Goal: Task Accomplishment & Management: Manage account settings

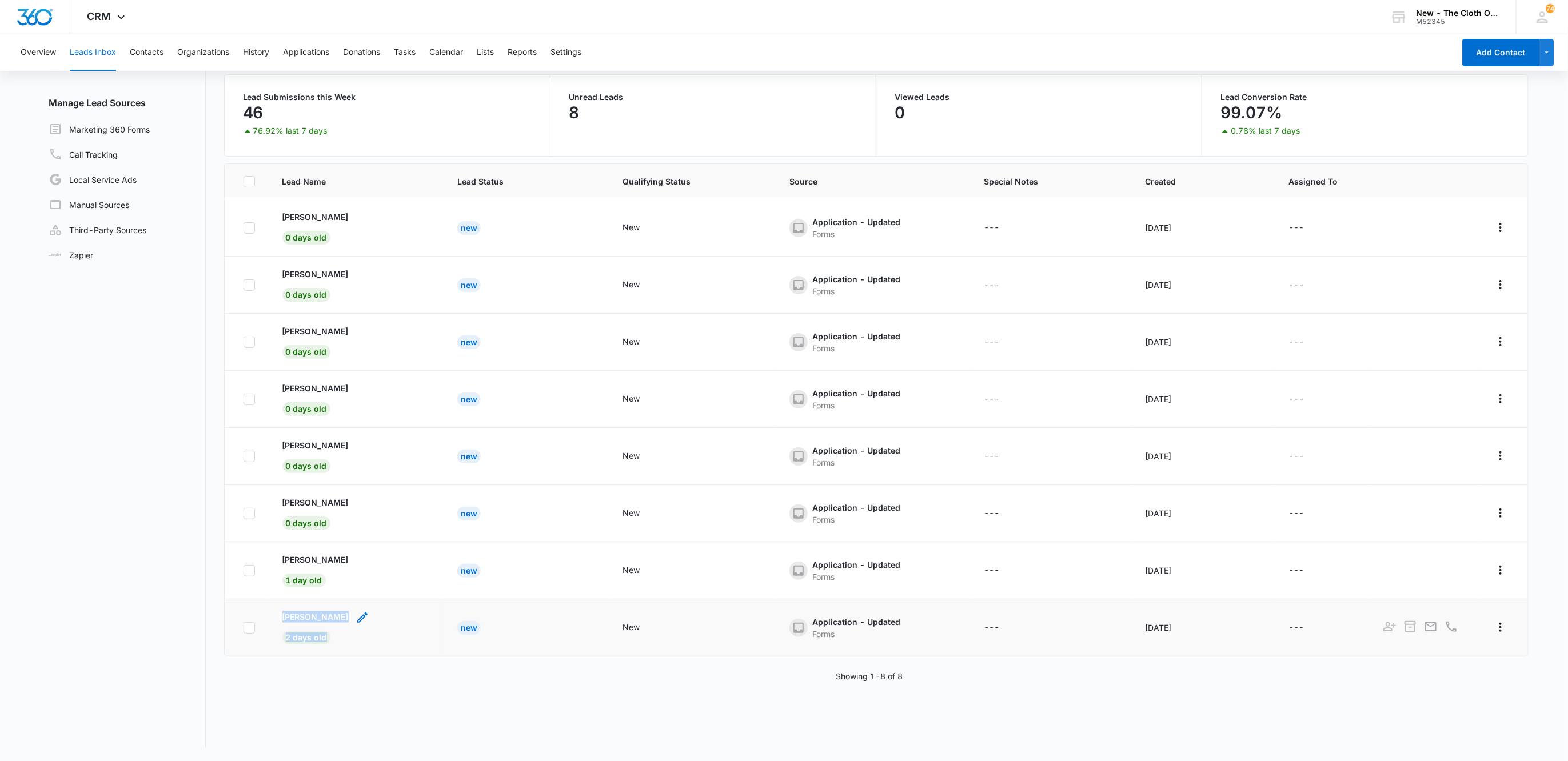
drag, startPoint x: 271, startPoint y: 616, endPoint x: 352, endPoint y: 616, distance: 81.0
click at [352, 616] on td "[PERSON_NAME] 2 days old" at bounding box center [356, 628] width 175 height 57
click at [211, 659] on div "Leads Inbox Leads 8 Archived Manage Lead Sources Marketing 360 Forms Call Track…" at bounding box center [784, 374] width 1490 height 746
drag, startPoint x: 271, startPoint y: 620, endPoint x: 343, endPoint y: 614, distance: 72.2
click at [343, 614] on td "[PERSON_NAME] 2 days old" at bounding box center [356, 628] width 175 height 57
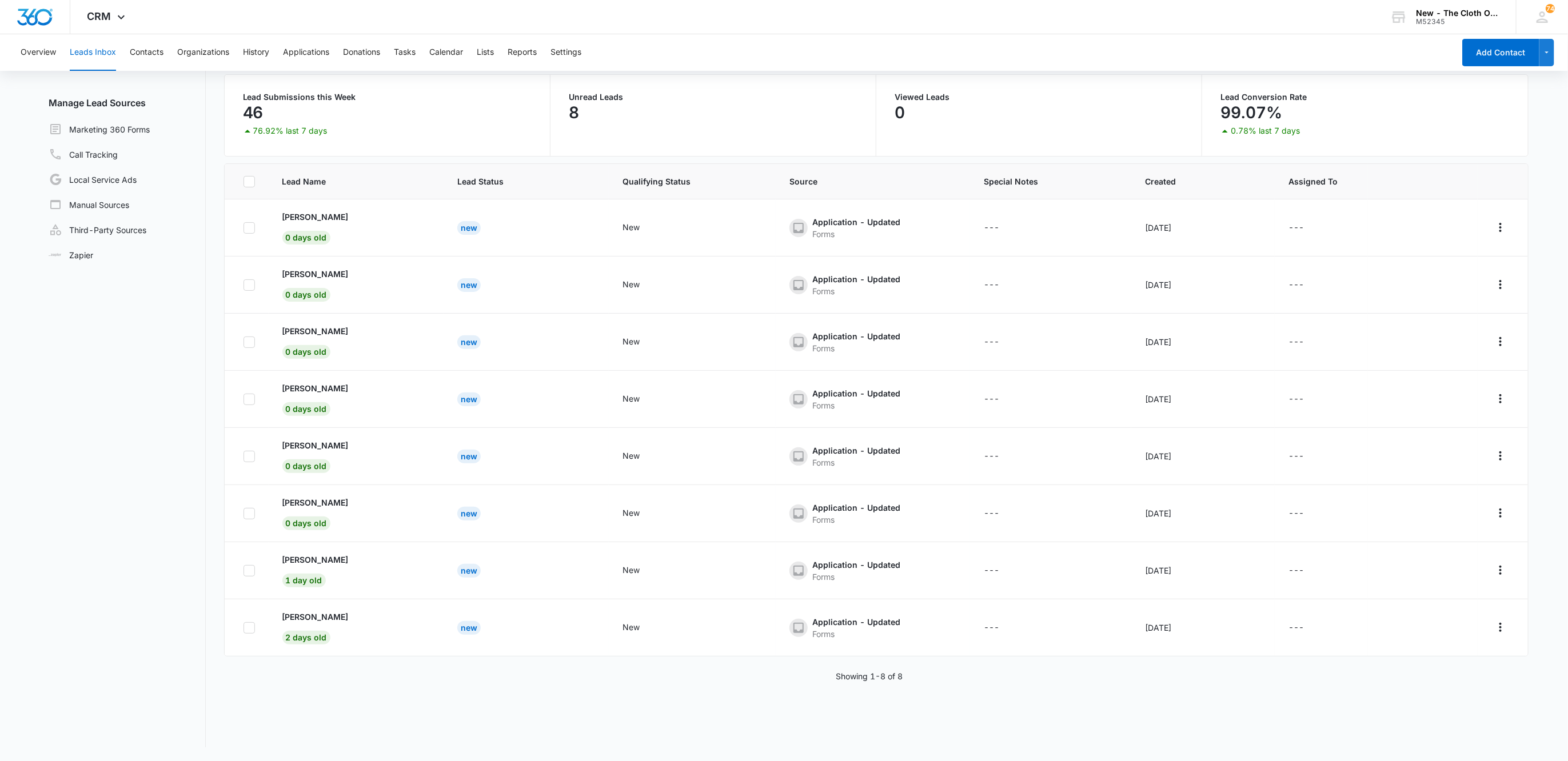
copy p "[PERSON_NAME]"
click at [332, 623] on p "[PERSON_NAME]" at bounding box center [316, 617] width 67 height 12
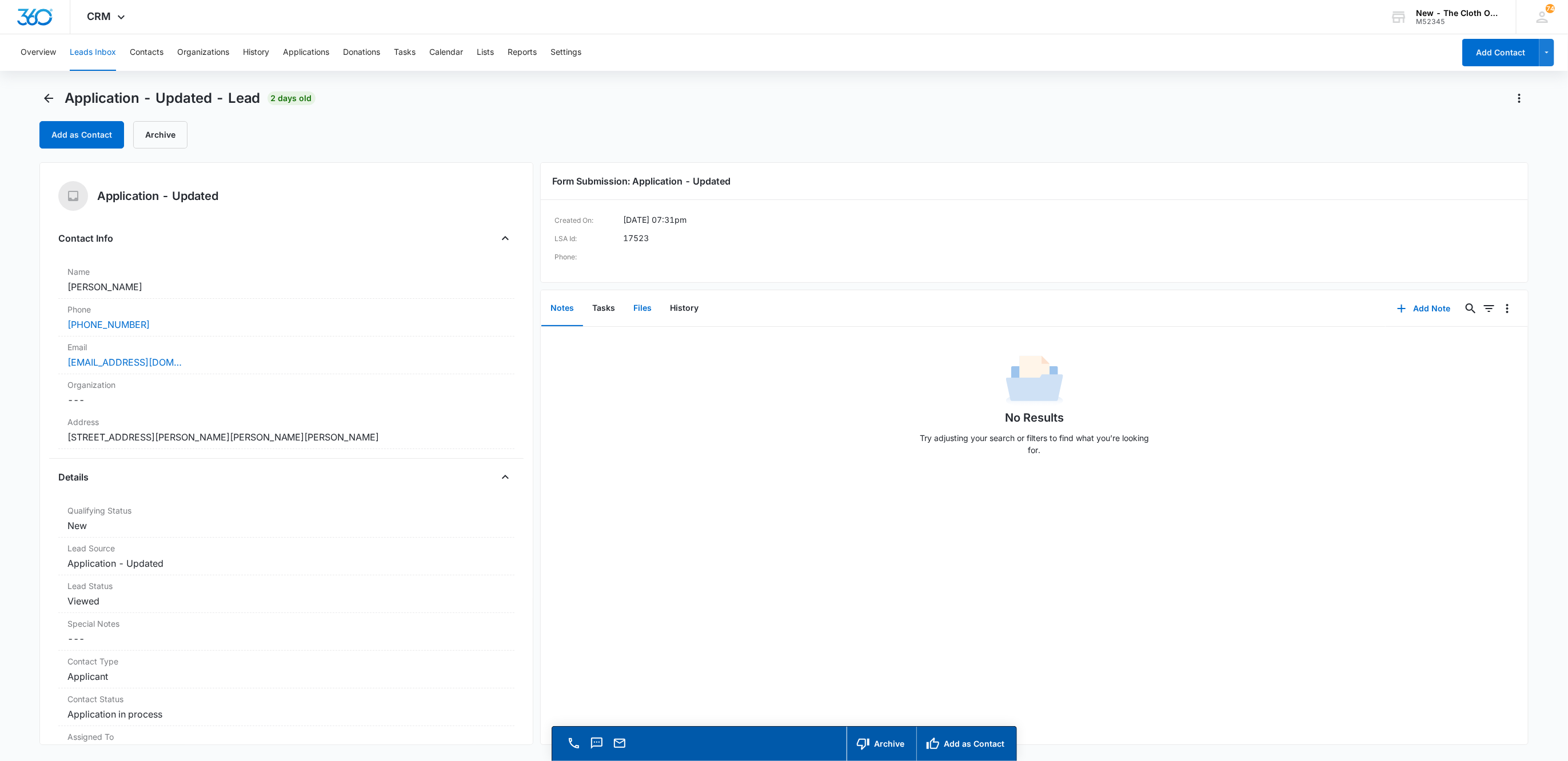
drag, startPoint x: 650, startPoint y: 311, endPoint x: 650, endPoint y: 321, distance: 10.0
click at [650, 313] on button "Files" at bounding box center [642, 308] width 37 height 35
drag, startPoint x: 180, startPoint y: 279, endPoint x: 5, endPoint y: 279, distance: 175.0
click at [5, 279] on main "Application - Updated - Lead 2 days old Add as Contact Archive Application - Up…" at bounding box center [784, 441] width 1568 height 705
copy dd "[PERSON_NAME]"
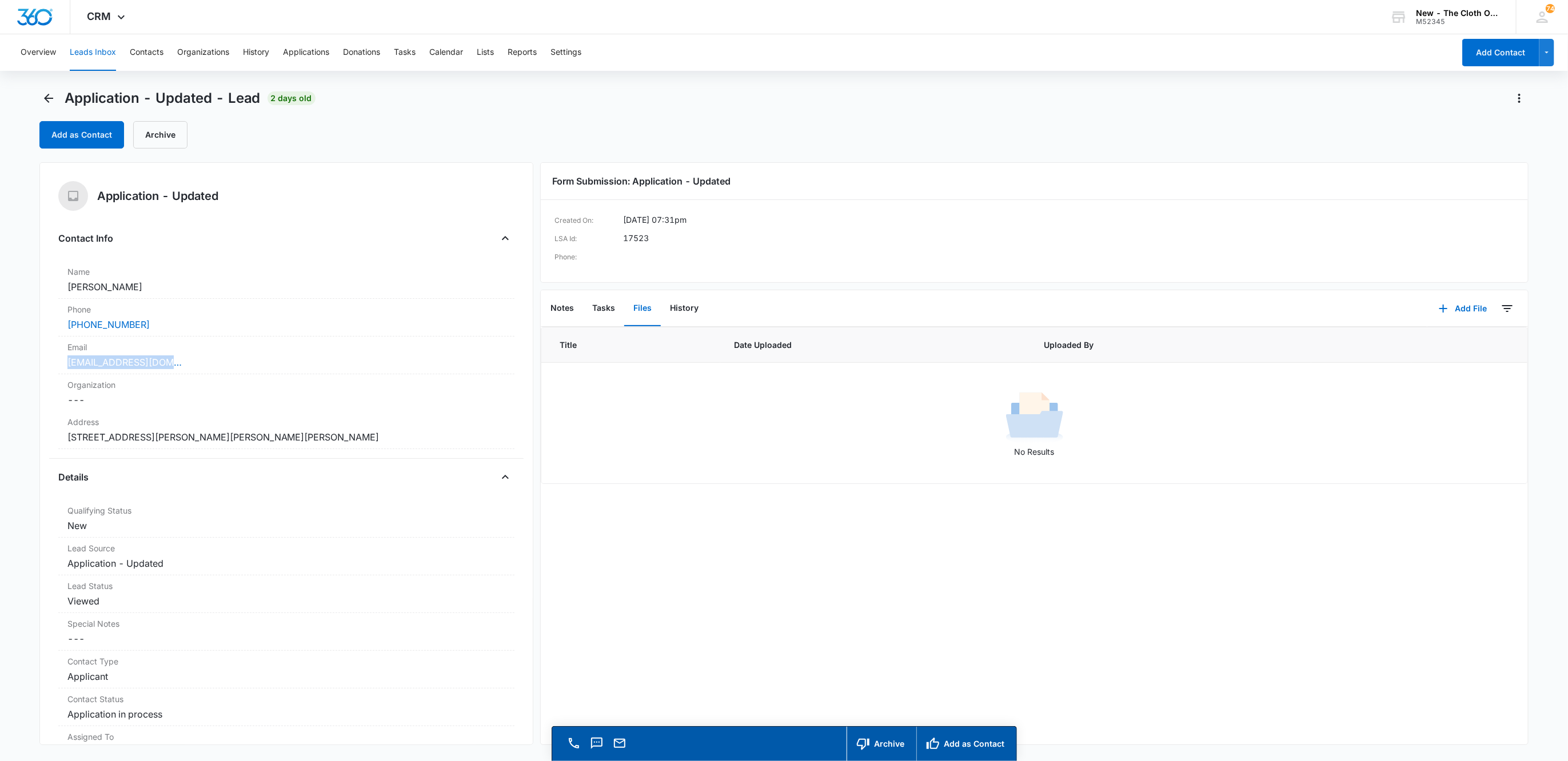
drag, startPoint x: 203, startPoint y: 359, endPoint x: 33, endPoint y: 359, distance: 170.0
click at [30, 362] on main "Application - Updated - Lead 2 days old Add as Contact Archive Application - Up…" at bounding box center [784, 441] width 1568 height 705
copy link "[EMAIL_ADDRESS][DOMAIN_NAME]"
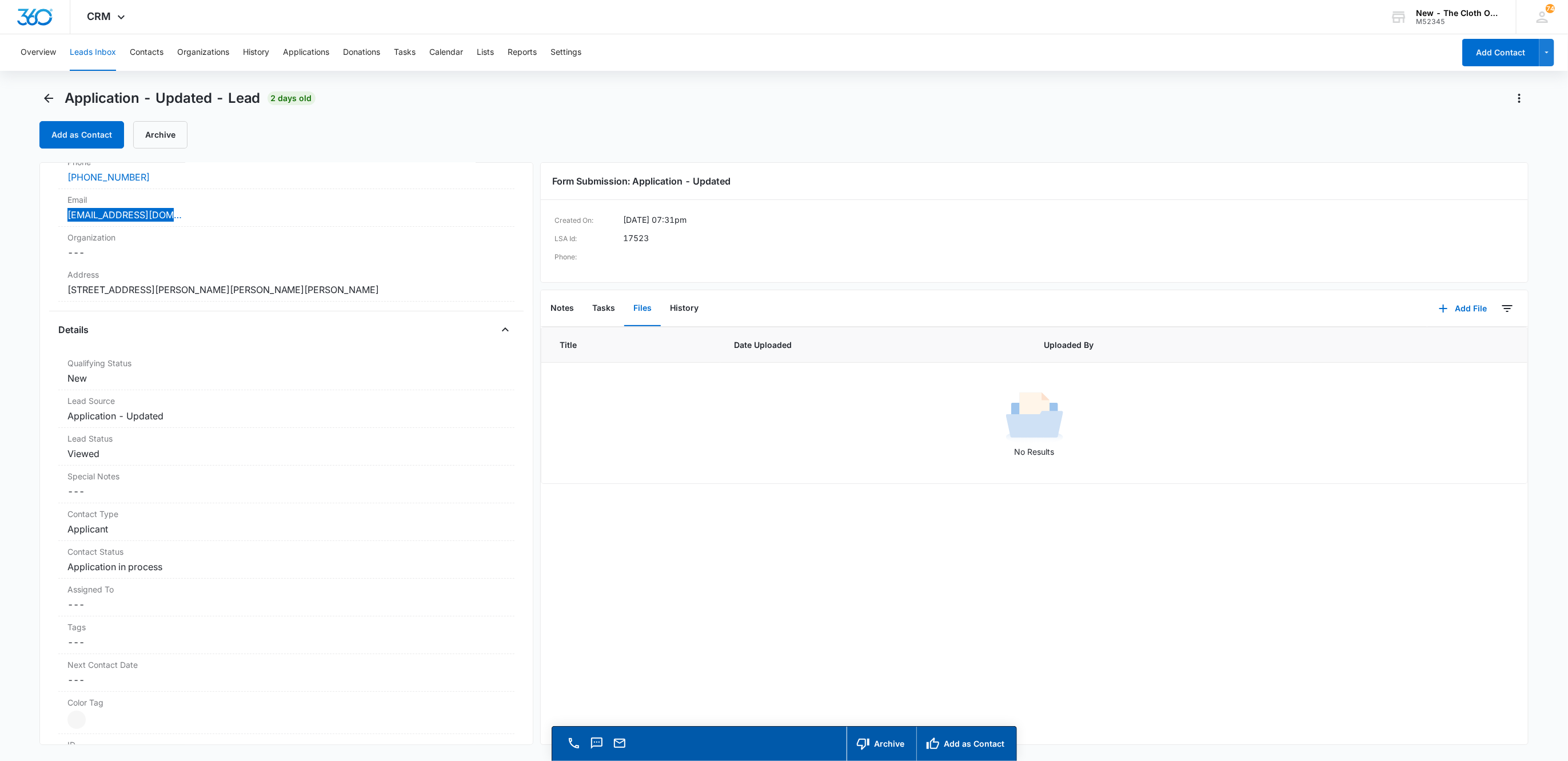
scroll to position [171, 0]
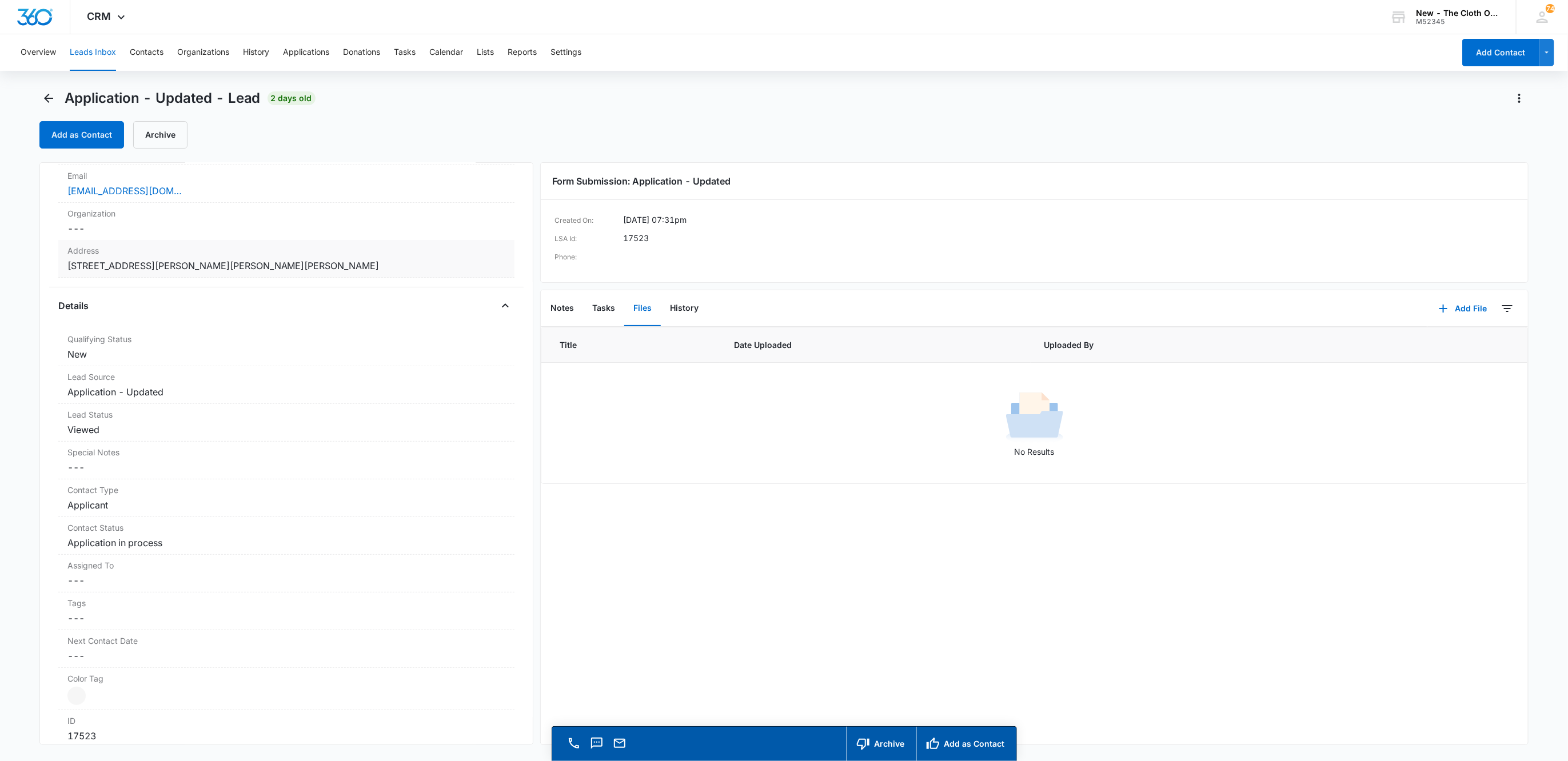
click at [308, 272] on dd "Cancel Save Changes [STREET_ADDRESS][PERSON_NAME][PERSON_NAME][PERSON_NAME]" at bounding box center [286, 266] width 438 height 14
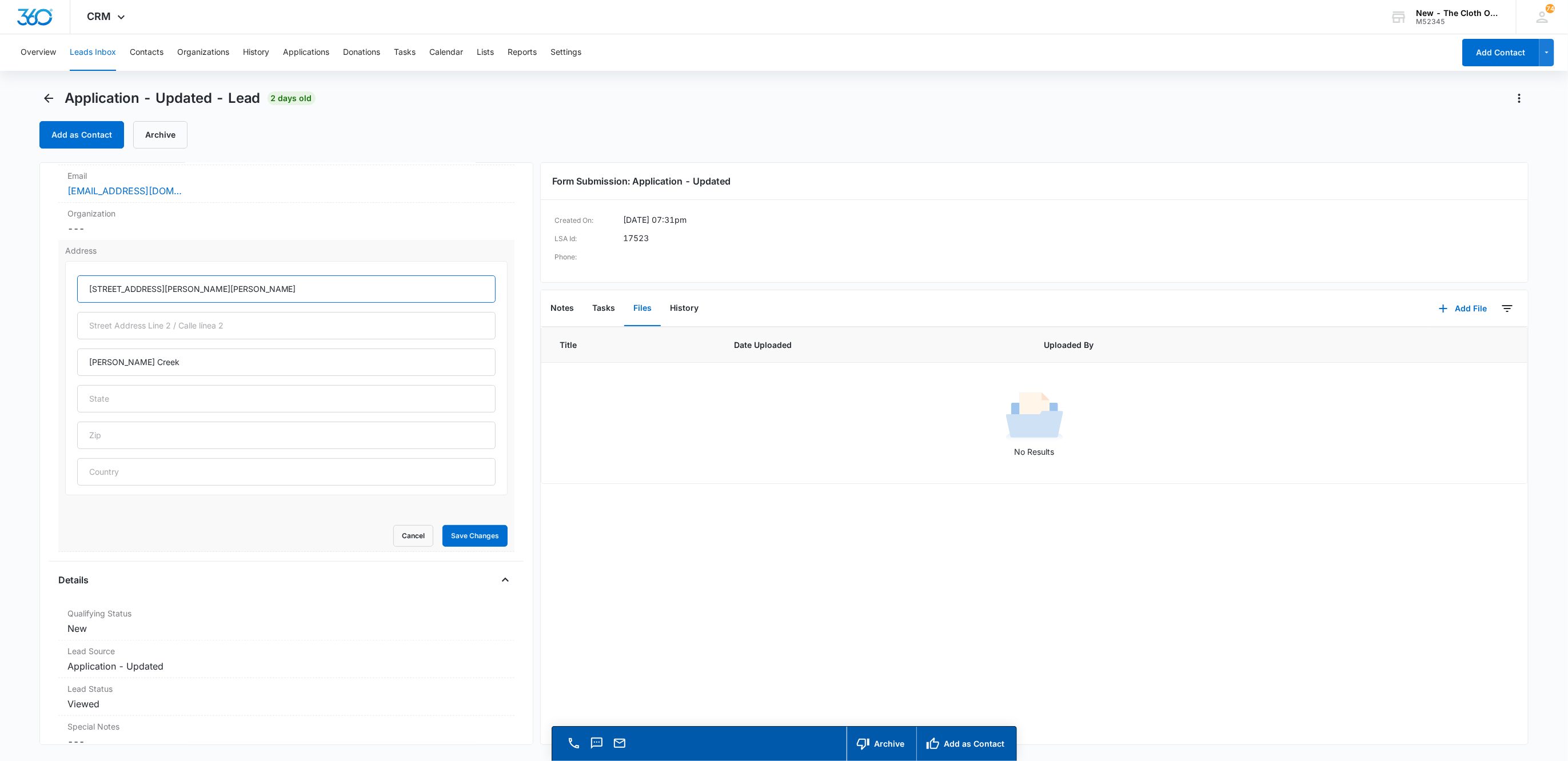
click at [366, 283] on input "[STREET_ADDRESS][PERSON_NAME][PERSON_NAME]" at bounding box center [287, 289] width 419 height 27
click at [366, 285] on input "[STREET_ADDRESS][PERSON_NAME][PERSON_NAME]" at bounding box center [287, 289] width 419 height 27
paste input "[GEOGRAPHIC_DATA]"
type input "[STREET_ADDRESS][PERSON_NAME][PERSON_NAME]"
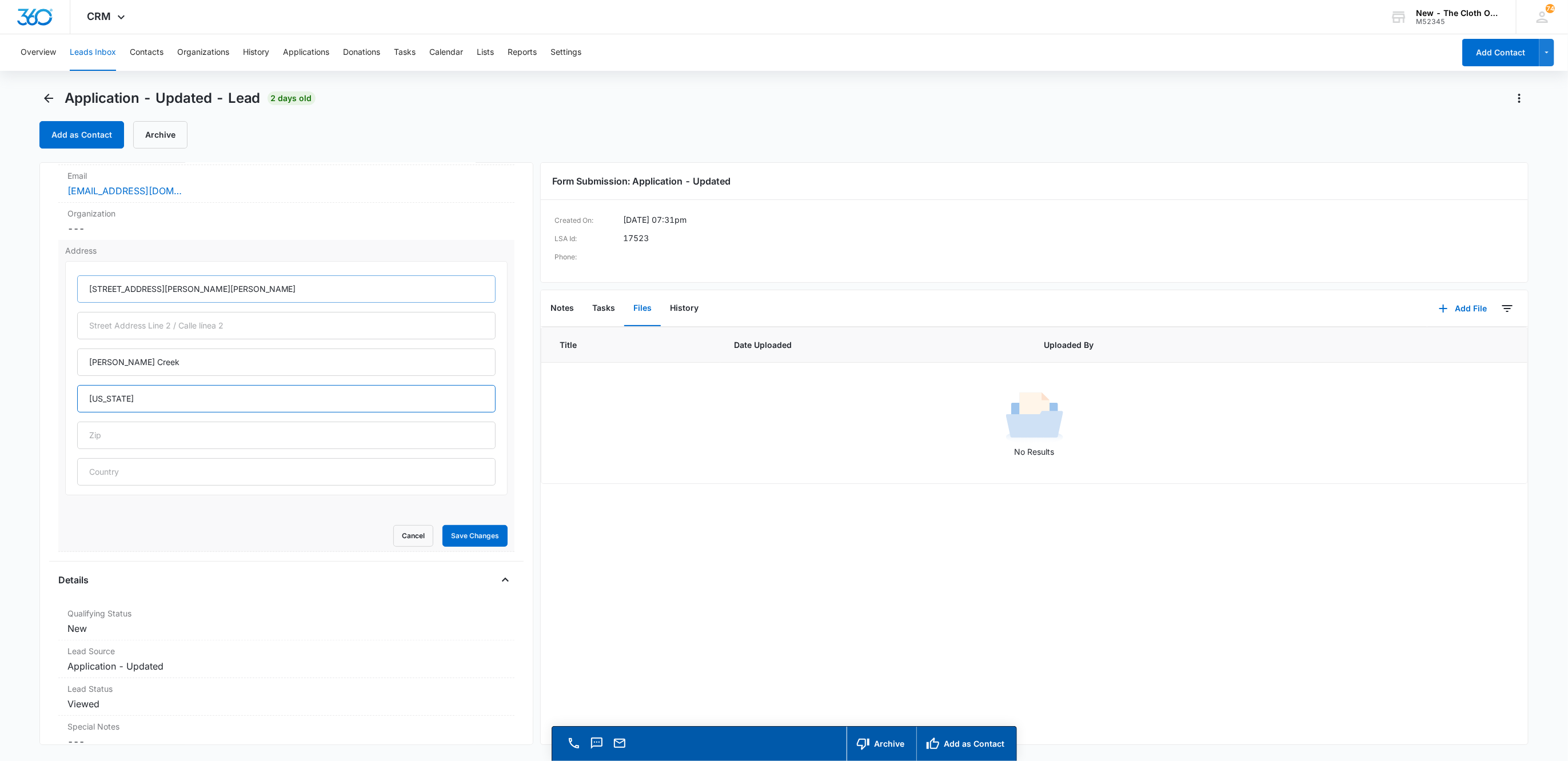
type input "[US_STATE]"
type input "95685"
click at [455, 533] on button "Save Changes" at bounding box center [475, 536] width 65 height 22
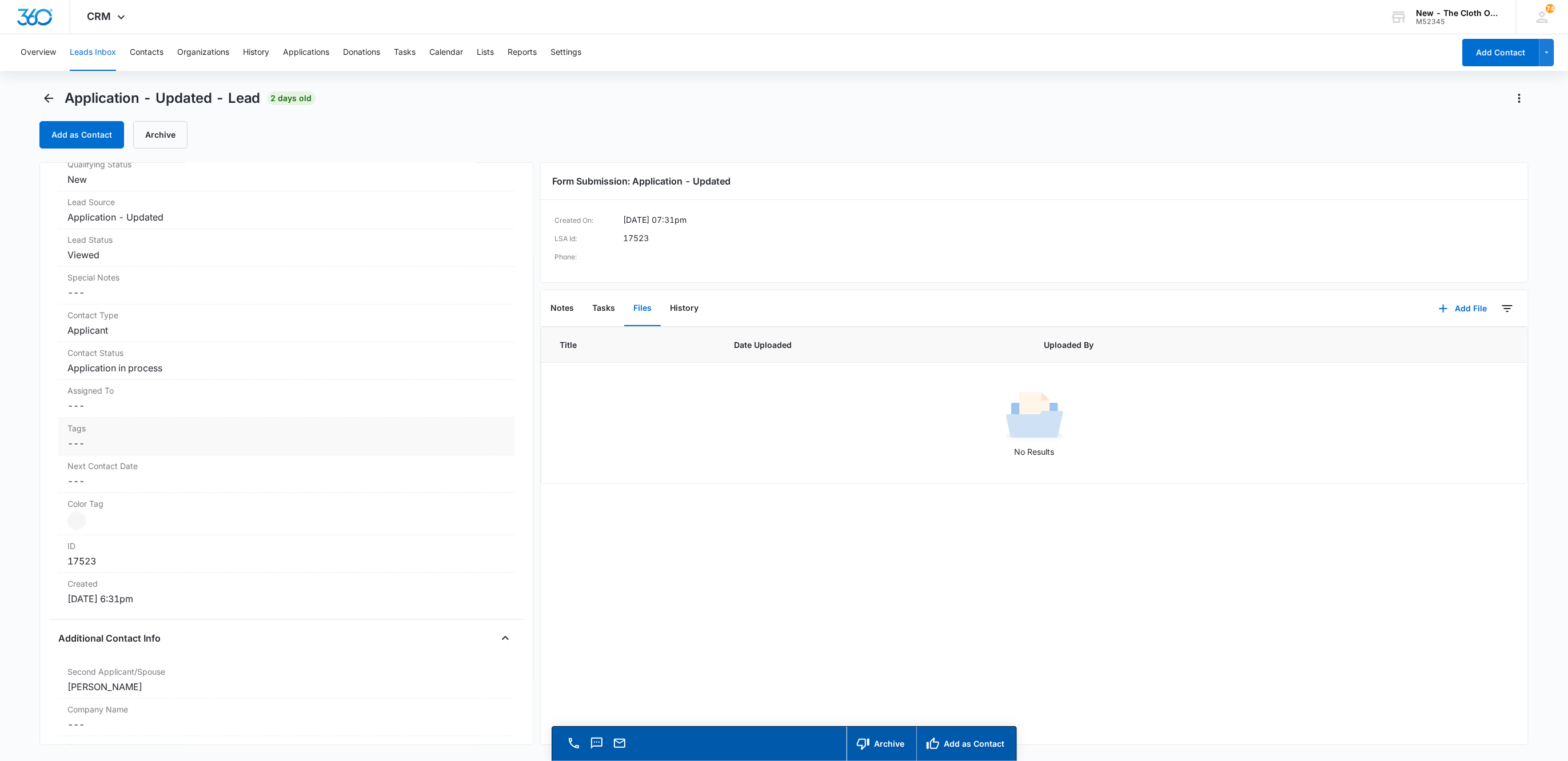
scroll to position [429, 0]
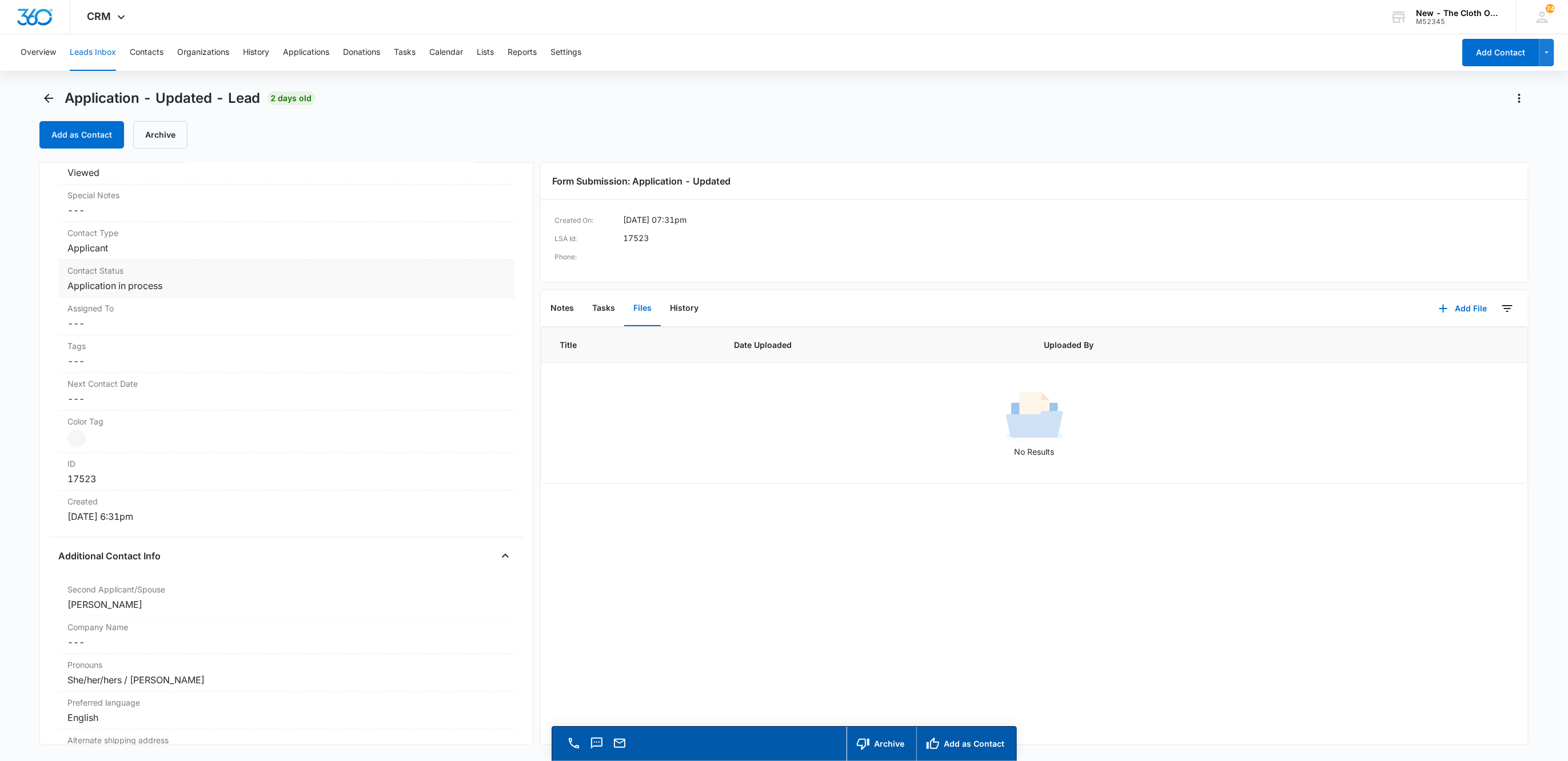
click at [131, 293] on dd "Cancel Save Changes Application in process" at bounding box center [286, 285] width 438 height 14
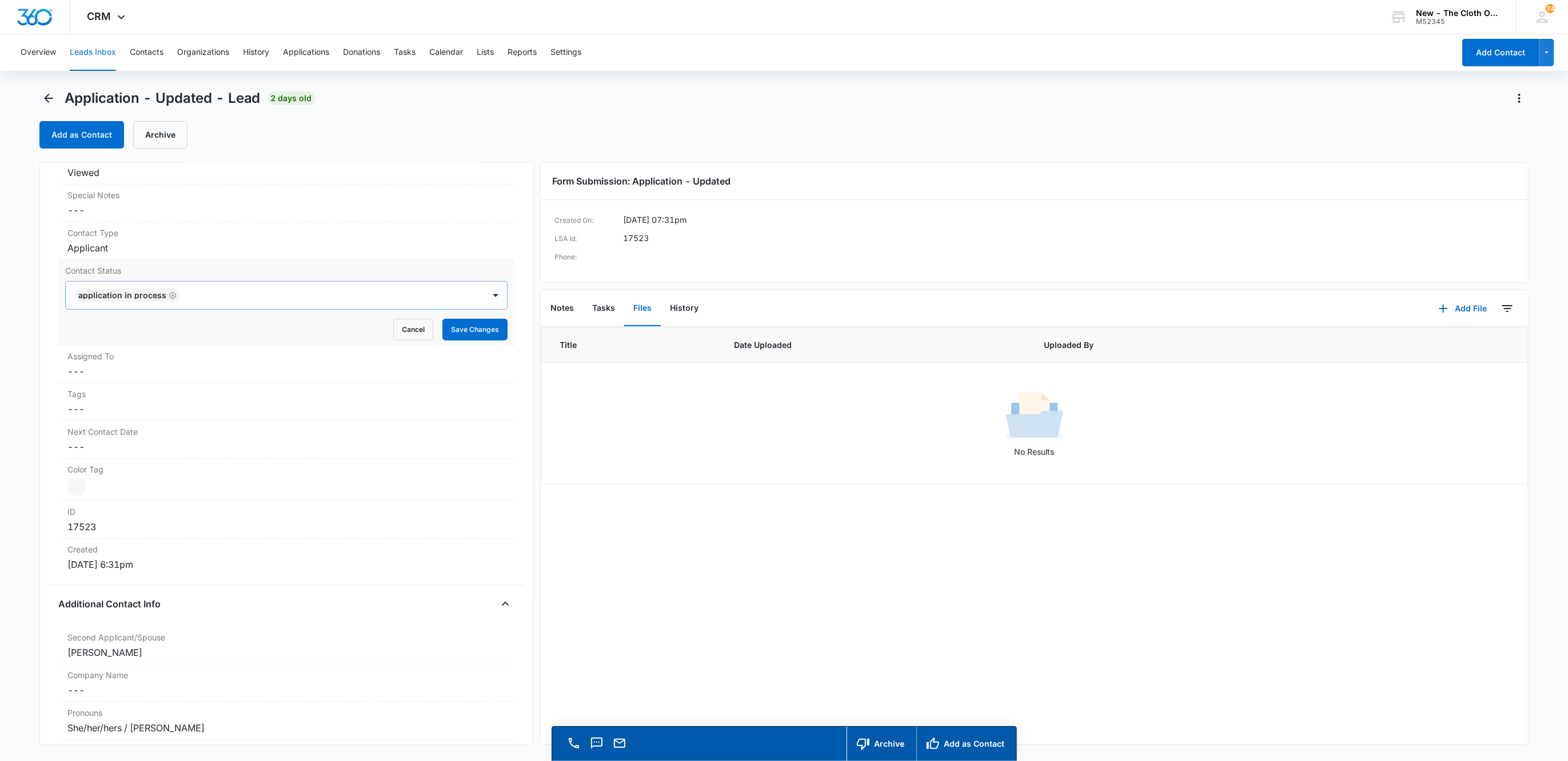
click at [169, 300] on icon "Remove Application in process" at bounding box center [173, 296] width 8 height 9
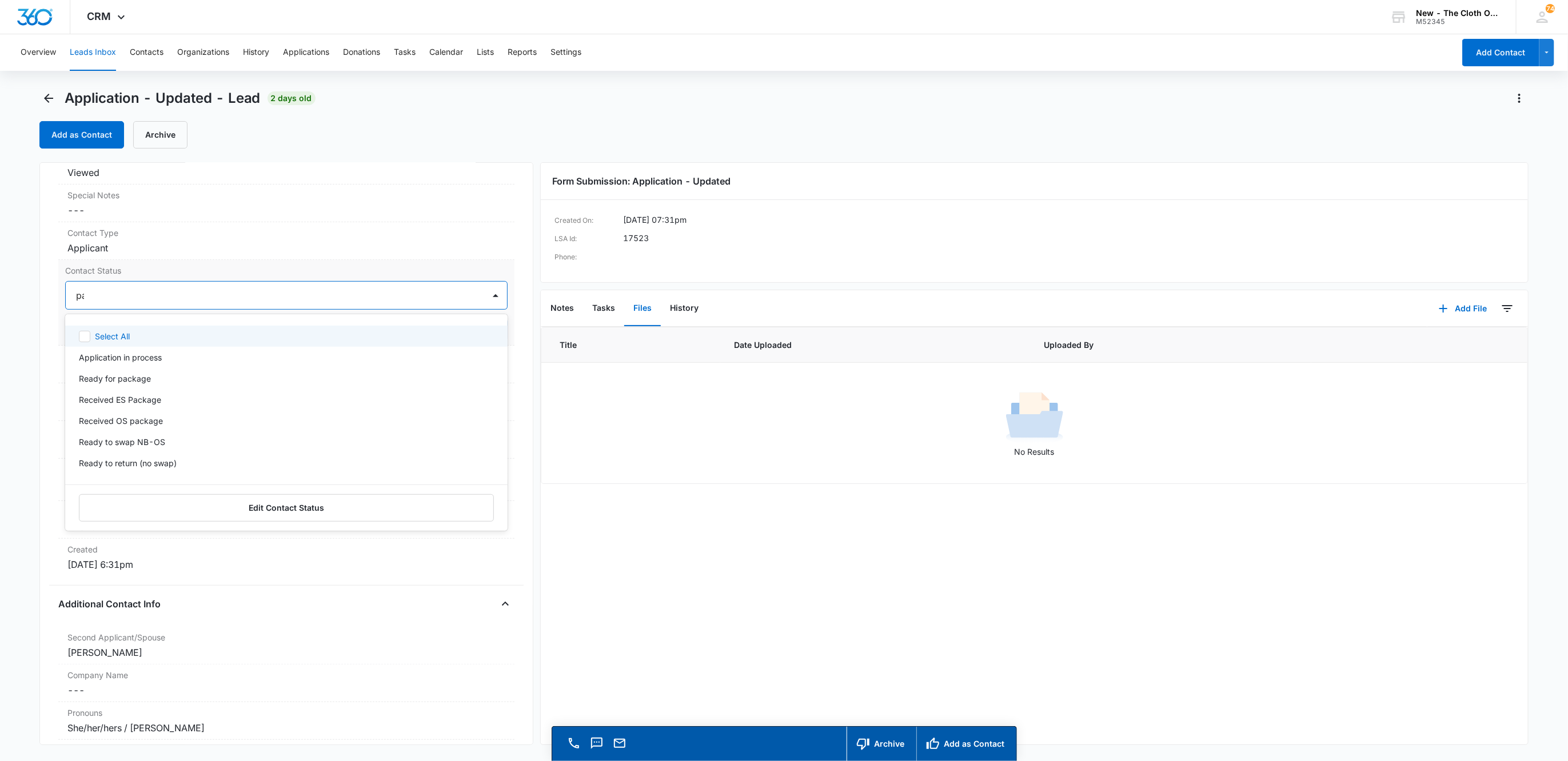
type input "pas"
click at [164, 304] on div at bounding box center [307, 296] width 324 height 16
click at [450, 333] on button "Save Changes" at bounding box center [475, 330] width 65 height 22
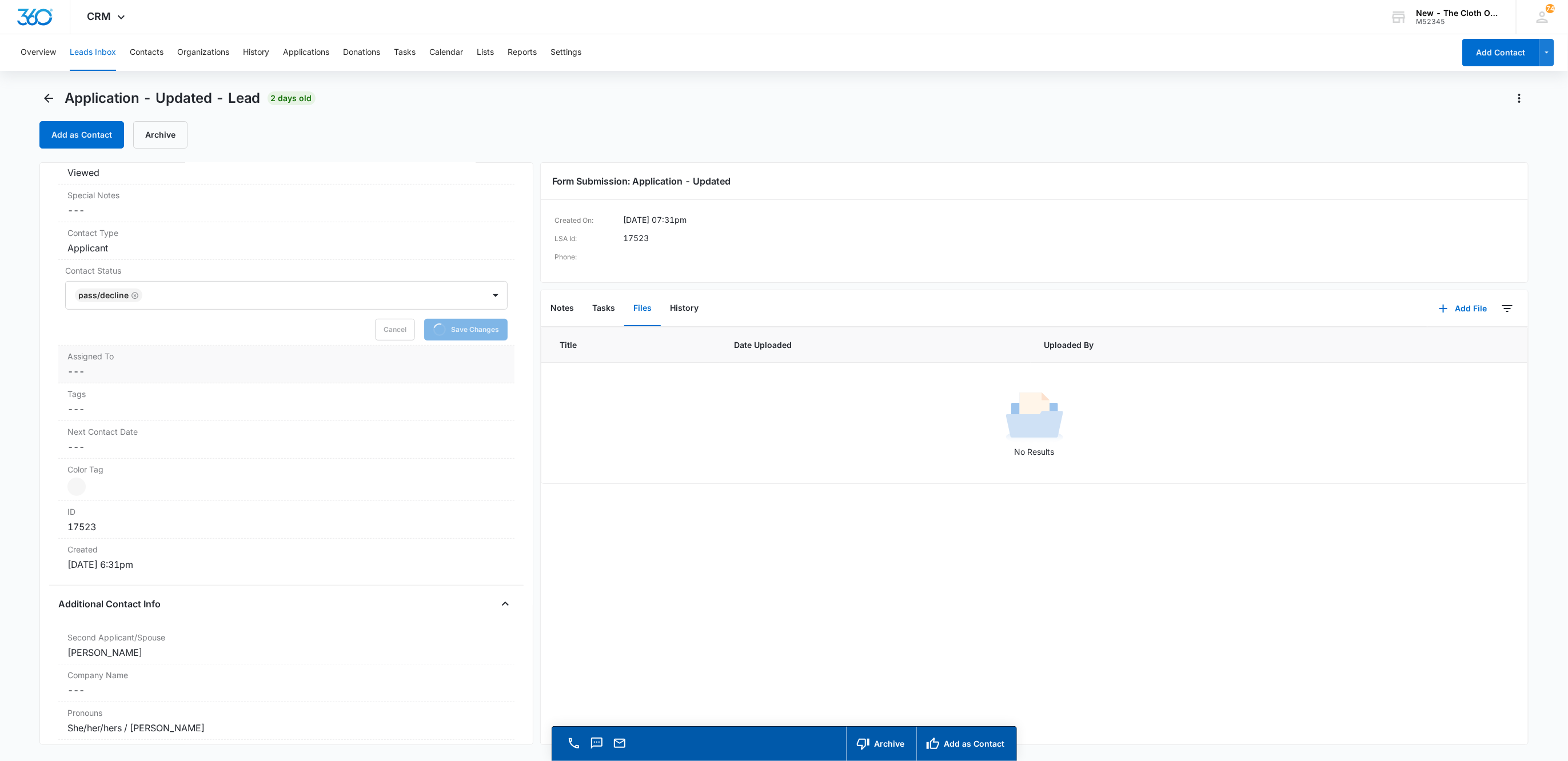
click at [103, 371] on dd "Cancel Save Changes ---" at bounding box center [286, 372] width 438 height 14
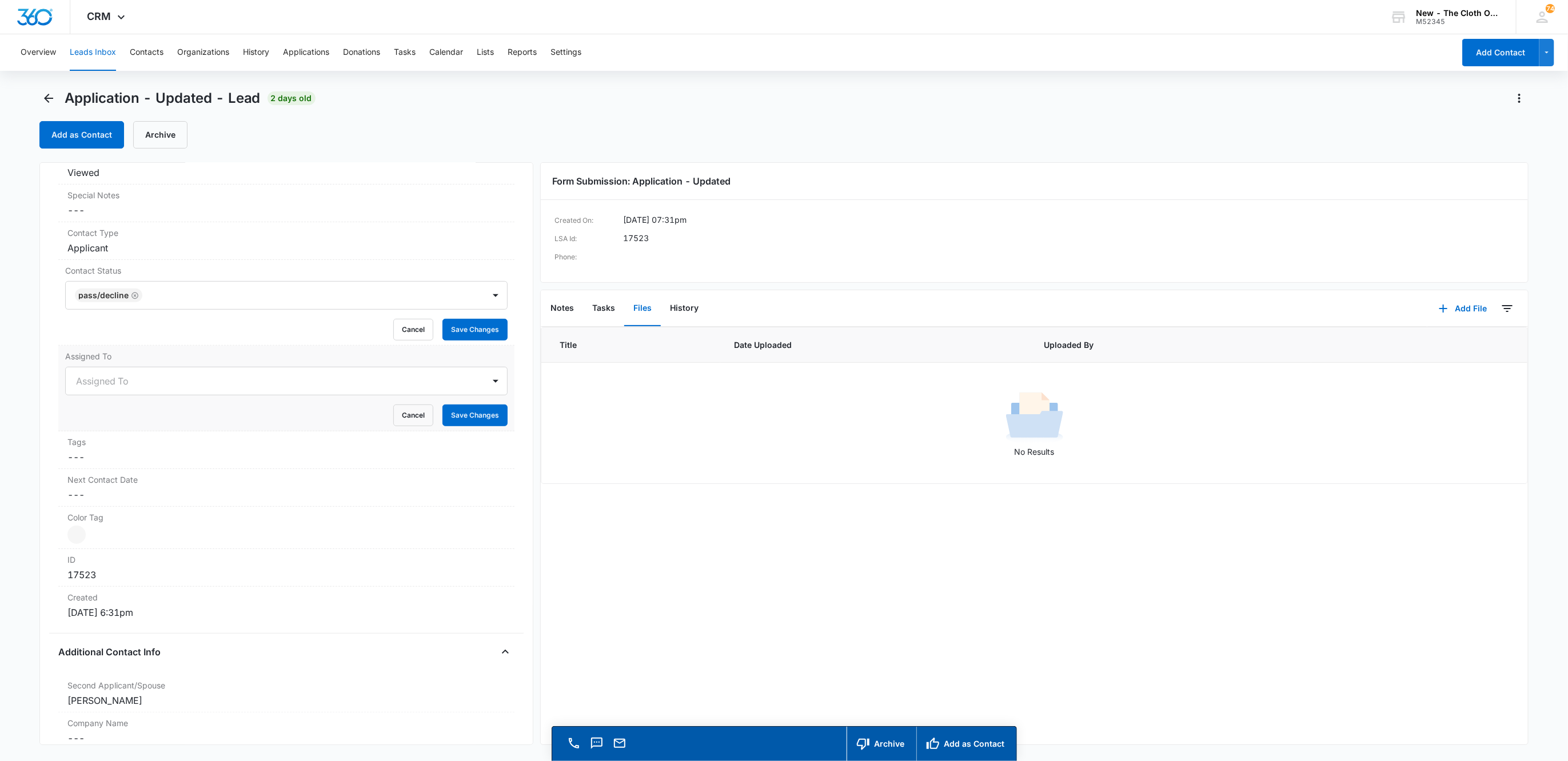
click at [95, 379] on form "Assigned To Cancel Save Changes" at bounding box center [287, 396] width 443 height 59
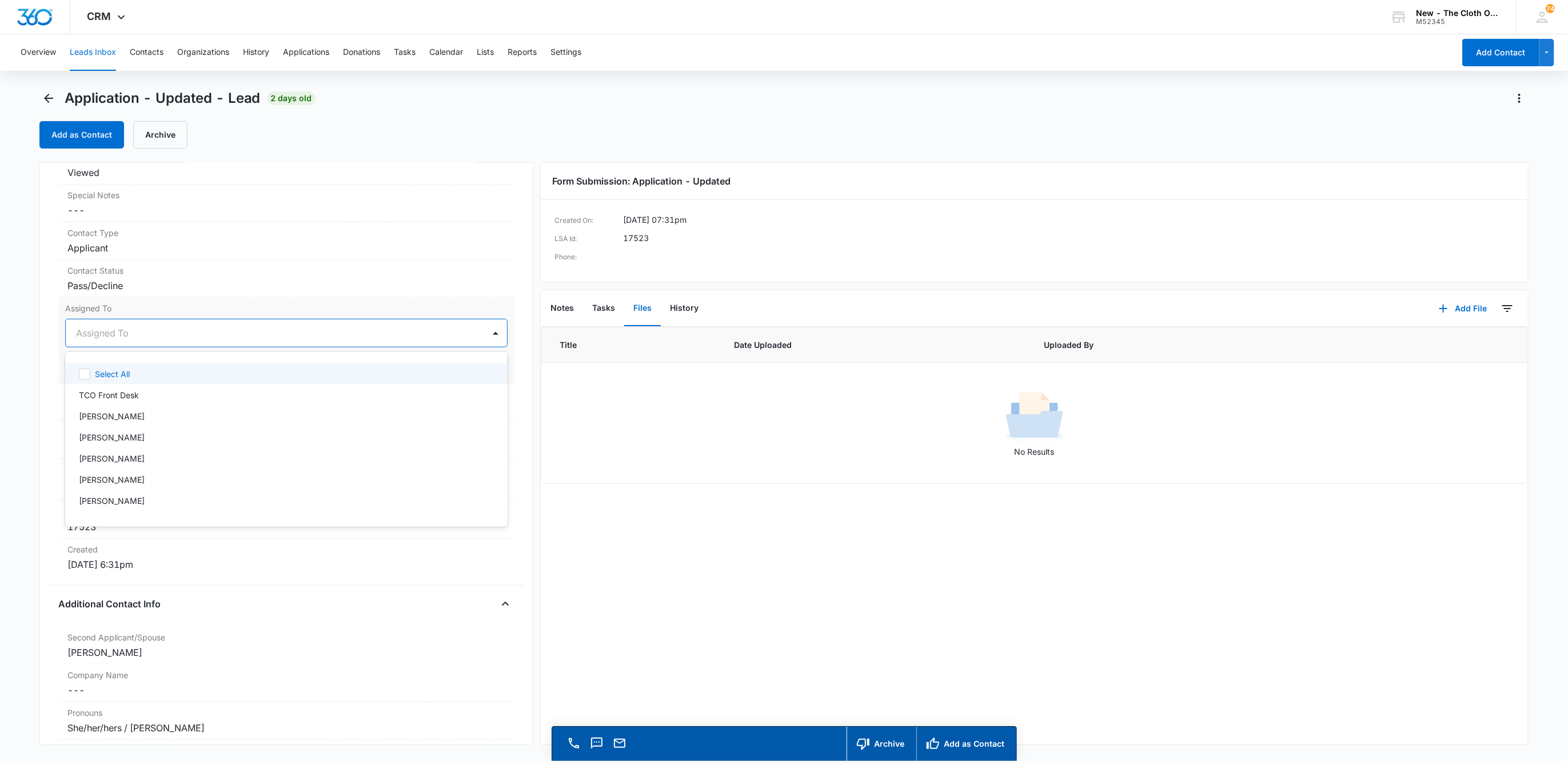
click at [81, 338] on div at bounding box center [273, 334] width 394 height 16
type input "app"
click at [273, 340] on div at bounding box center [317, 334] width 304 height 16
click at [459, 361] on button "Save Changes" at bounding box center [475, 368] width 65 height 22
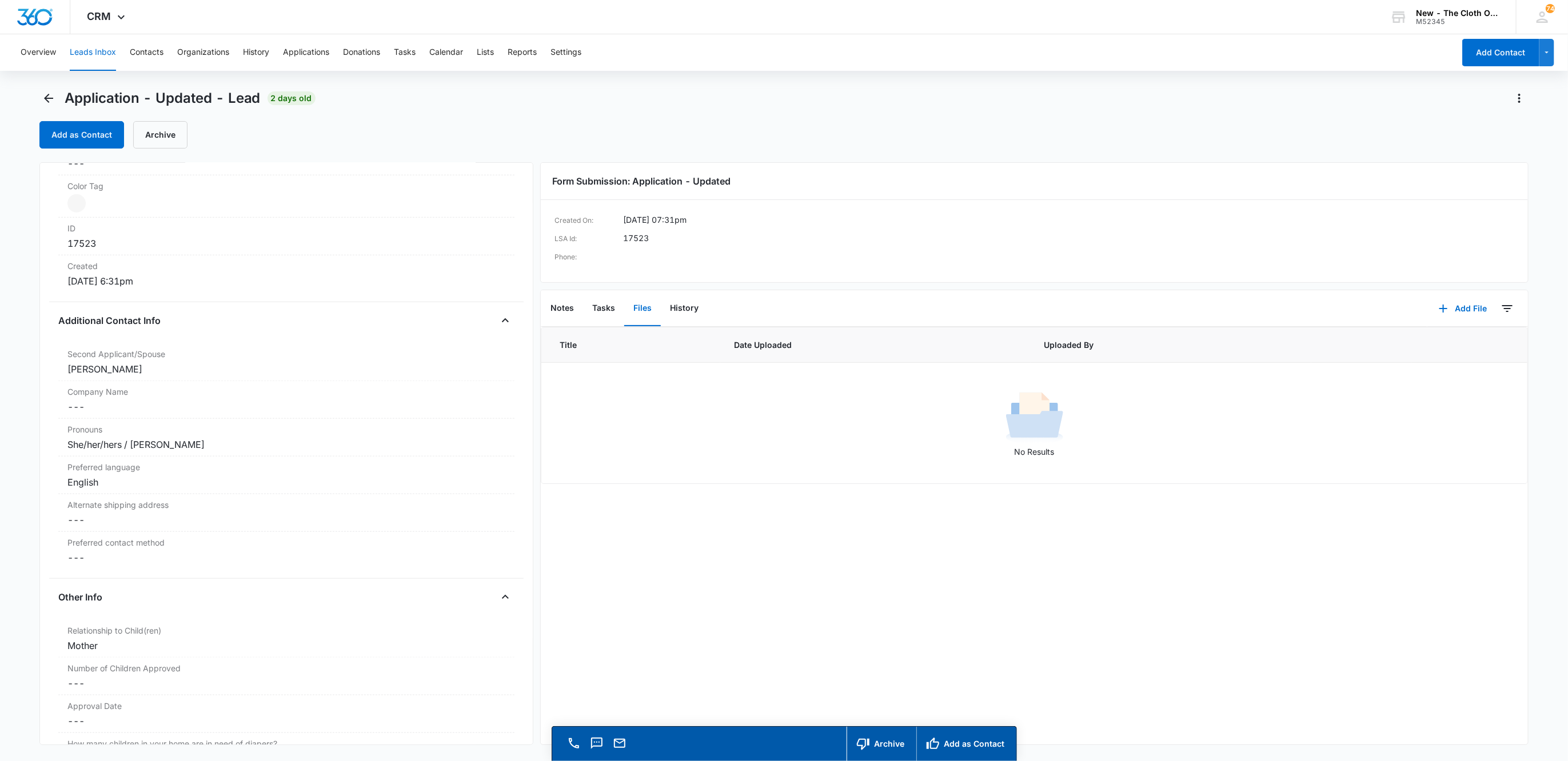
scroll to position [638, 0]
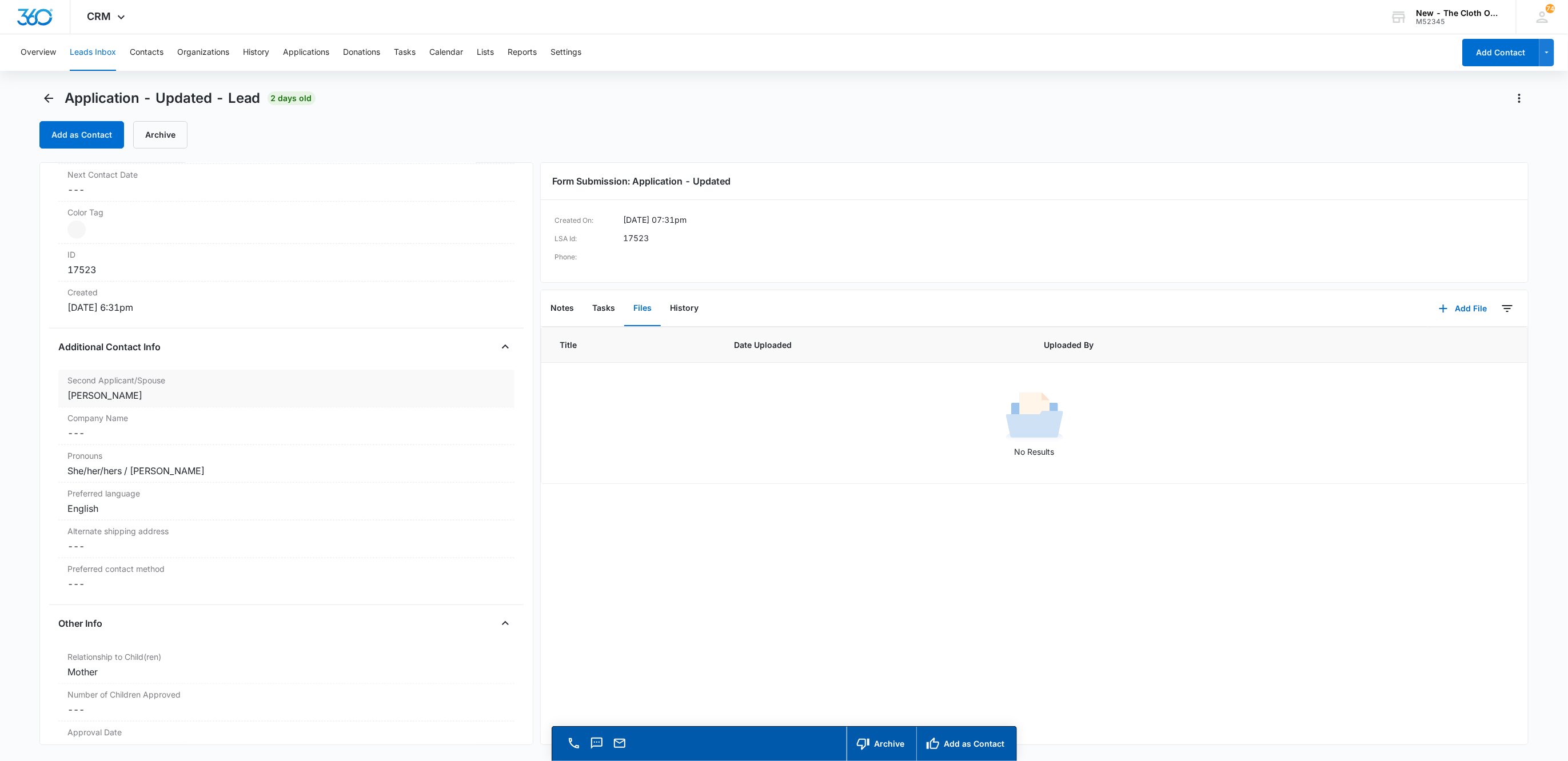
click at [148, 398] on div "[PERSON_NAME]" at bounding box center [286, 395] width 438 height 14
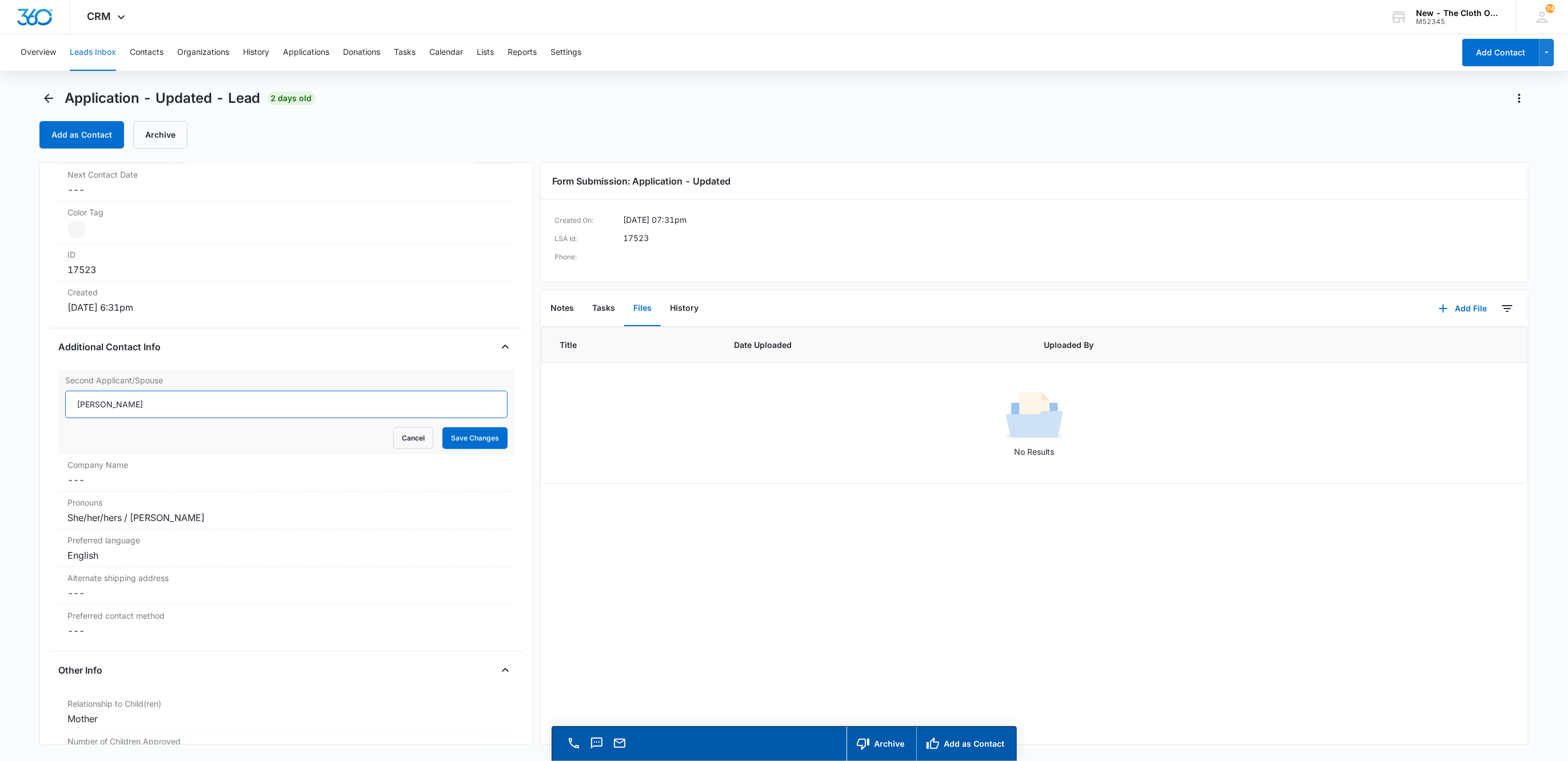
click at [105, 402] on input "[PERSON_NAME]" at bounding box center [287, 404] width 443 height 27
click at [145, 403] on input "[PERSON_NAME]" at bounding box center [287, 404] width 443 height 27
type input "[PERSON_NAME]"
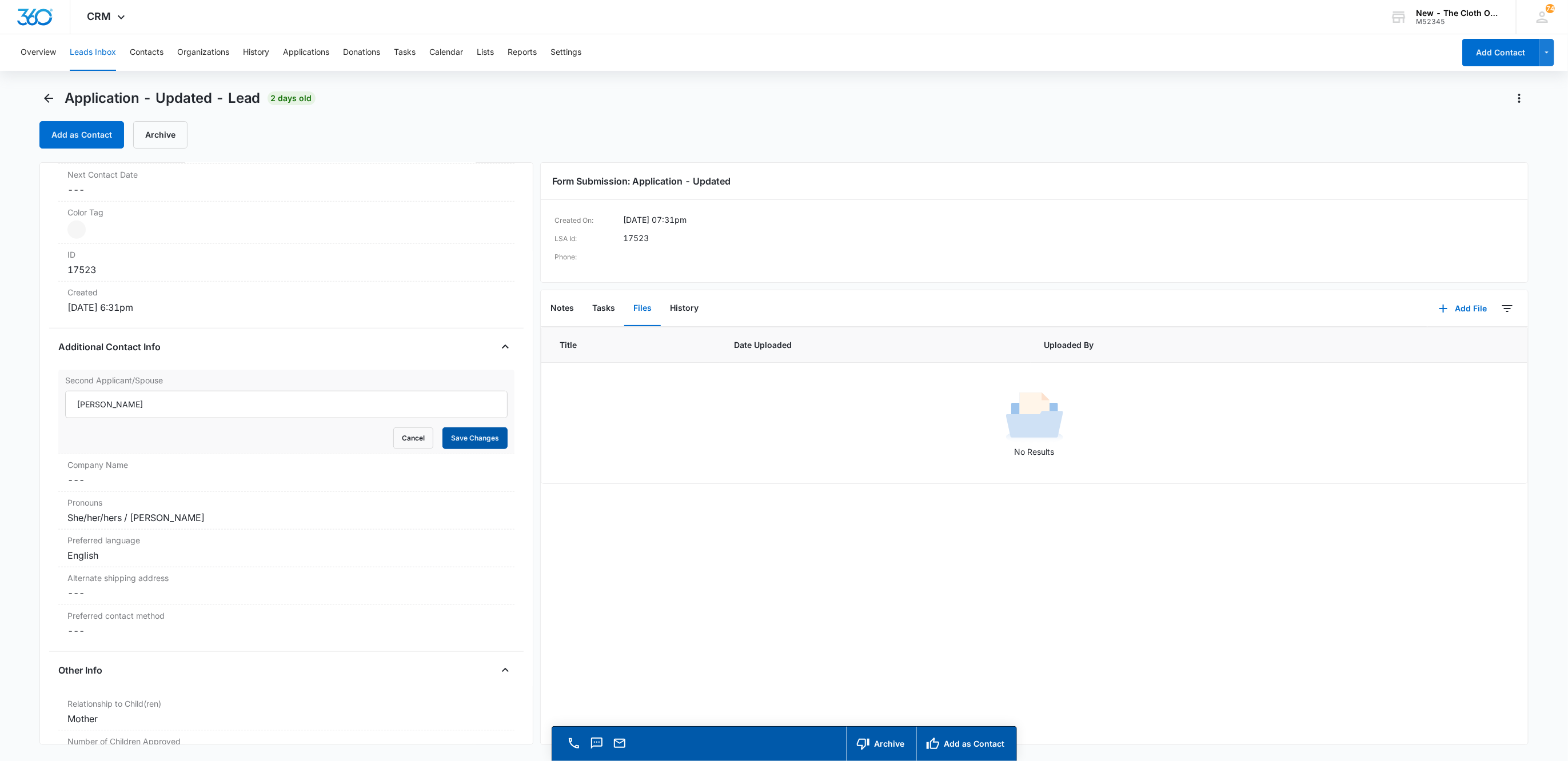
click at [453, 449] on button "Save Changes" at bounding box center [475, 438] width 65 height 22
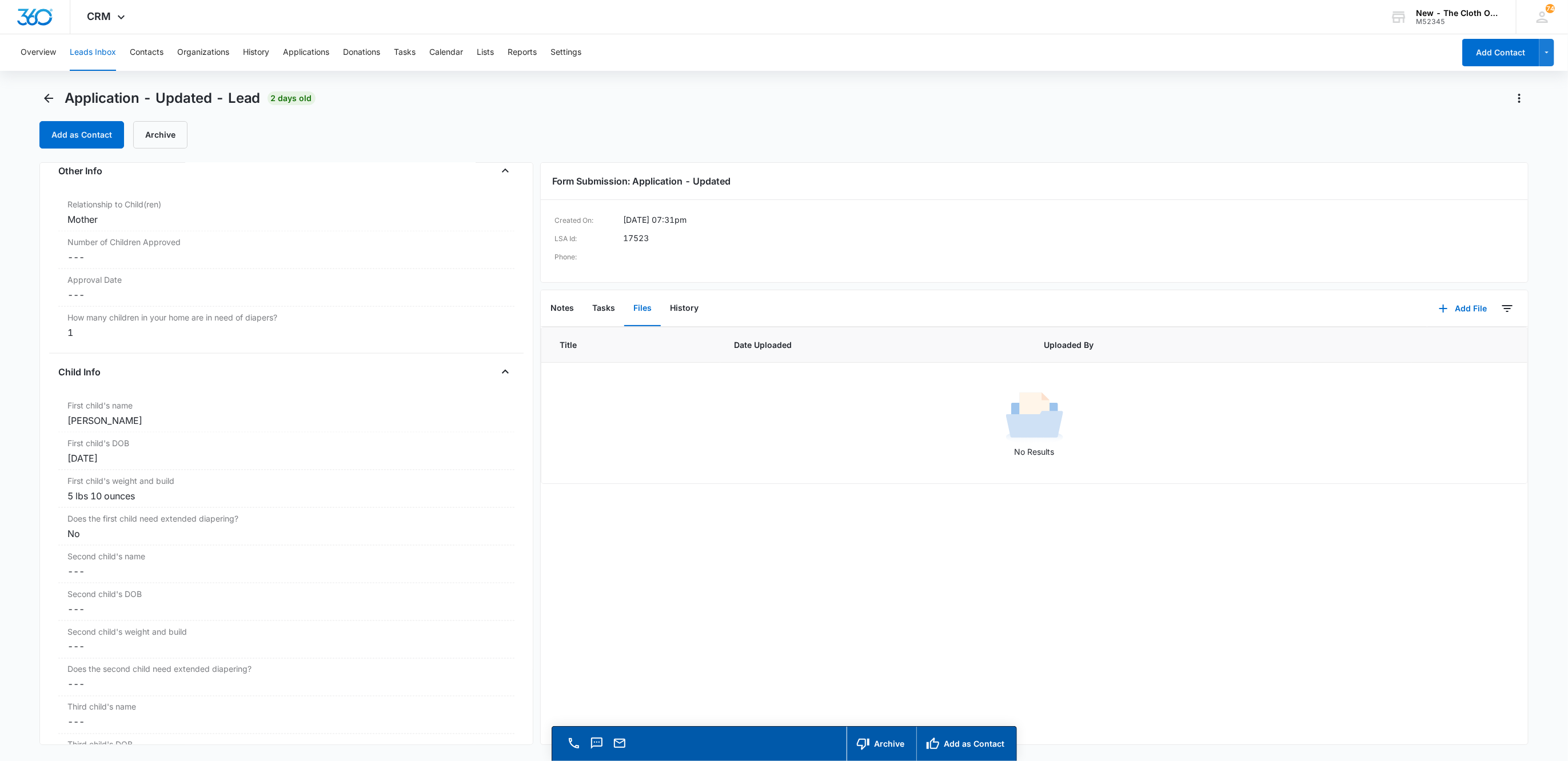
scroll to position [1152, 0]
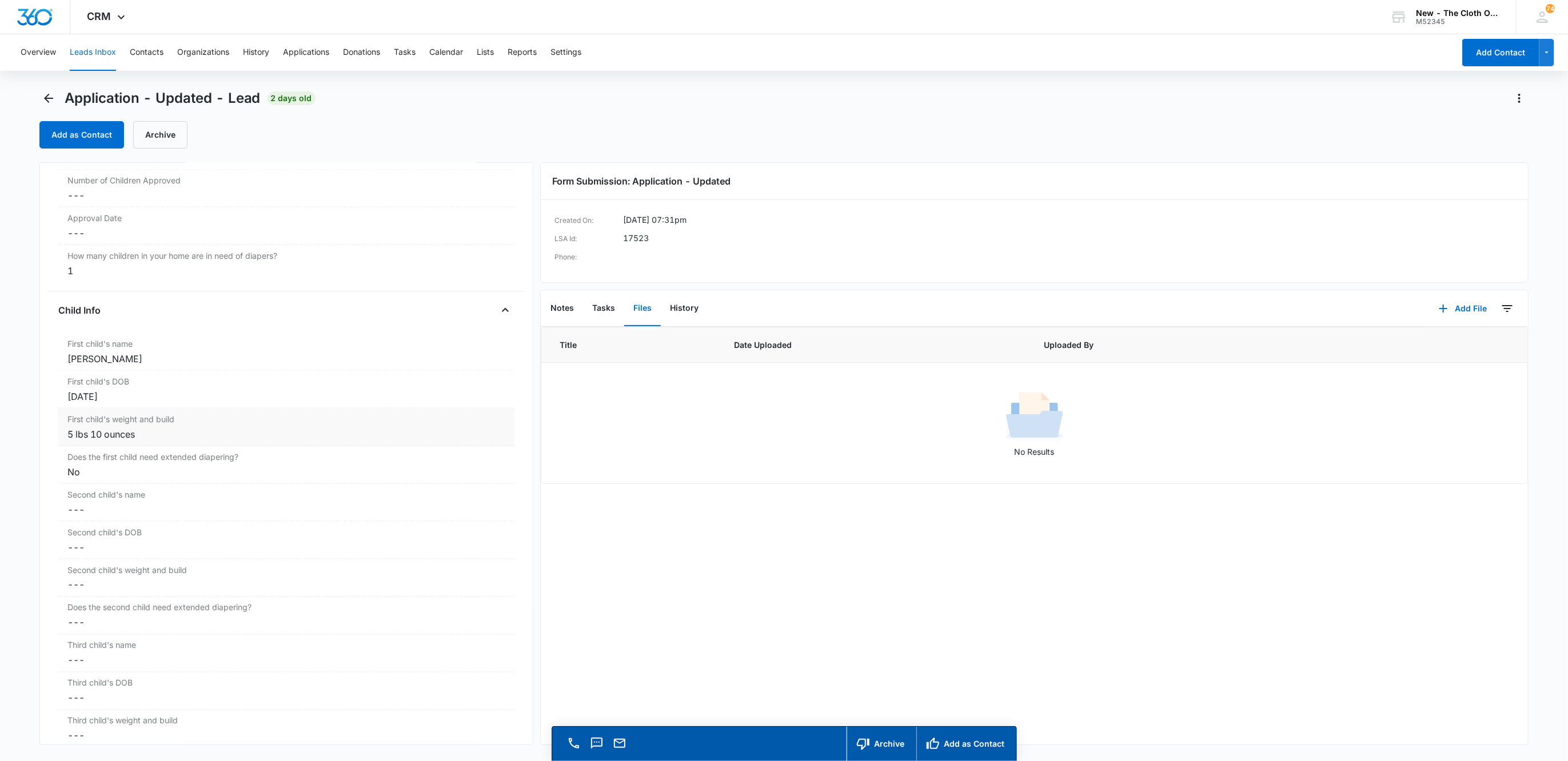
click at [156, 440] on div "5 lbs 10 ounces" at bounding box center [286, 434] width 438 height 14
click at [164, 442] on input "5 lbs 10 ounces" at bounding box center [287, 444] width 443 height 27
paste input "10 oz"
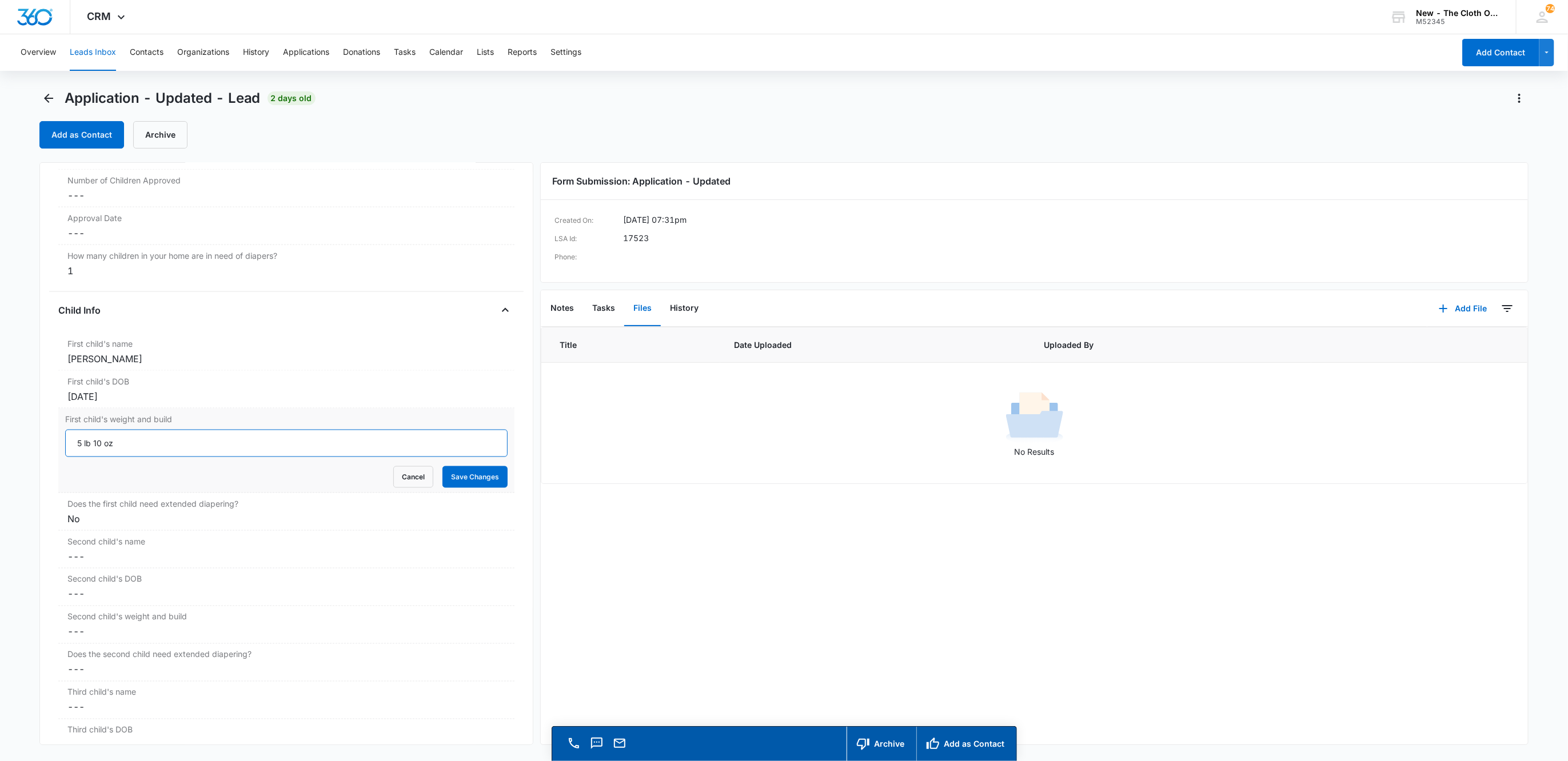
type input "5 lb 10 oz"
click at [215, 364] on div "[PERSON_NAME]" at bounding box center [286, 359] width 438 height 14
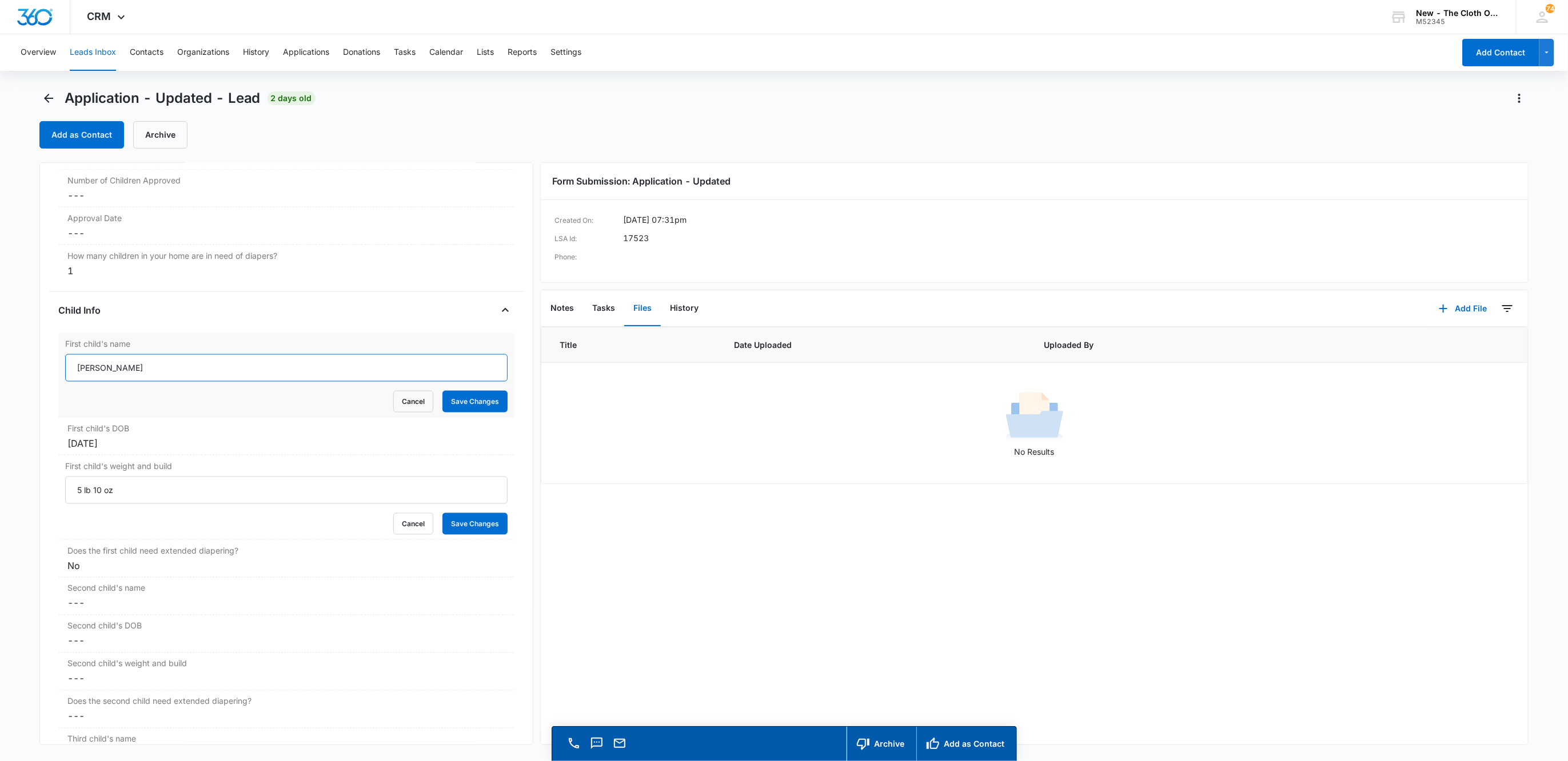
click at [141, 379] on input "[PERSON_NAME]" at bounding box center [287, 368] width 443 height 27
click at [139, 379] on input "[PERSON_NAME]" at bounding box center [287, 368] width 443 height 27
paste input "CLOSED D/T INSUF DOCS [DATE]:"
type input "CLOSED D/T INSUF DOCS [DATE]: [PERSON_NAME]"
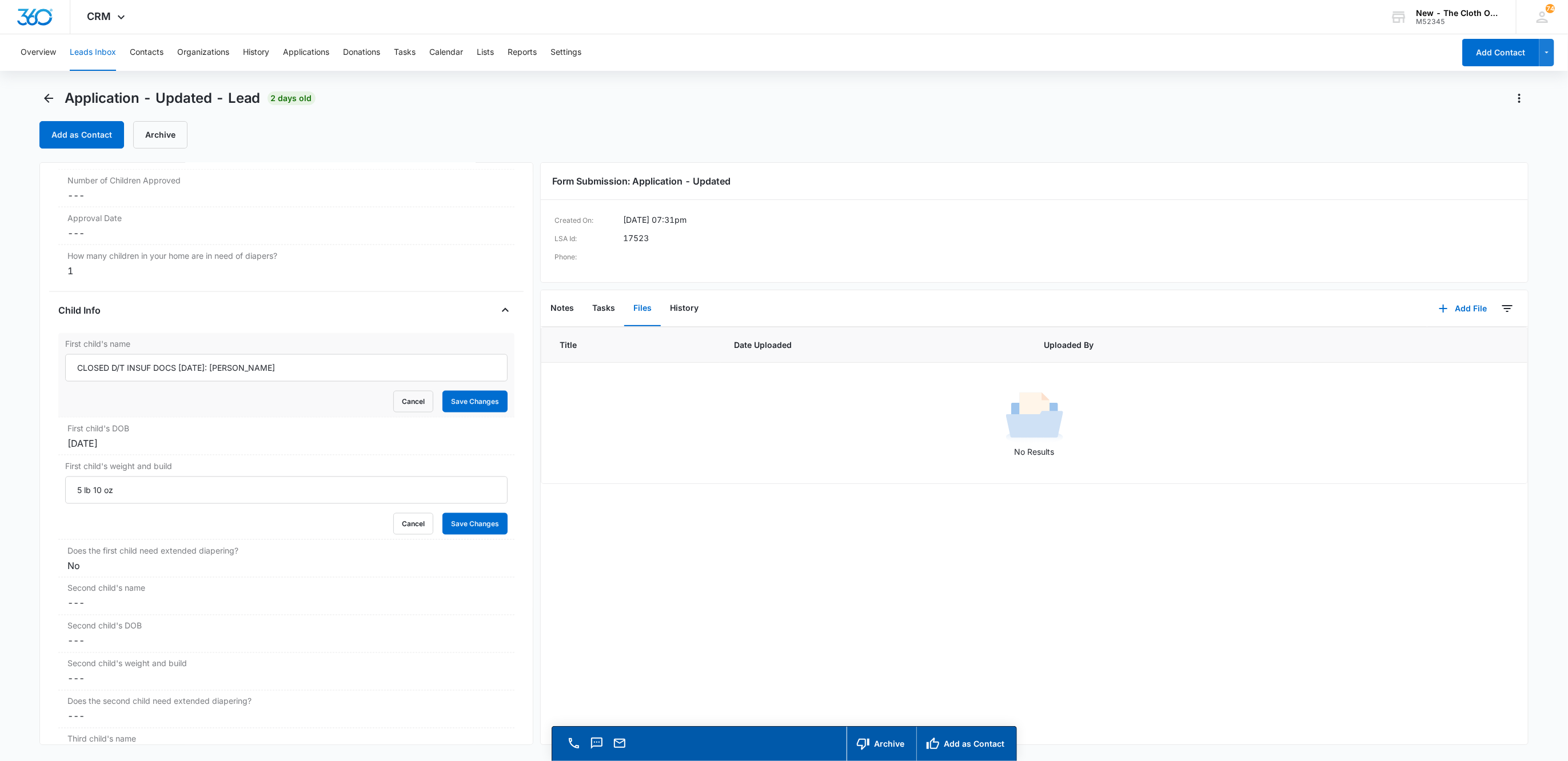
click at [453, 390] on form "CLOSED D/T INSUF DOCS [DATE]: [PERSON_NAME] Cancel Save Changes" at bounding box center [287, 383] width 443 height 58
click at [459, 412] on button "Save Changes" at bounding box center [475, 402] width 65 height 22
click at [450, 535] on button "Save Changes" at bounding box center [475, 524] width 65 height 22
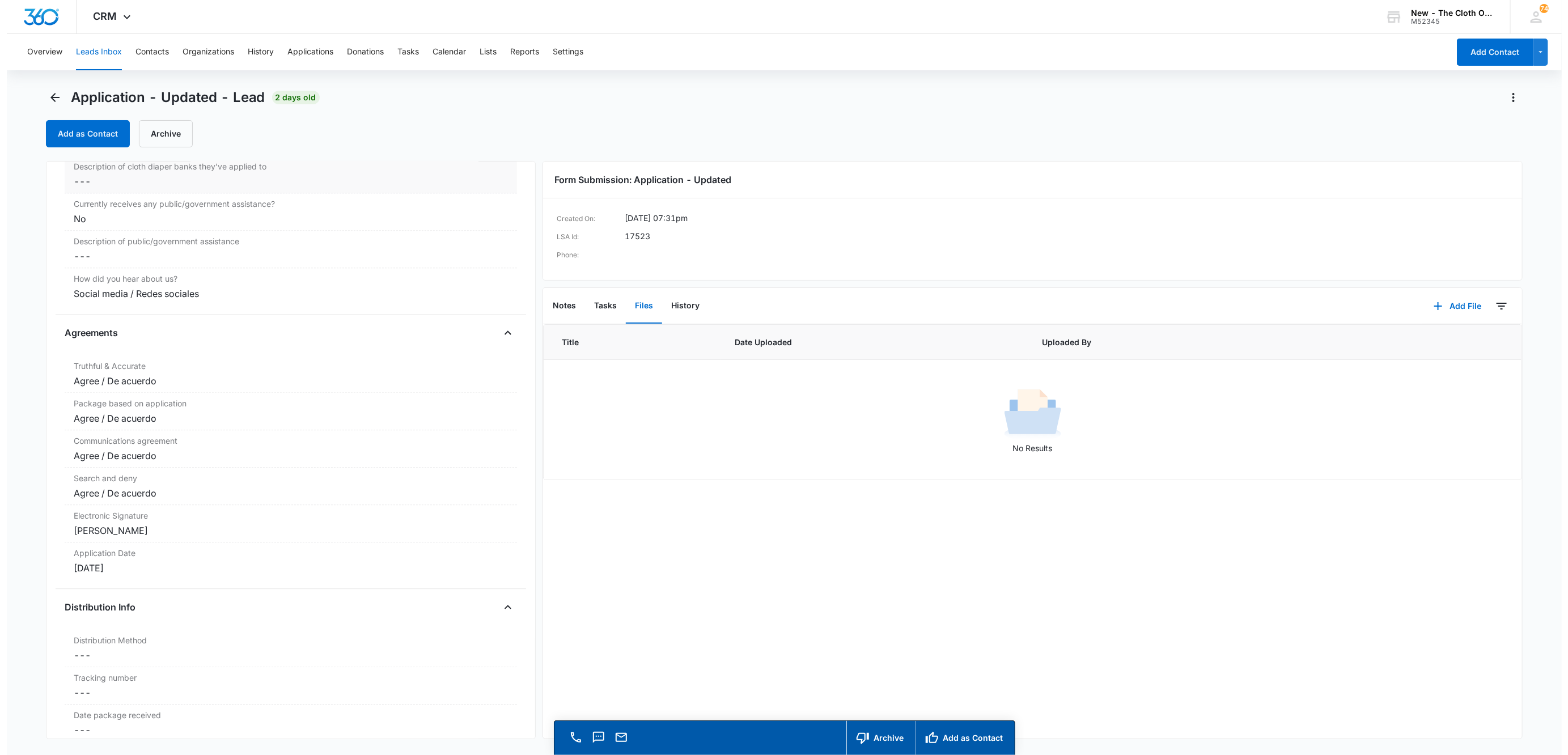
scroll to position [2249, 0]
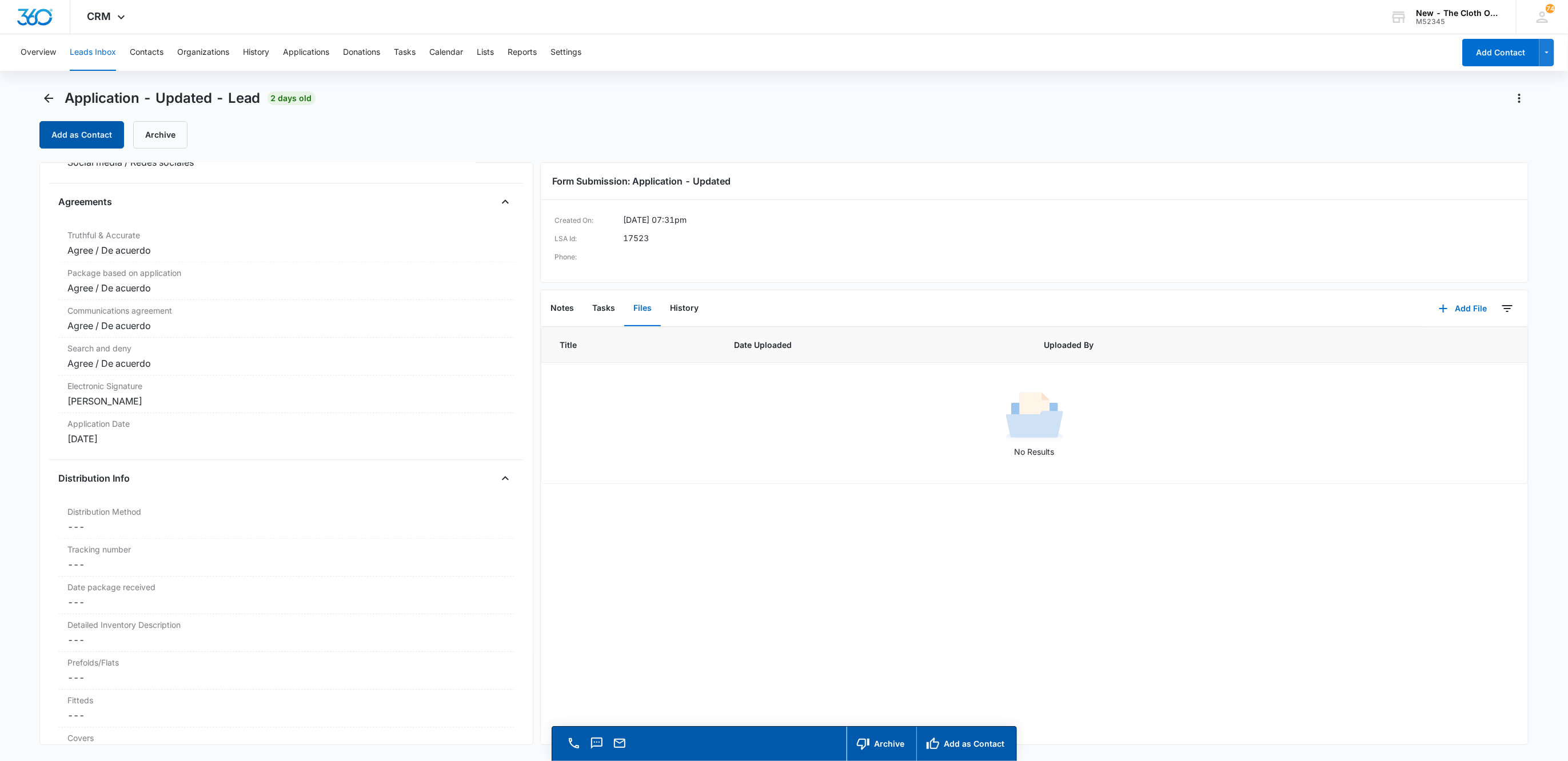
click at [86, 131] on button "Add as Contact" at bounding box center [82, 135] width 84 height 27
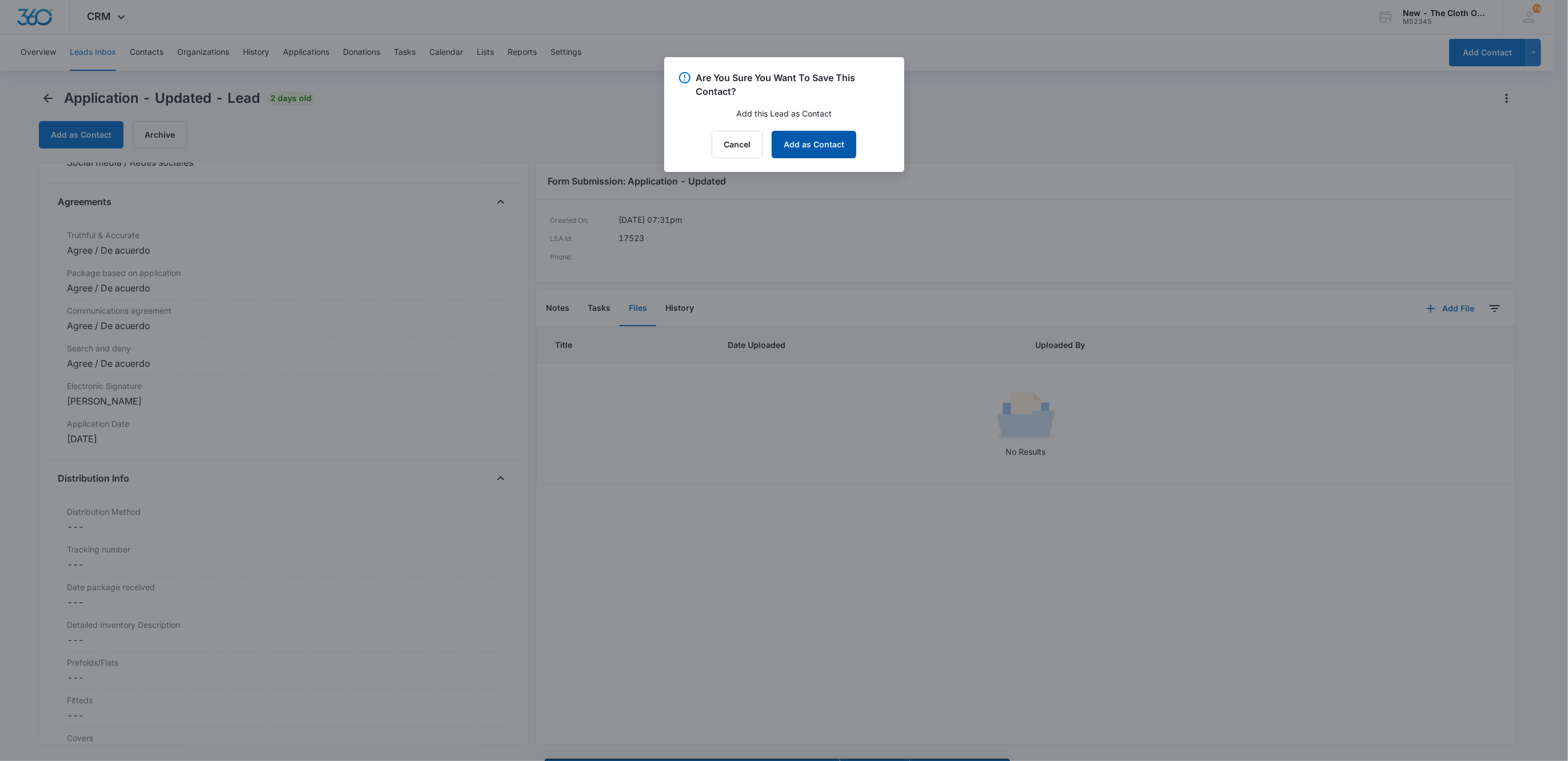
click at [822, 136] on button "Add as Contact" at bounding box center [814, 145] width 84 height 27
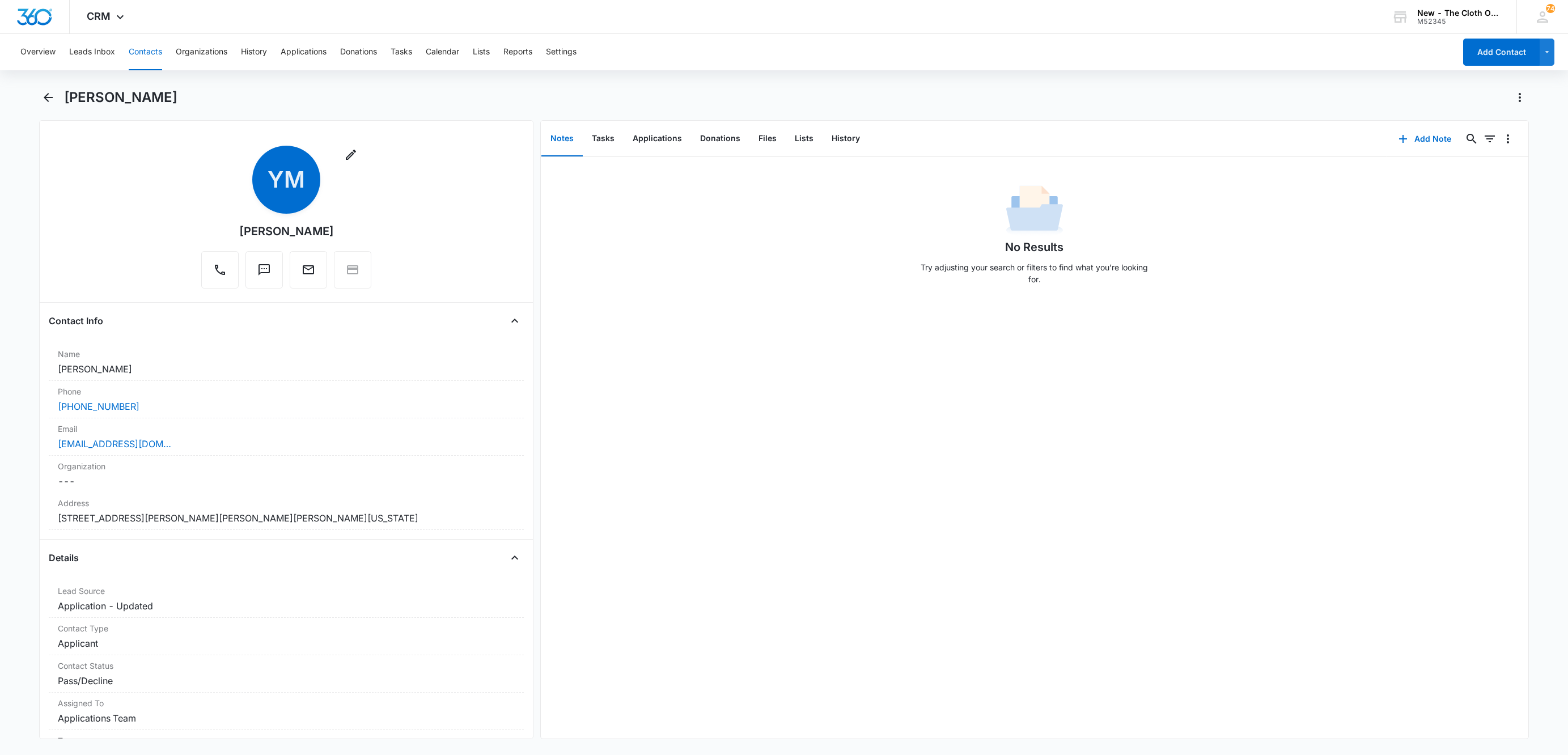
click at [80, 92] on h1 "[PERSON_NAME]" at bounding box center [121, 97] width 113 height 17
copy div "[PERSON_NAME] Remove"
click at [157, 55] on button "Contacts" at bounding box center [146, 52] width 34 height 36
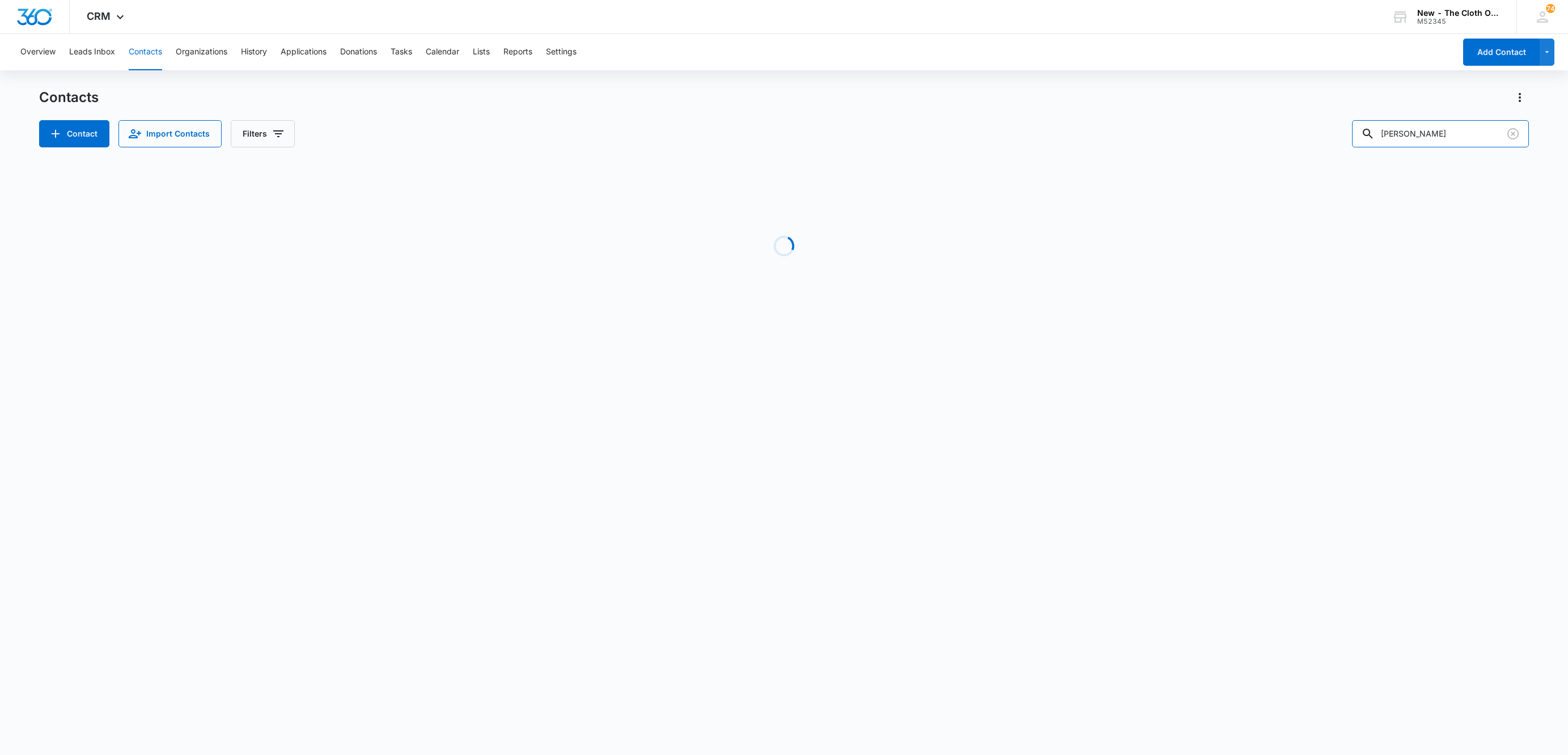
drag, startPoint x: 1468, startPoint y: 136, endPoint x: 1257, endPoint y: 131, distance: 211.1
click at [1259, 129] on div "Contact Import Contacts Filters [PERSON_NAME]" at bounding box center [784, 133] width 1490 height 27
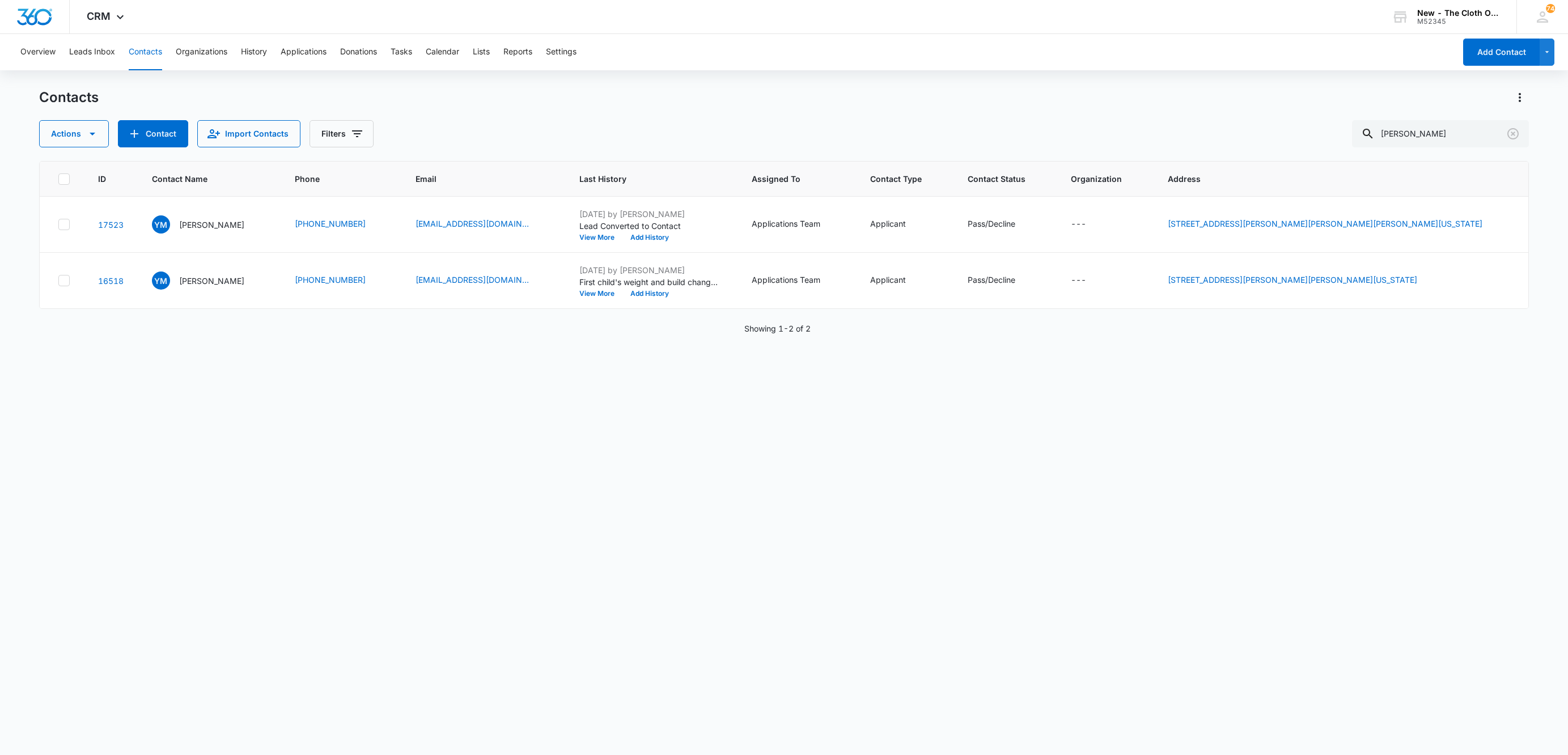
click at [66, 184] on div at bounding box center [64, 179] width 11 height 11
click at [59, 179] on input "checkbox" at bounding box center [58, 179] width 1 height 1
click at [68, 133] on button "Actions" at bounding box center [73, 133] width 69 height 27
click at [80, 187] on div "Merge" at bounding box center [94, 188] width 83 height 8
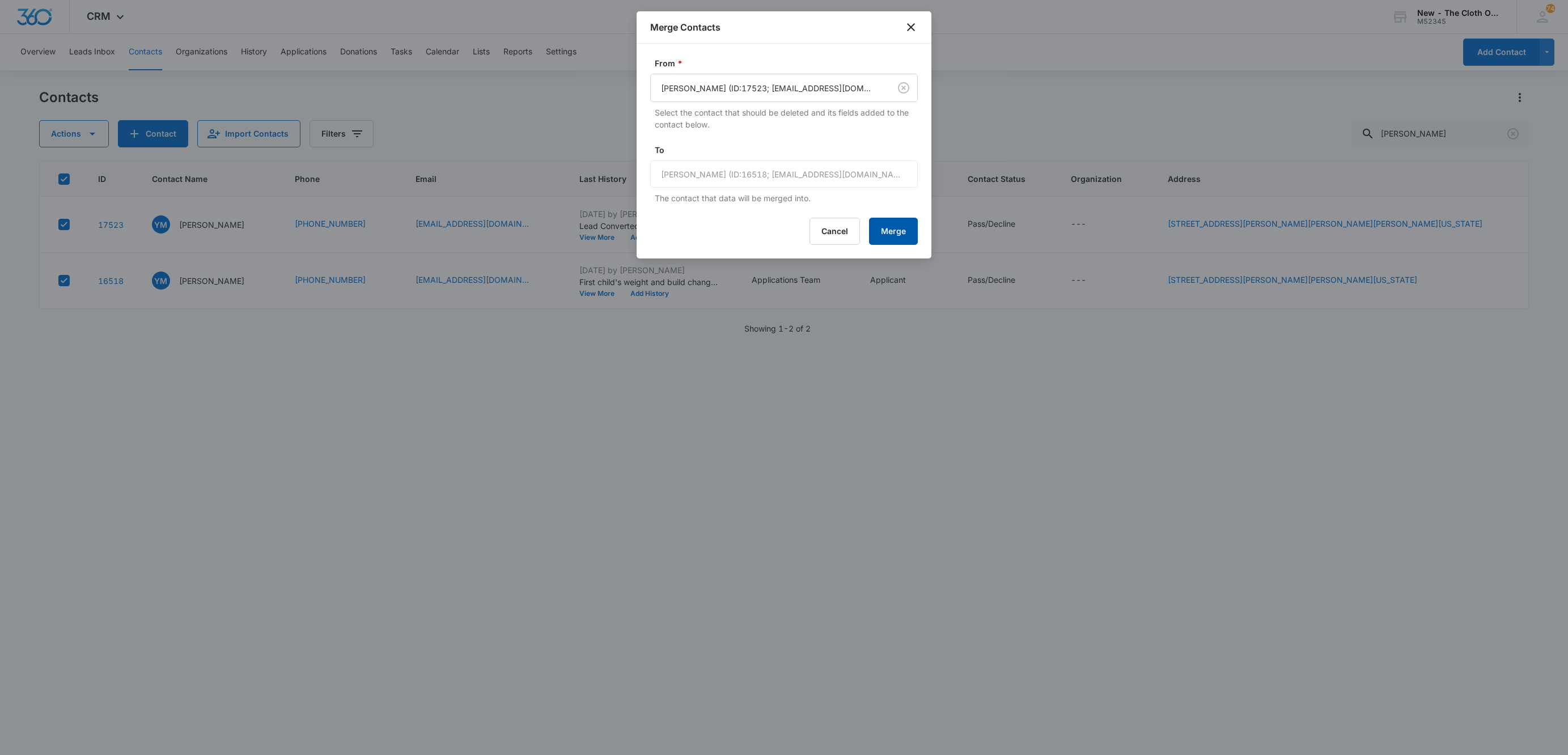
click at [897, 222] on button "Merge" at bounding box center [893, 231] width 49 height 27
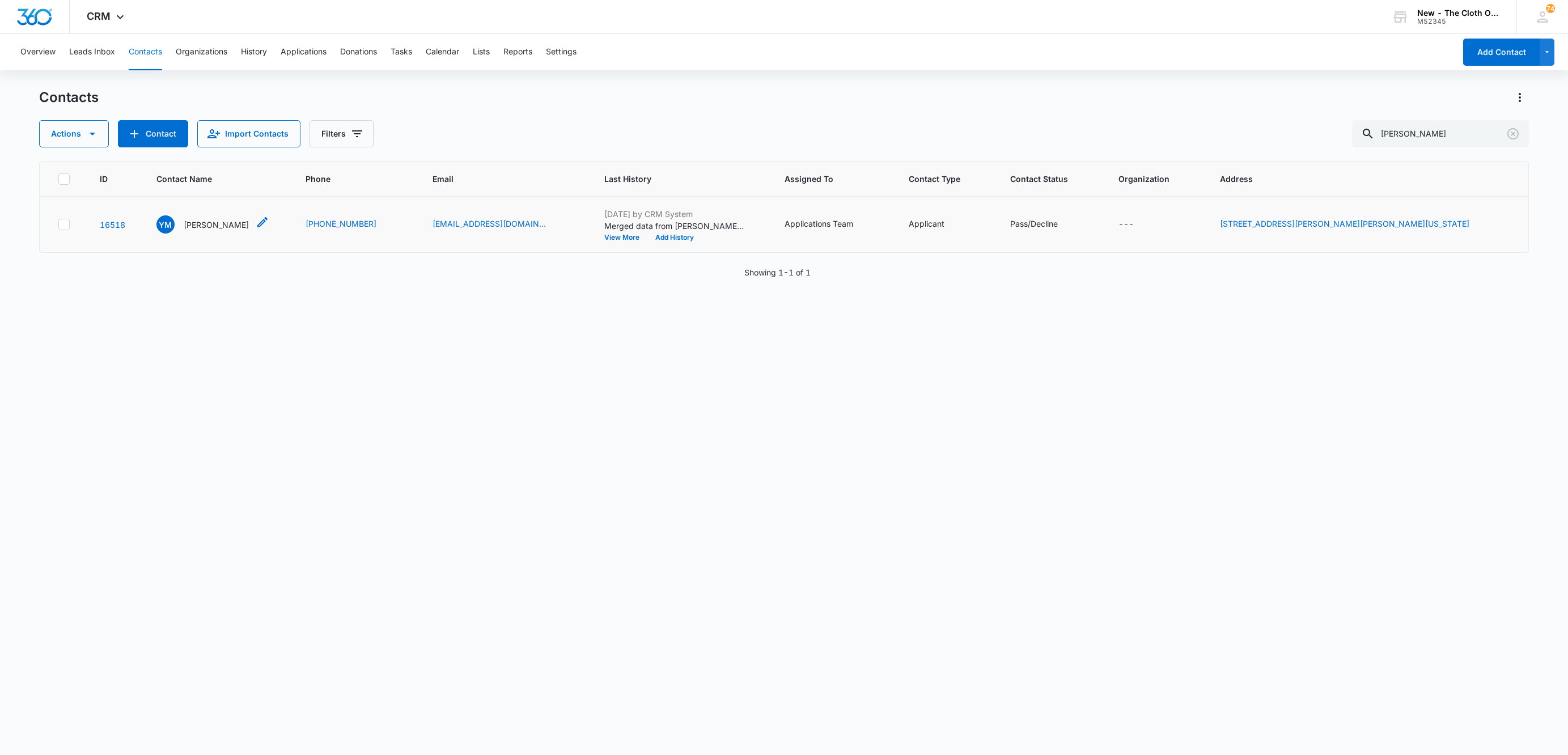
drag, startPoint x: 209, startPoint y: 206, endPoint x: 209, endPoint y: 218, distance: 12.0
click at [209, 208] on td "YM [PERSON_NAME]" at bounding box center [218, 224] width 150 height 56
click at [208, 219] on p "[PERSON_NAME]" at bounding box center [216, 225] width 65 height 12
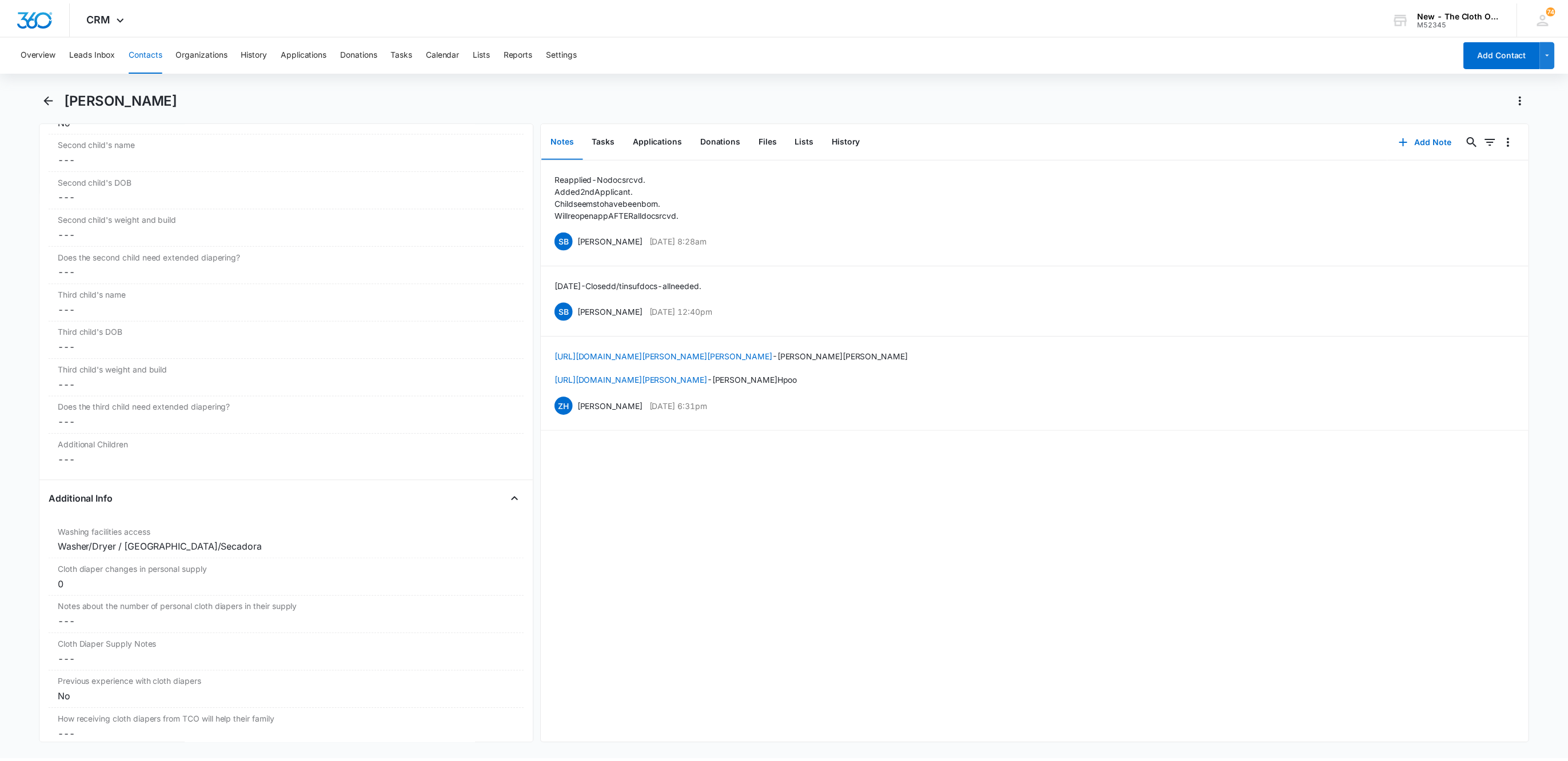
scroll to position [1543, 0]
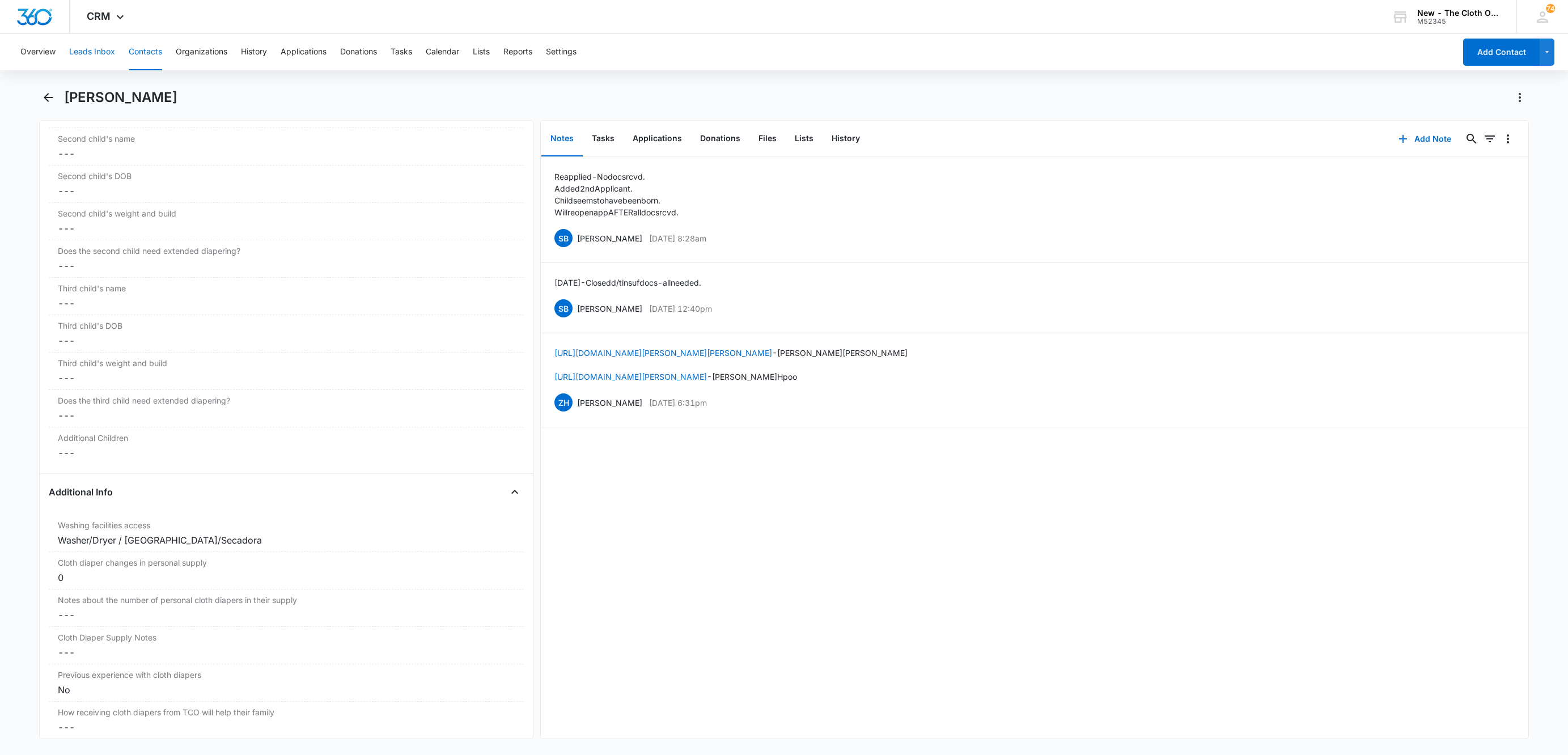
click at [88, 48] on button "Leads Inbox" at bounding box center [92, 52] width 46 height 36
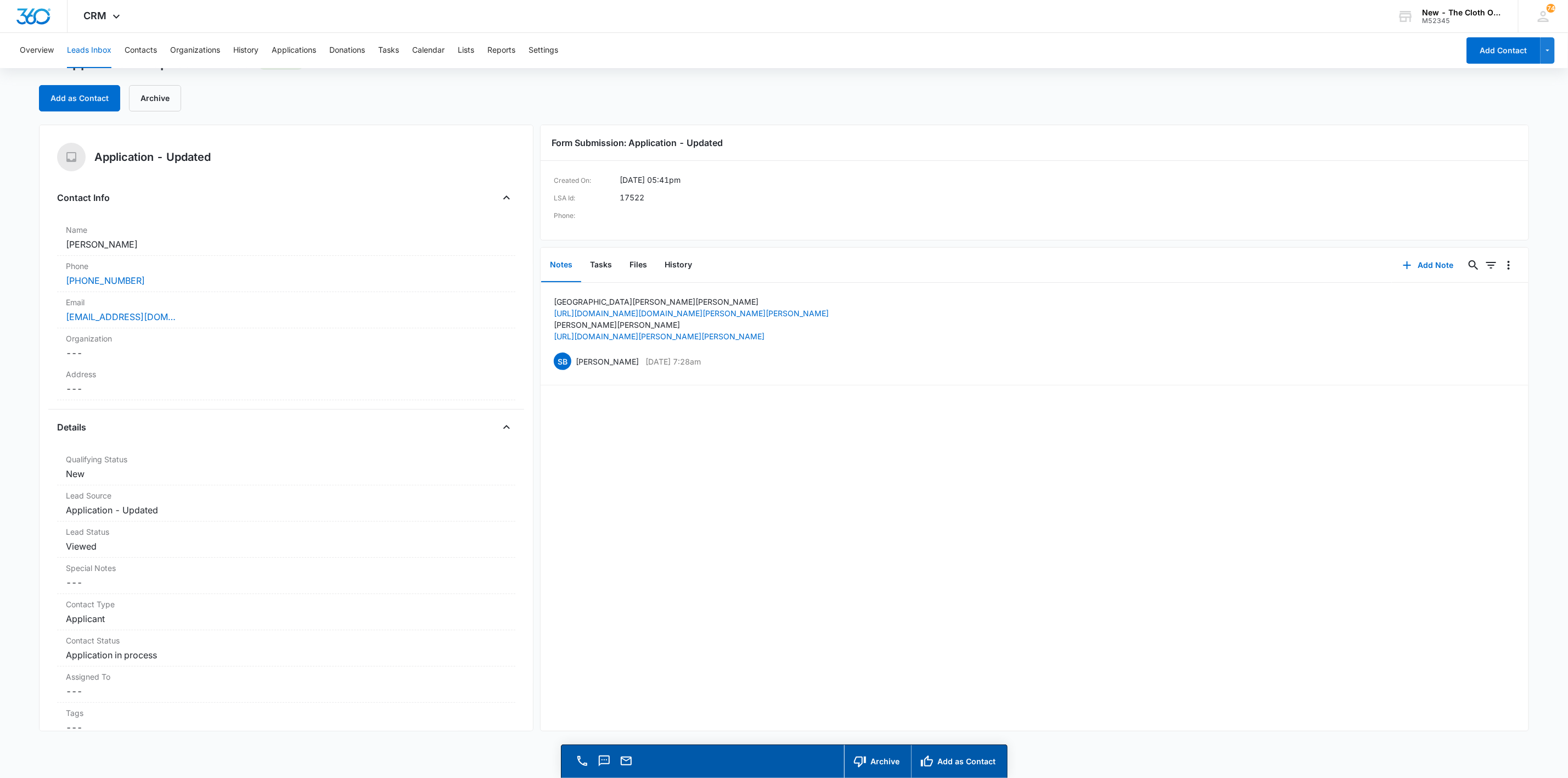
scroll to position [1812, 0]
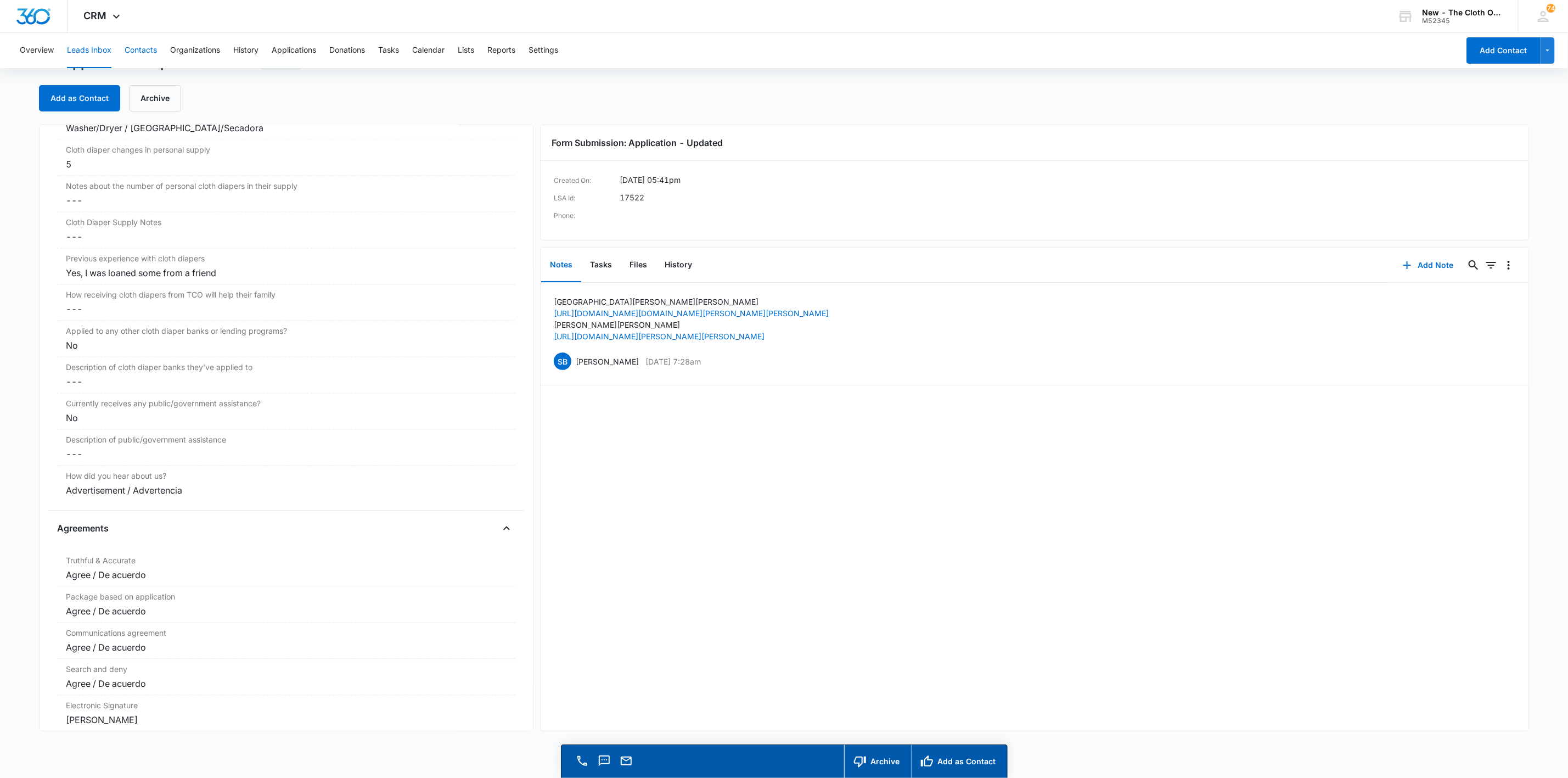
click at [135, 48] on button "Contacts" at bounding box center [141, 50] width 33 height 35
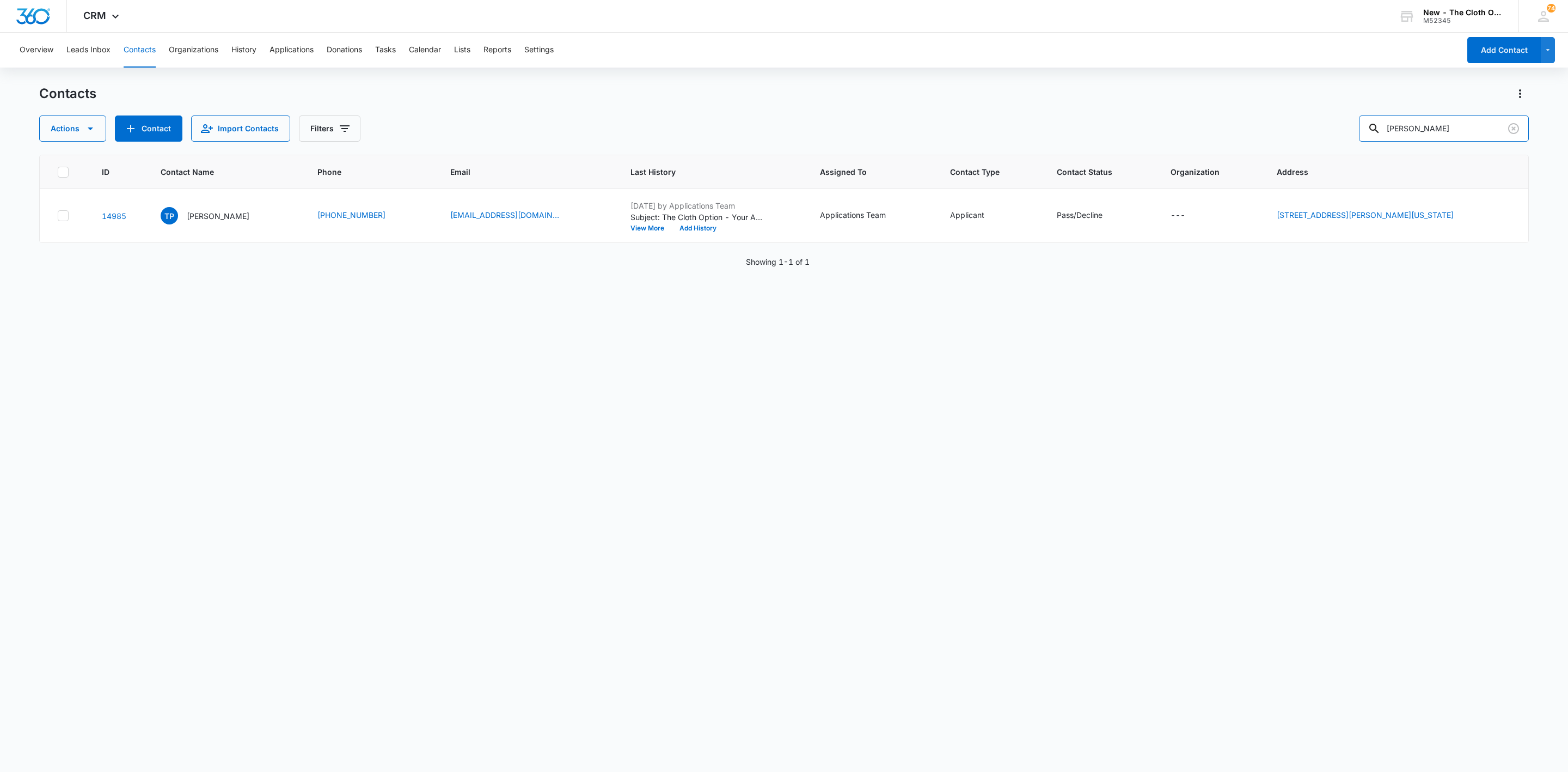
drag, startPoint x: 1473, startPoint y: 130, endPoint x: 1250, endPoint y: 137, distance: 223.1
click at [1252, 134] on div "Actions Contact Import Contacts Filters Eastman" at bounding box center [784, 128] width 1490 height 26
paste input "[PERSON_NAME]"
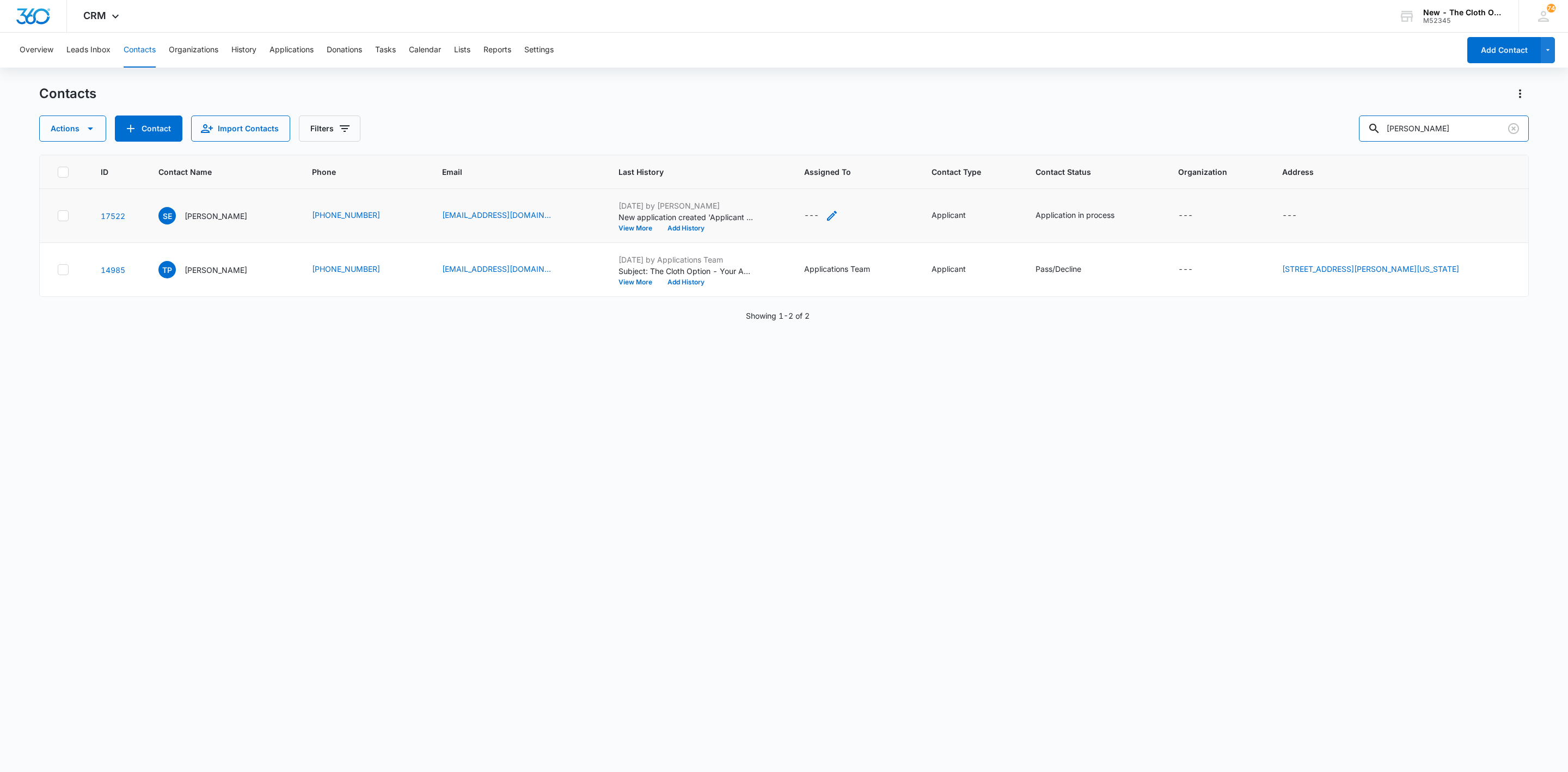
type input "[PERSON_NAME]"
click at [828, 216] on icon "Assigned To - - Select to Edit Field" at bounding box center [832, 216] width 13 height 13
click at [818, 150] on div at bounding box center [801, 146] width 44 height 14
type input "app"
click at [876, 150] on div "Applications Team" at bounding box center [825, 146] width 111 height 26
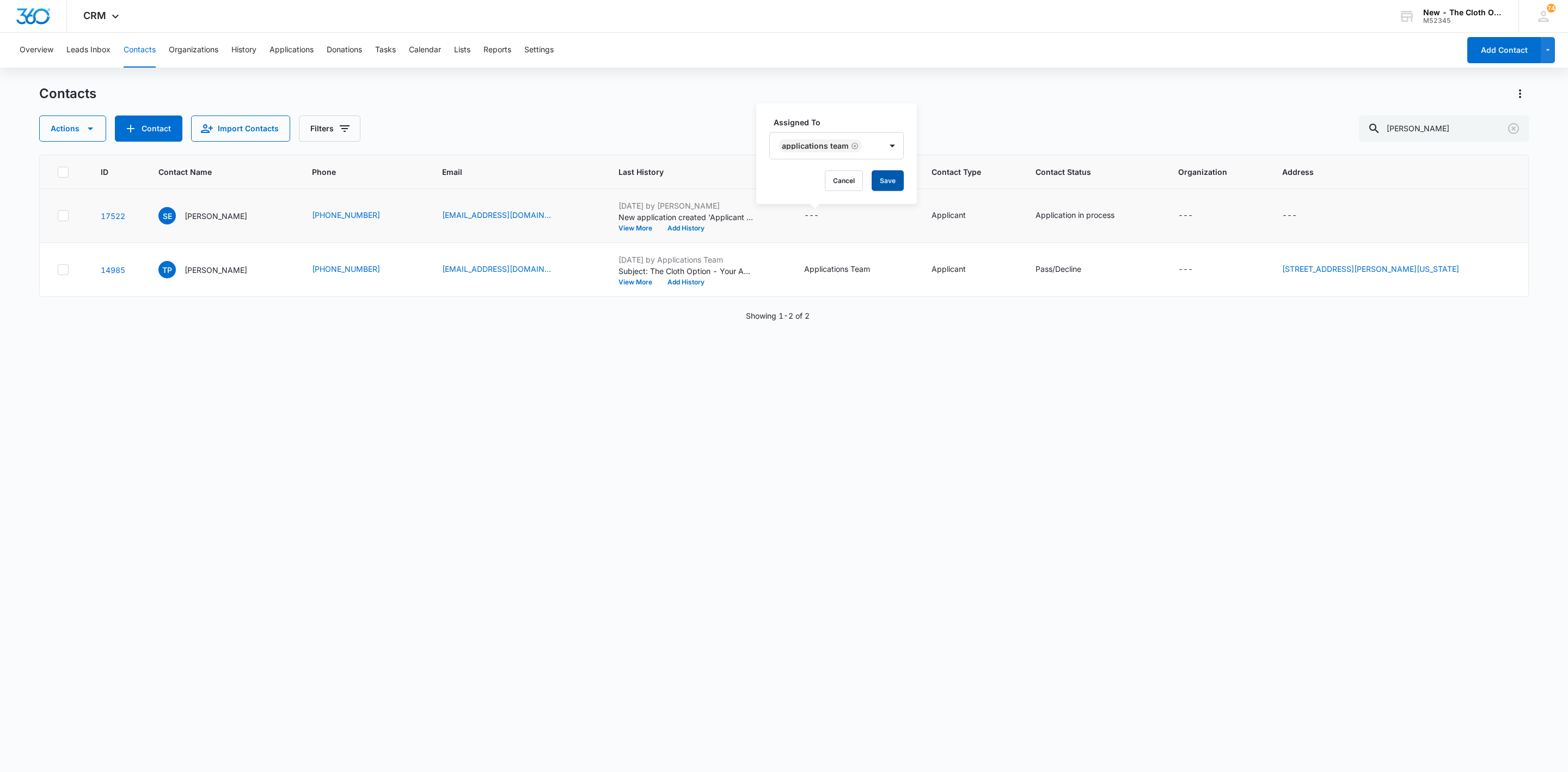
click at [890, 175] on button "Save" at bounding box center [888, 181] width 32 height 21
click at [1486, 131] on input "[PERSON_NAME]" at bounding box center [1444, 128] width 170 height 26
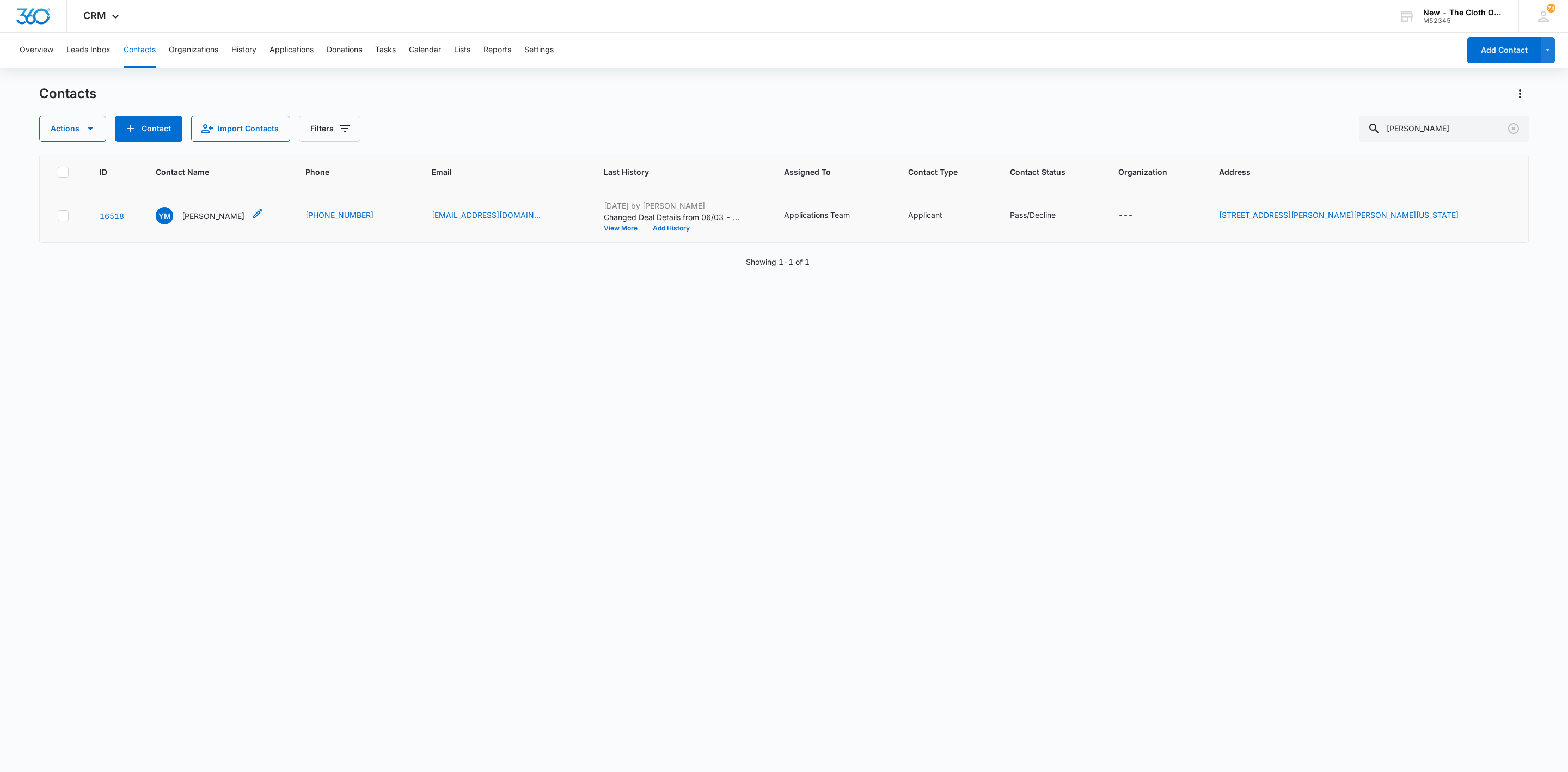
click at [222, 213] on p "[PERSON_NAME]" at bounding box center [213, 216] width 63 height 12
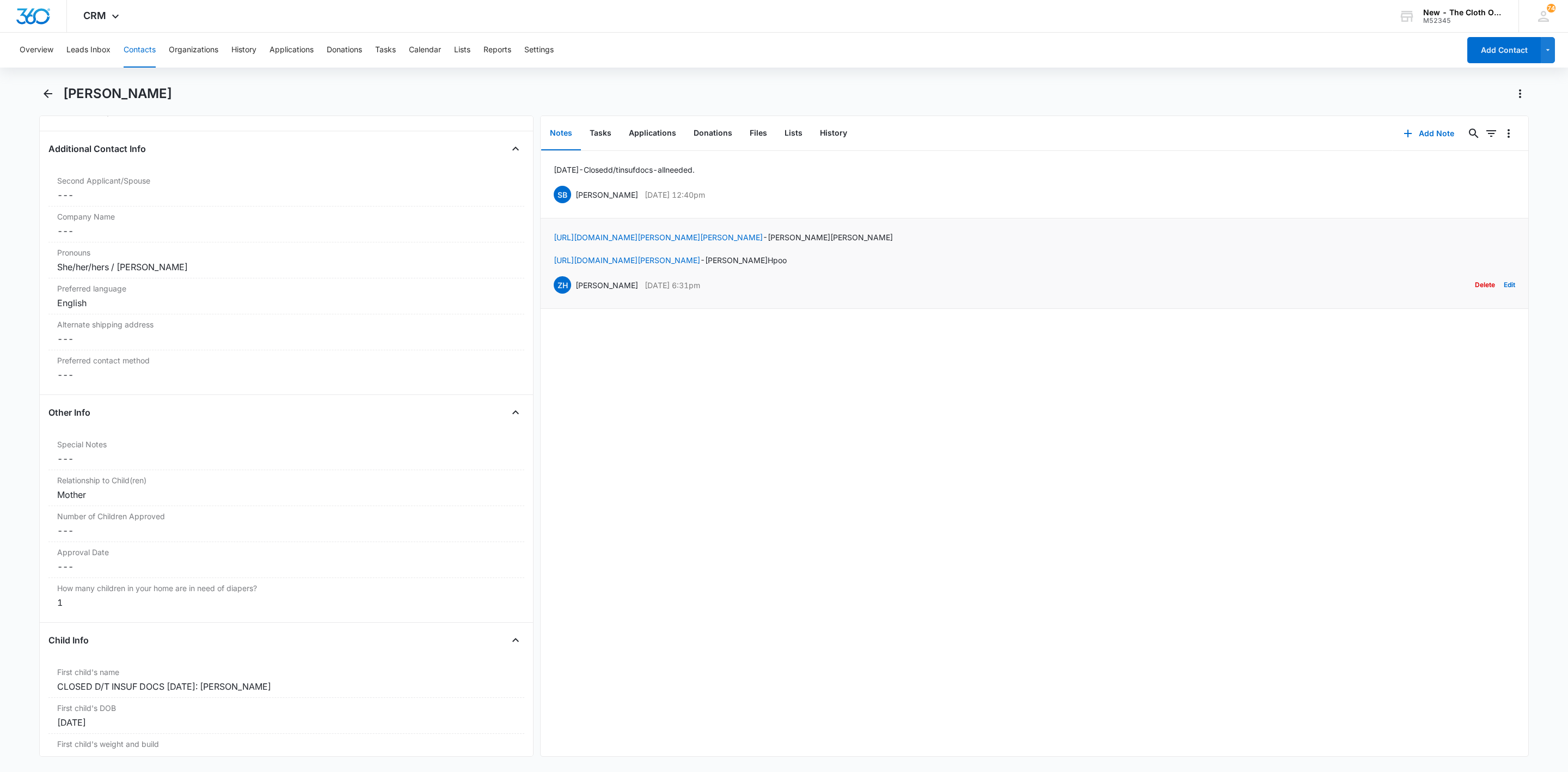
scroll to position [572, 0]
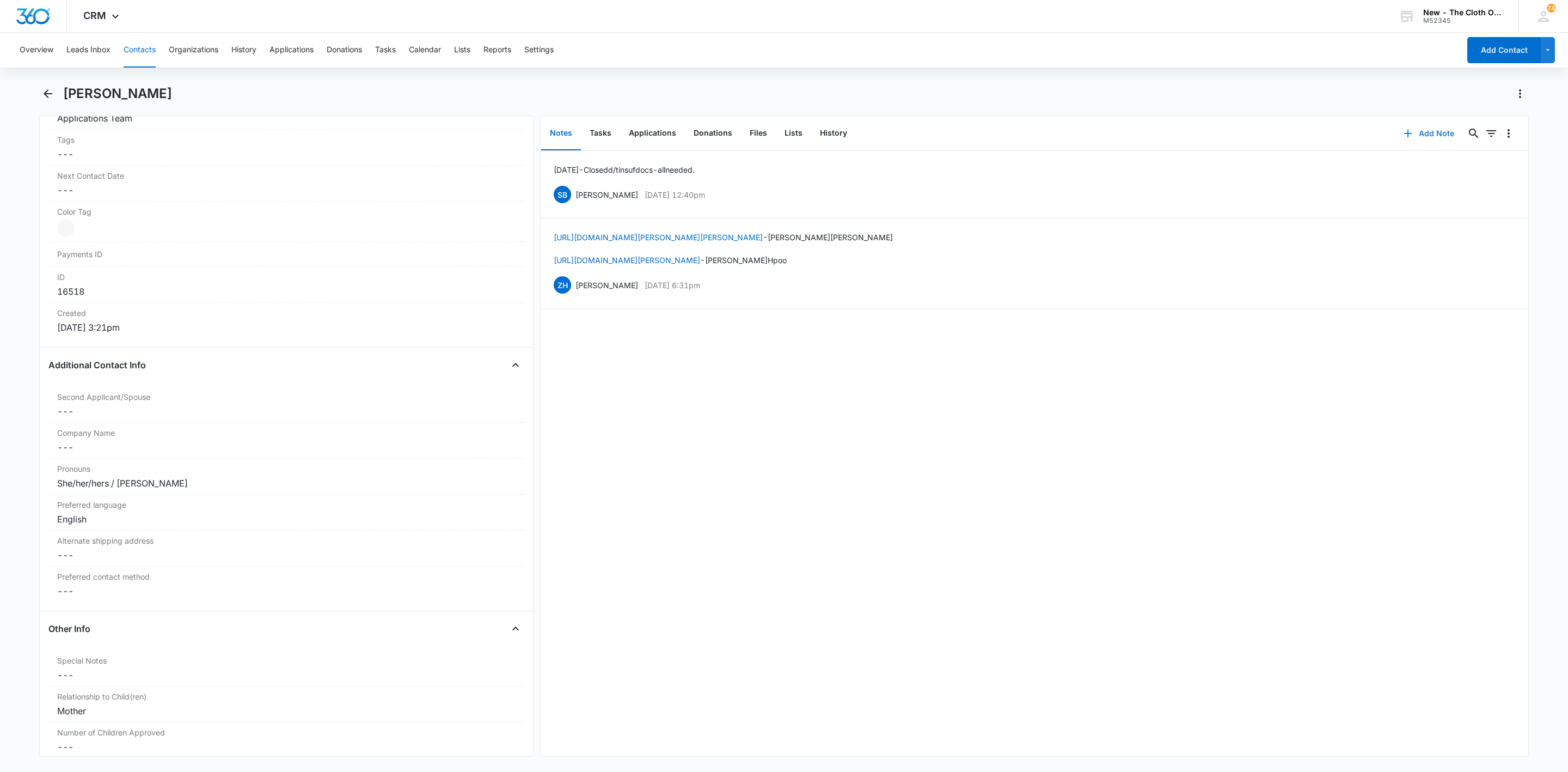
click at [1410, 136] on button "Add Note" at bounding box center [1429, 133] width 73 height 26
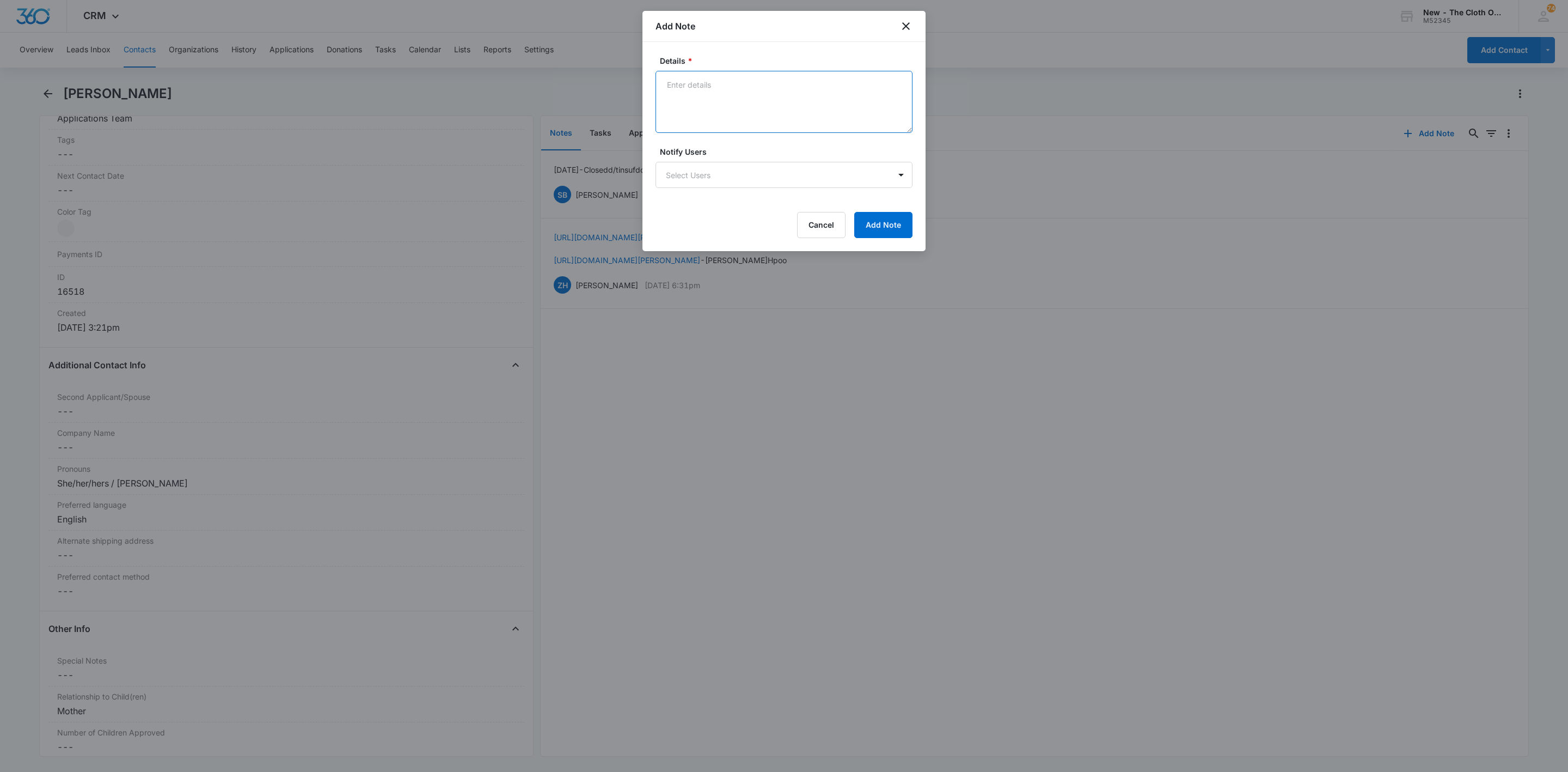
click at [871, 122] on textarea "Details *" at bounding box center [784, 102] width 257 height 62
type textarea "Reapplied - No docs rcvd. Child seems to have been born. Will reopen app AFTER …"
click at [895, 229] on button "Add Note" at bounding box center [884, 225] width 58 height 26
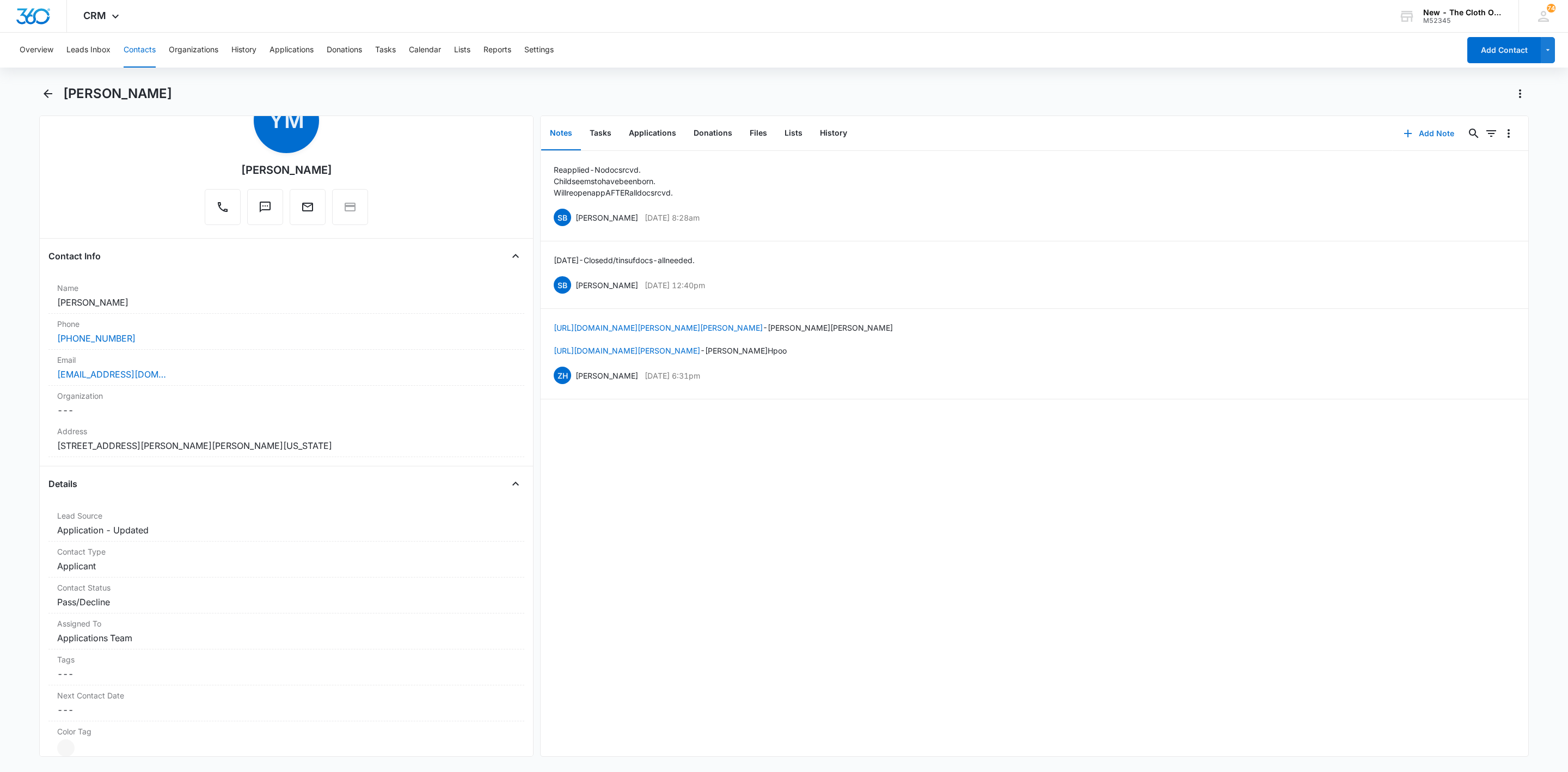
scroll to position [0, 0]
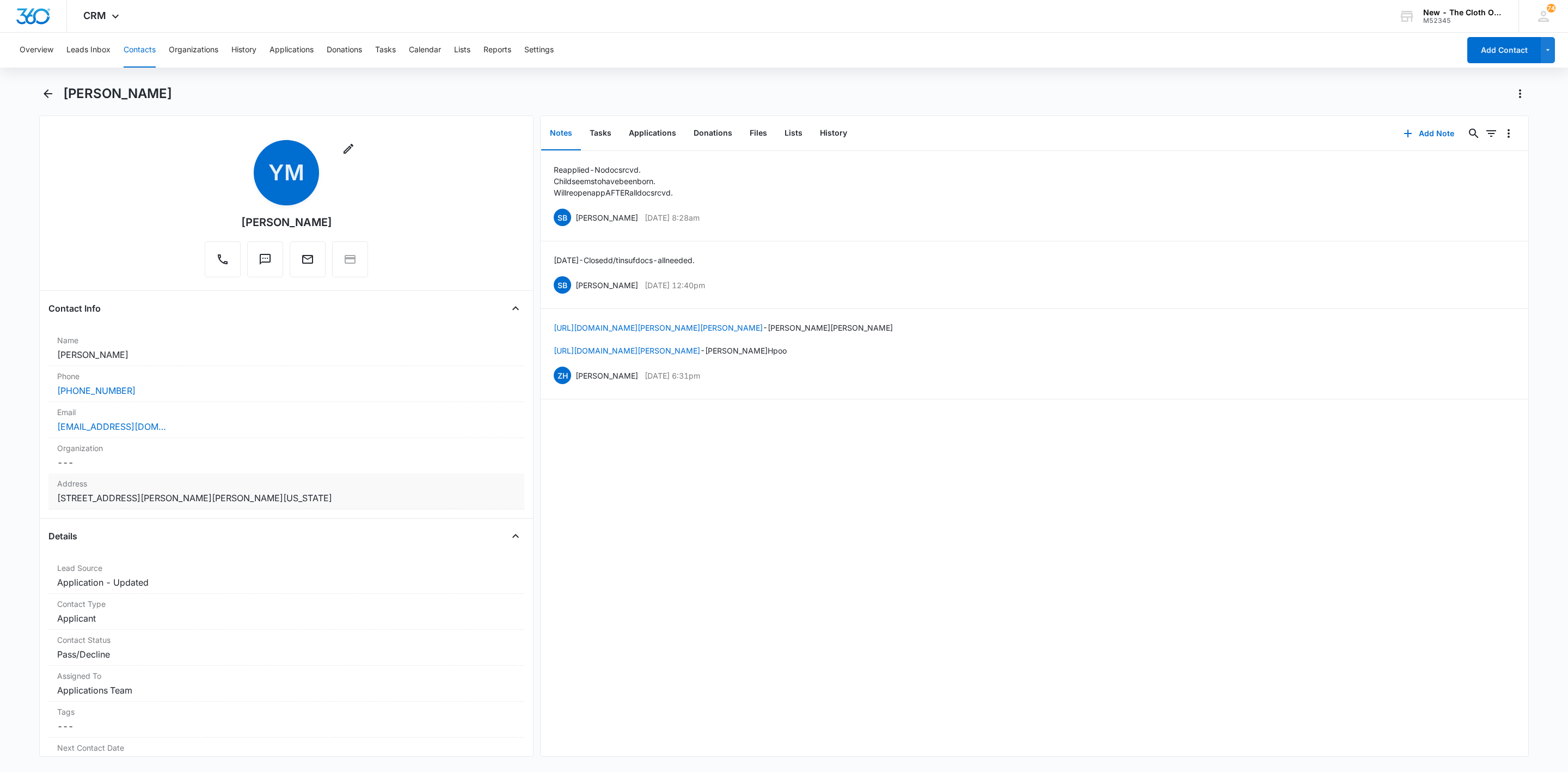
click at [386, 501] on dd "Cancel Save Changes 381 Sutter Hill Road Suttercreek California 95685" at bounding box center [286, 498] width 458 height 13
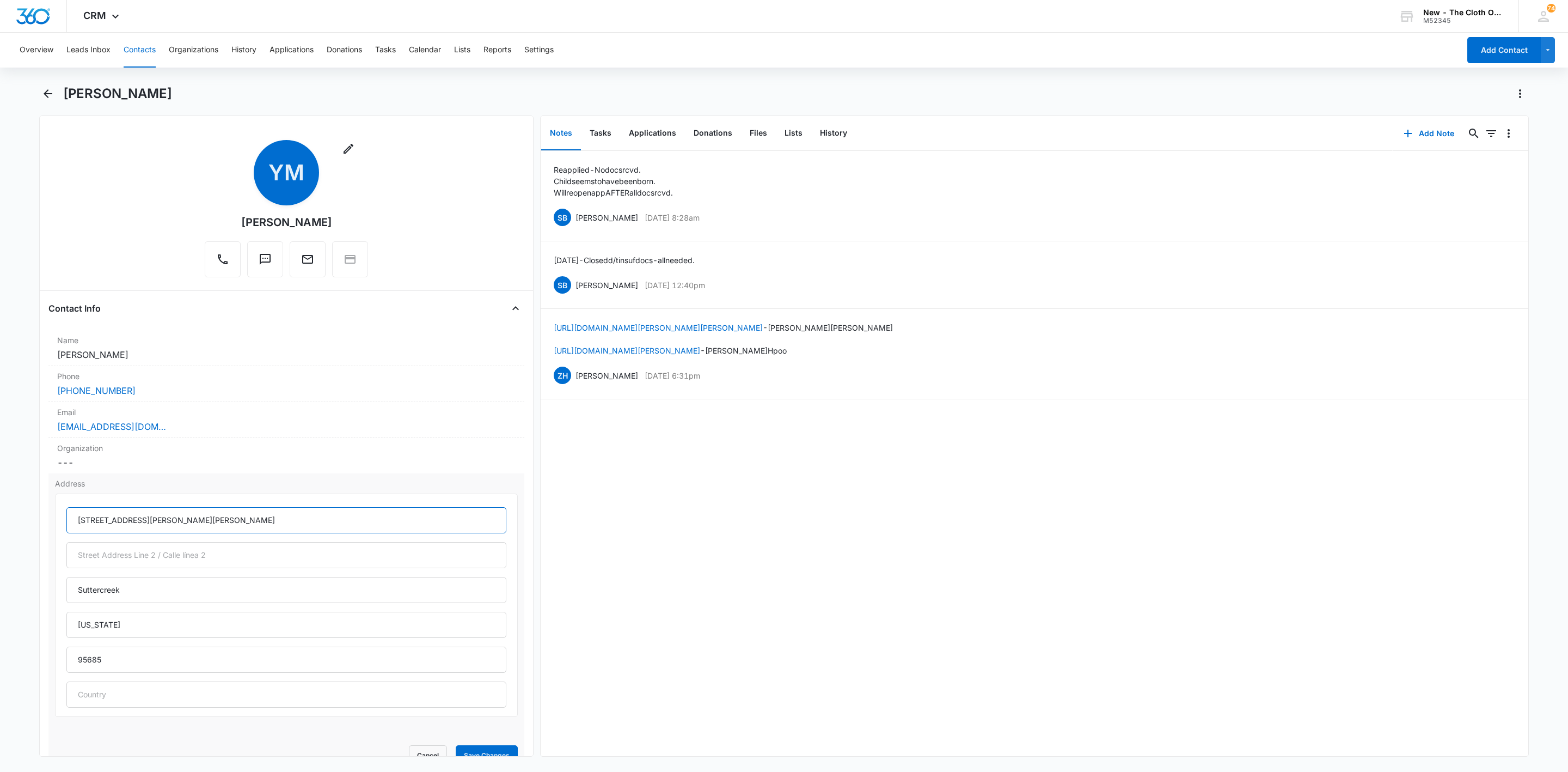
click at [460, 512] on input "[STREET_ADDRESS][PERSON_NAME][PERSON_NAME]" at bounding box center [287, 520] width 440 height 26
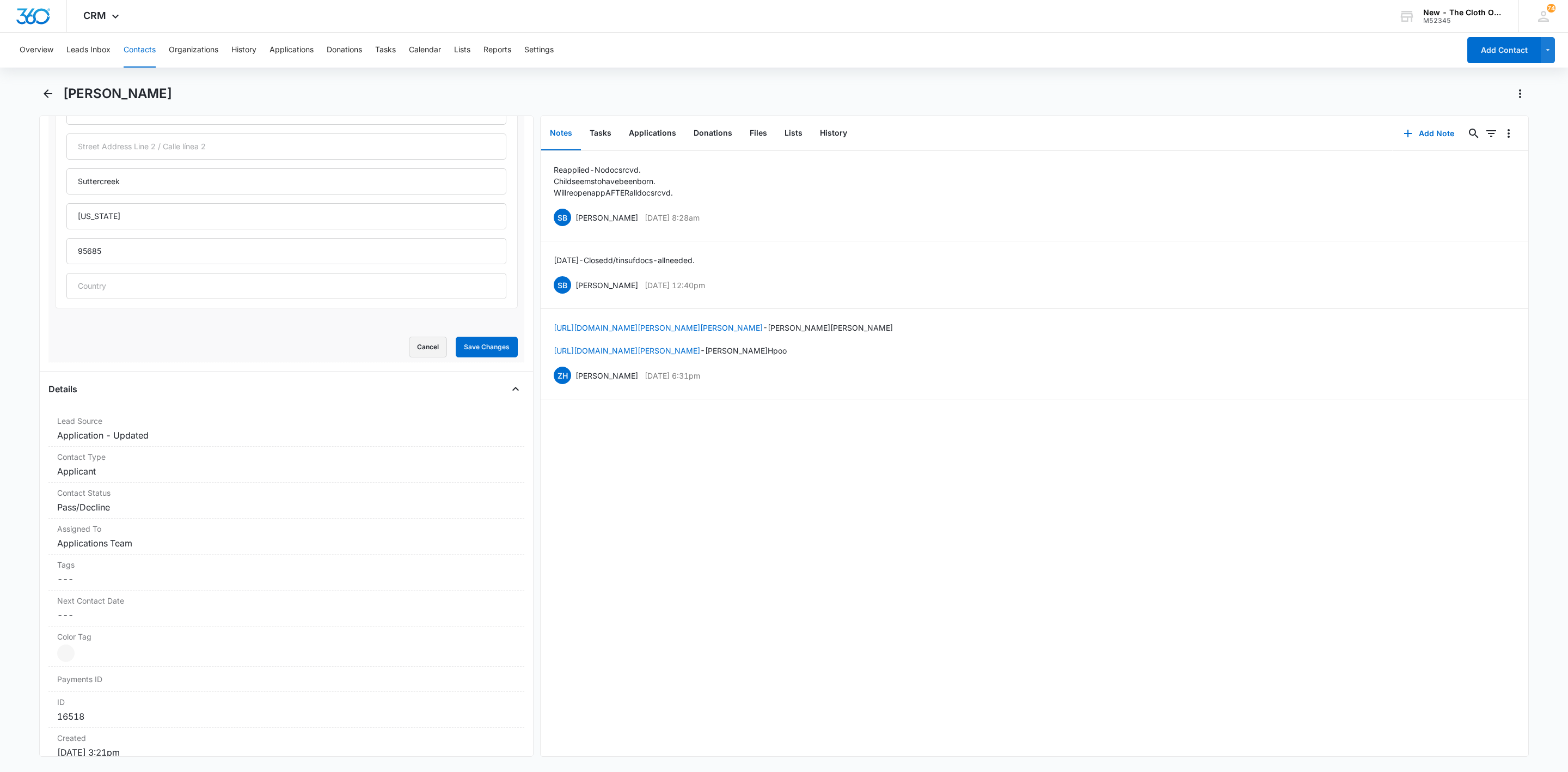
click at [409, 353] on button "Cancel" at bounding box center [428, 347] width 38 height 21
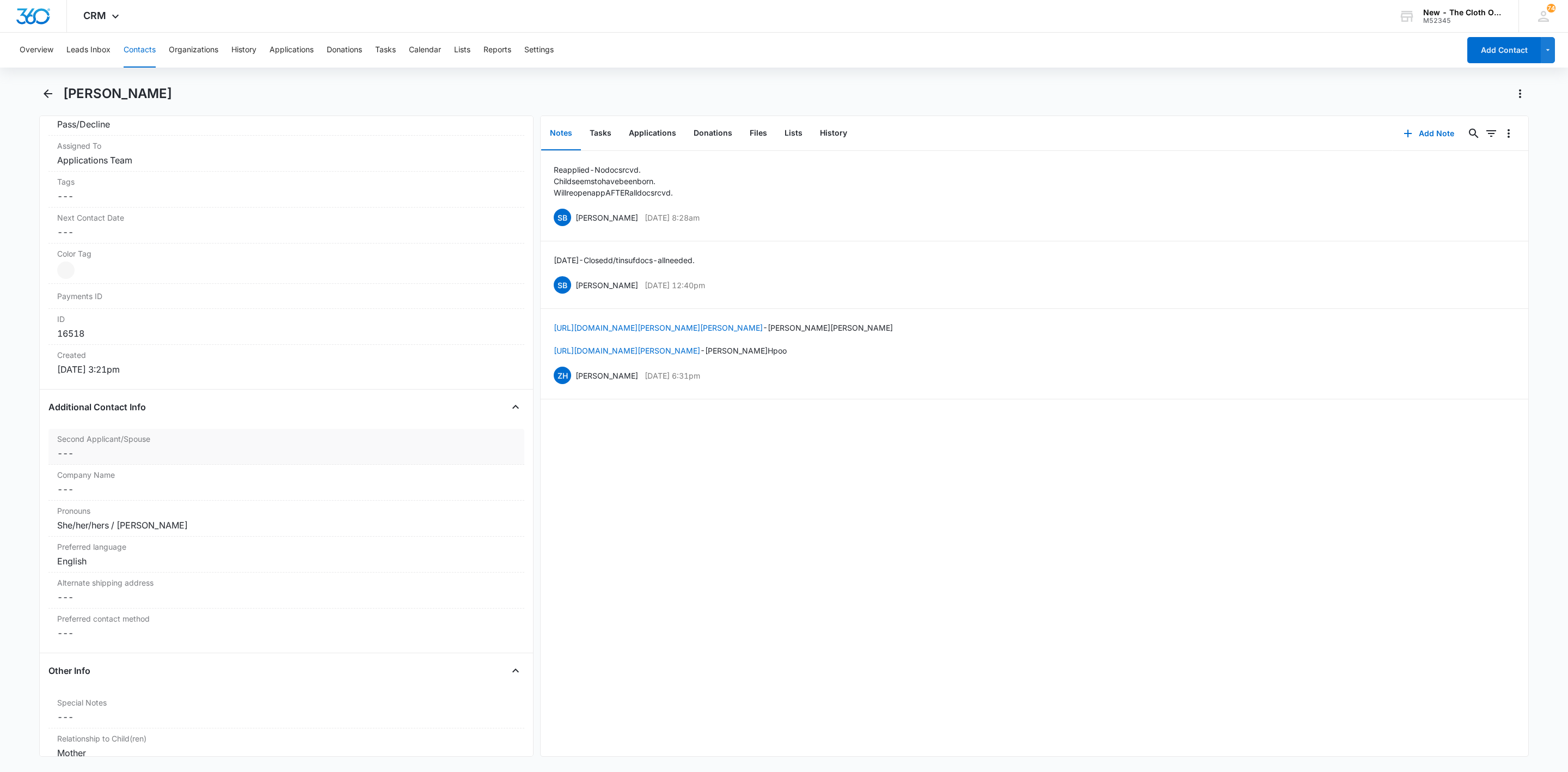
scroll to position [551, 0]
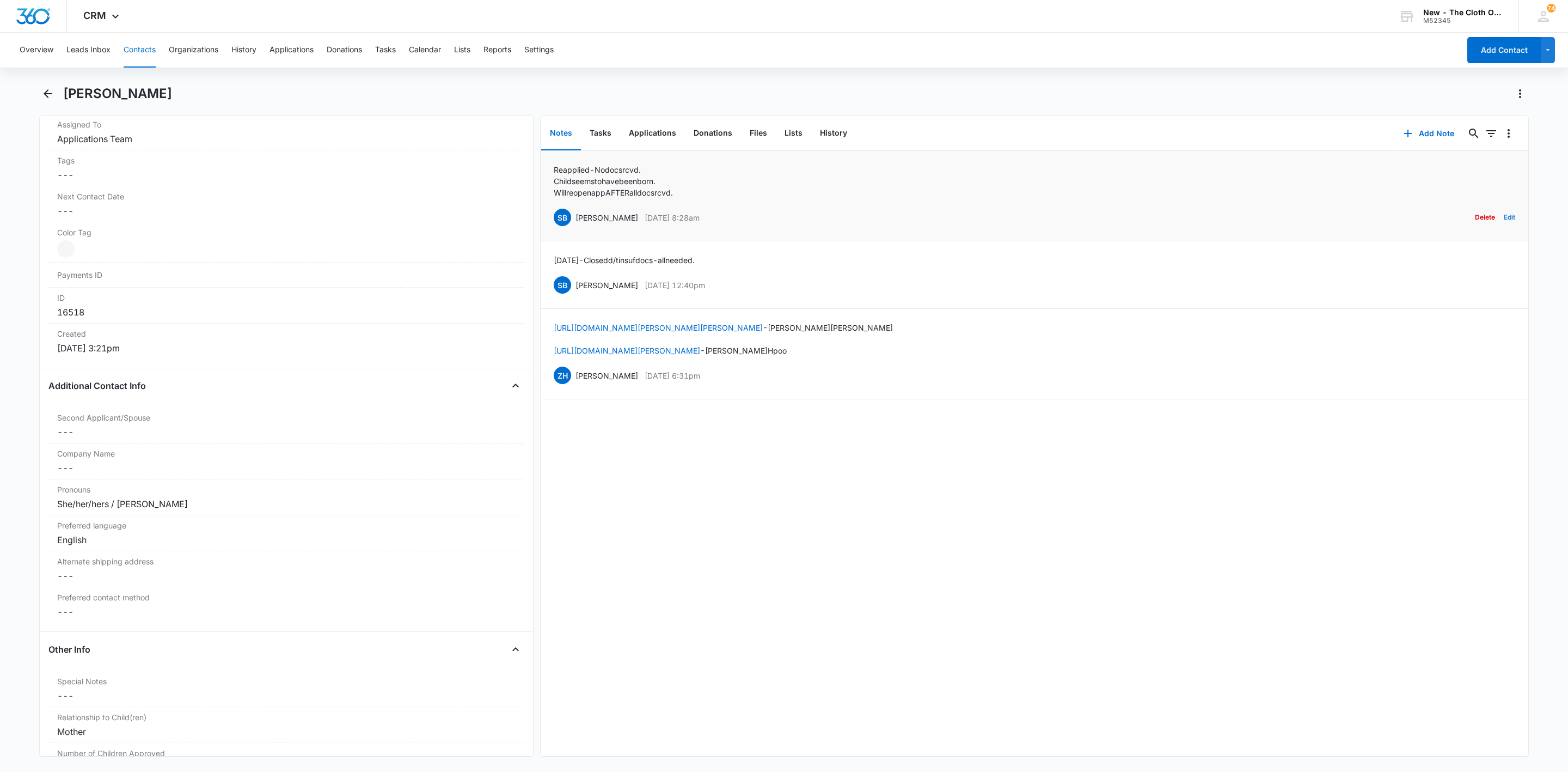
click at [1504, 216] on button "Edit" at bounding box center [1510, 218] width 12 height 21
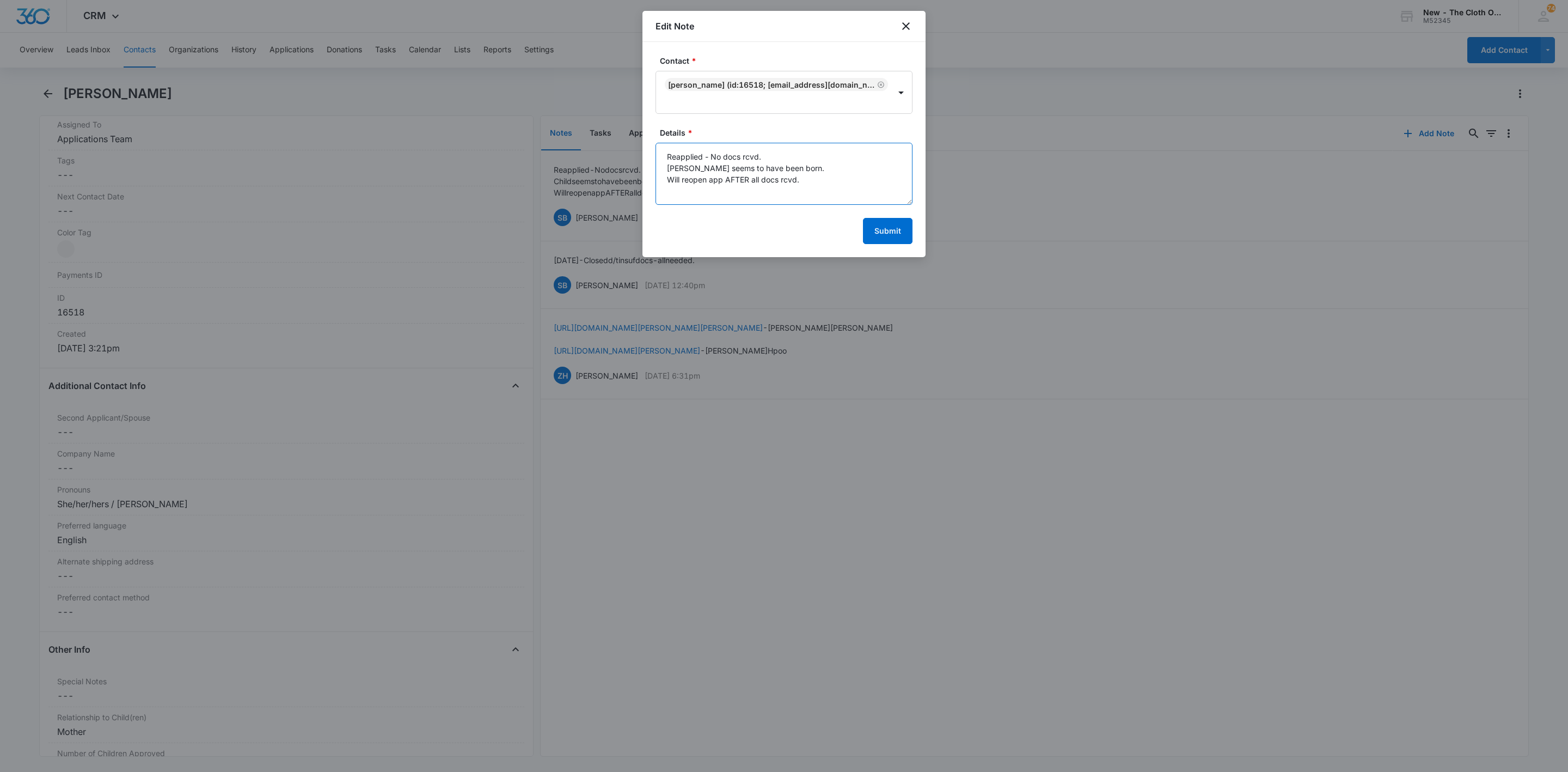
click at [837, 149] on textarea "Reapplied - No docs rcvd. Child seems to have been born. Will reopen app AFTER …" at bounding box center [784, 174] width 257 height 62
type textarea "Reapplied - No docs rcvd. Added 2nd Applicant. Child seems to have been born. W…"
click at [897, 234] on button "Submit" at bounding box center [888, 231] width 50 height 26
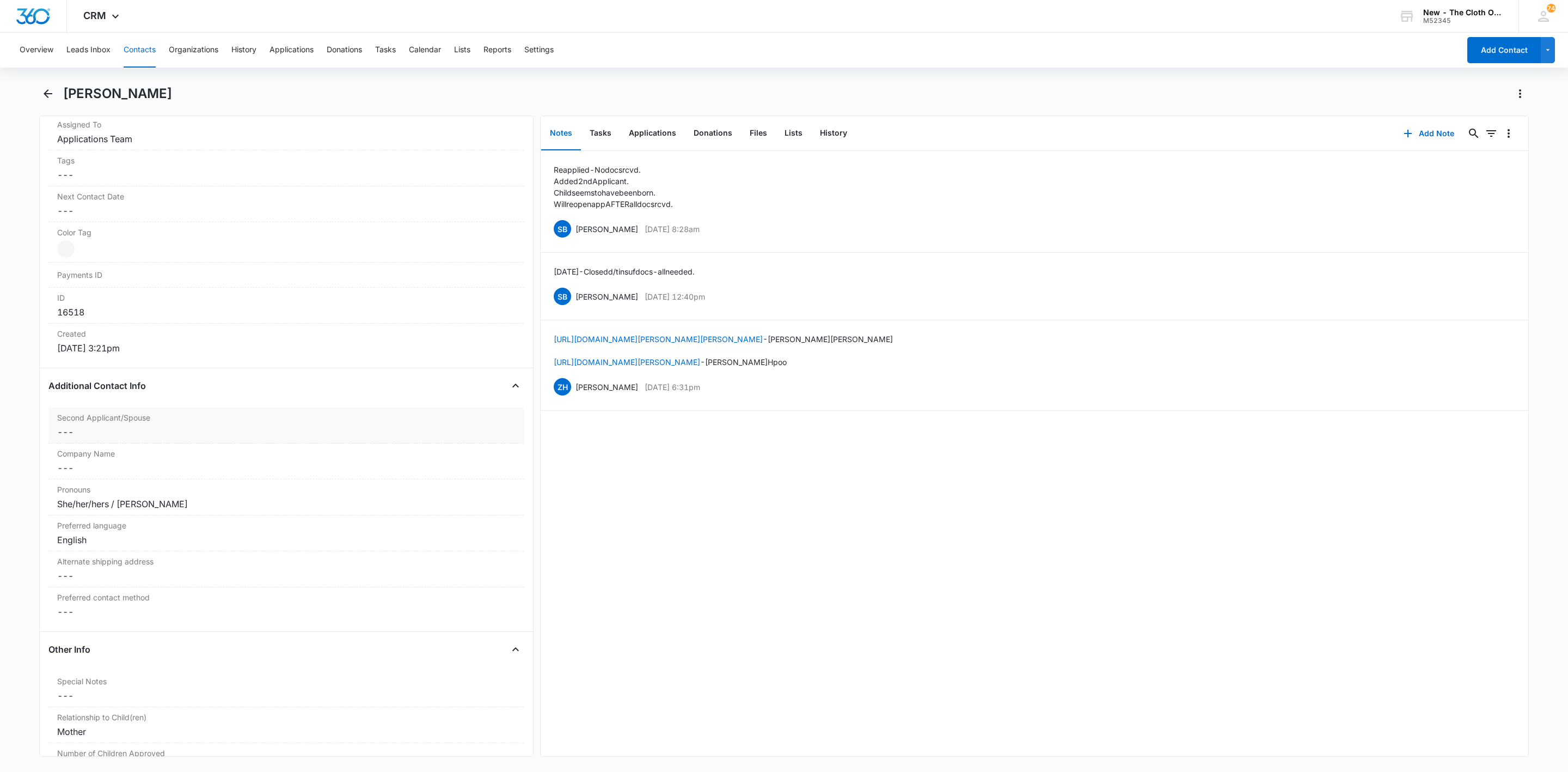
click at [64, 438] on dd "Cancel Save Changes ---" at bounding box center [286, 432] width 458 height 13
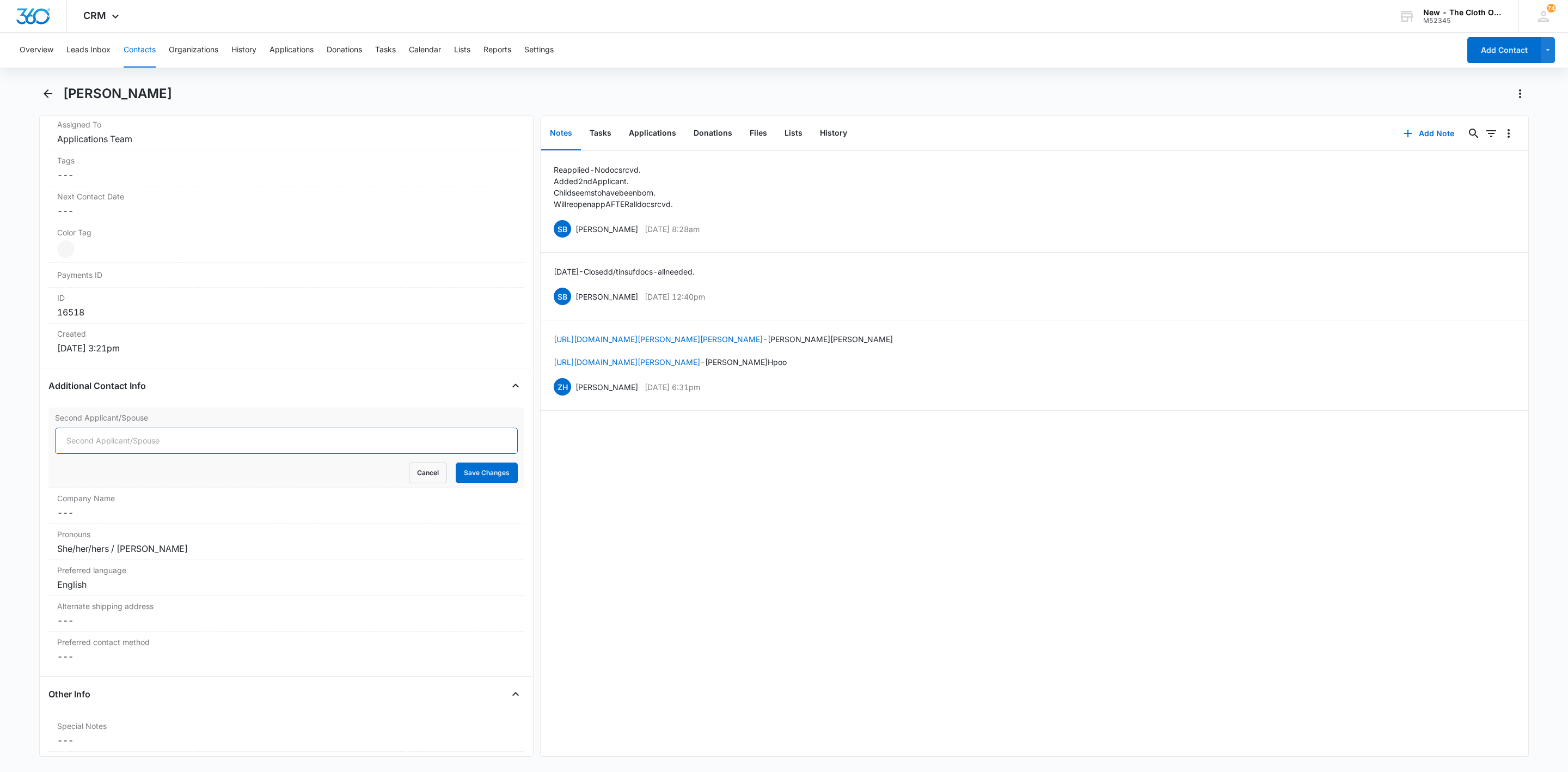
click at [82, 445] on input "Second Applicant/Spouse" at bounding box center [286, 440] width 463 height 26
paste input "[PERSON_NAME]"
type input "[PERSON_NAME]"
click at [484, 479] on button "Save Changes" at bounding box center [487, 473] width 62 height 21
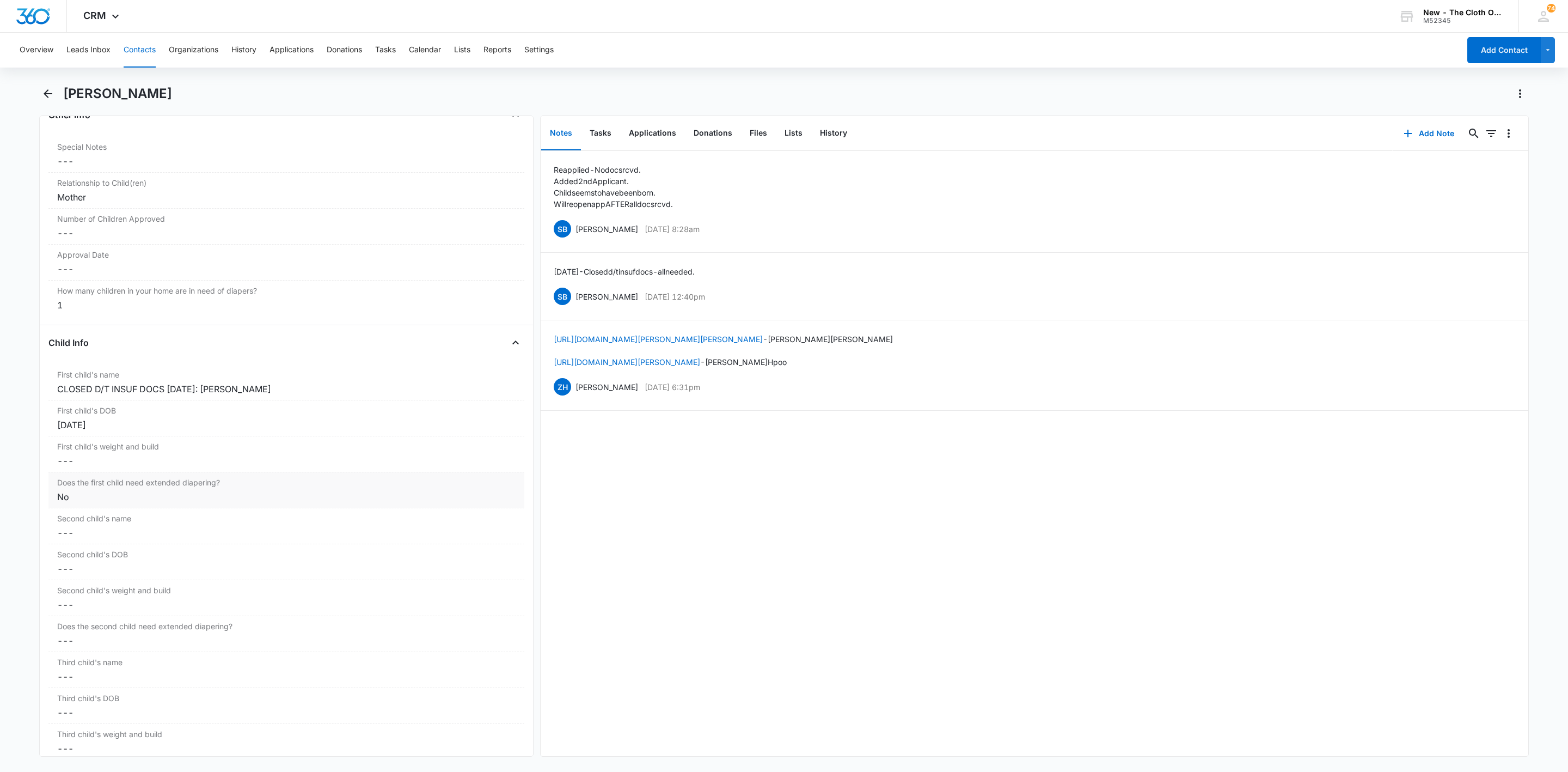
scroll to position [1111, 0]
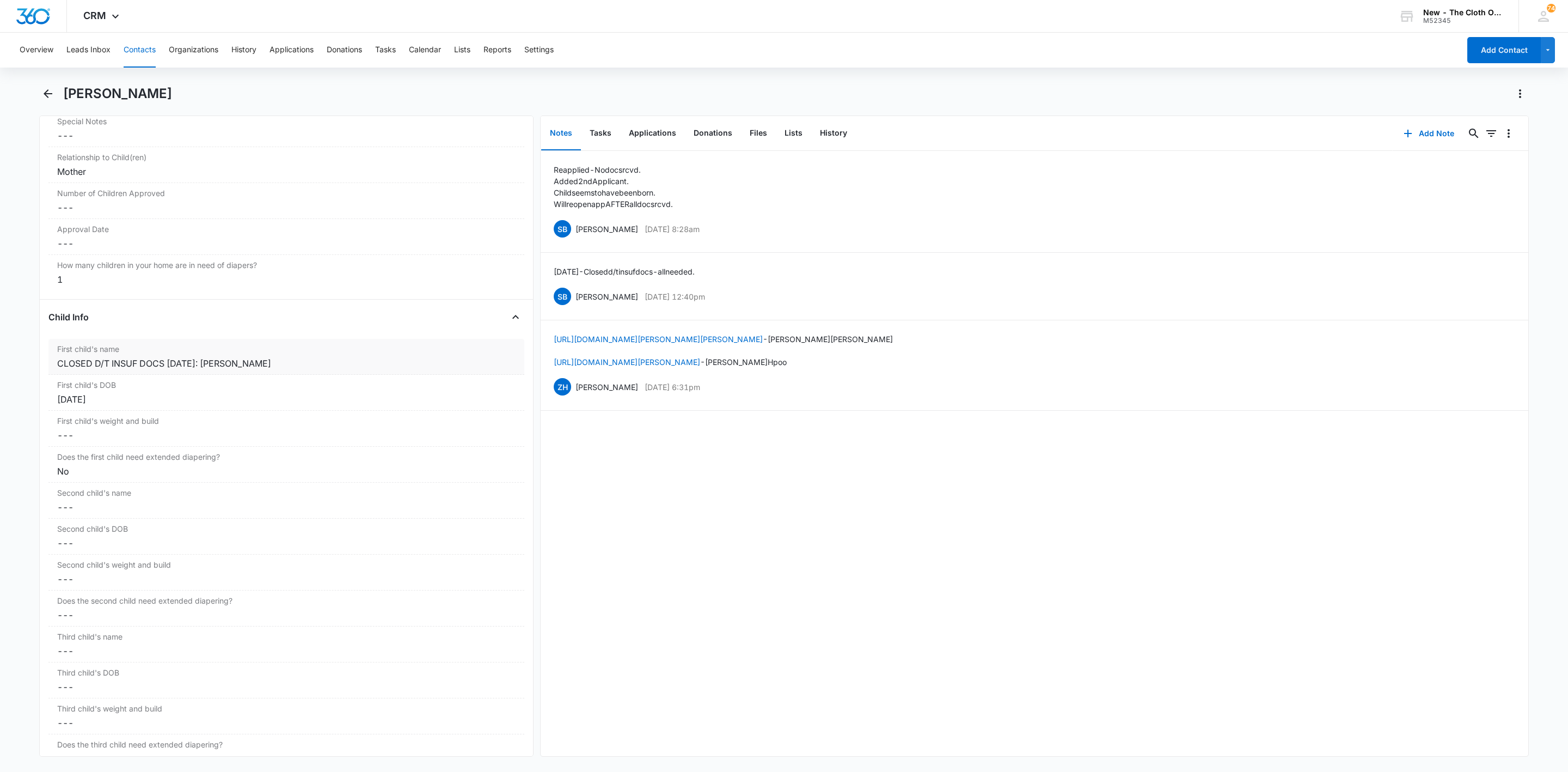
click at [315, 370] on div "CLOSED D/T INSUF DOCS 10/08/2025: Baby Medina" at bounding box center [286, 363] width 458 height 13
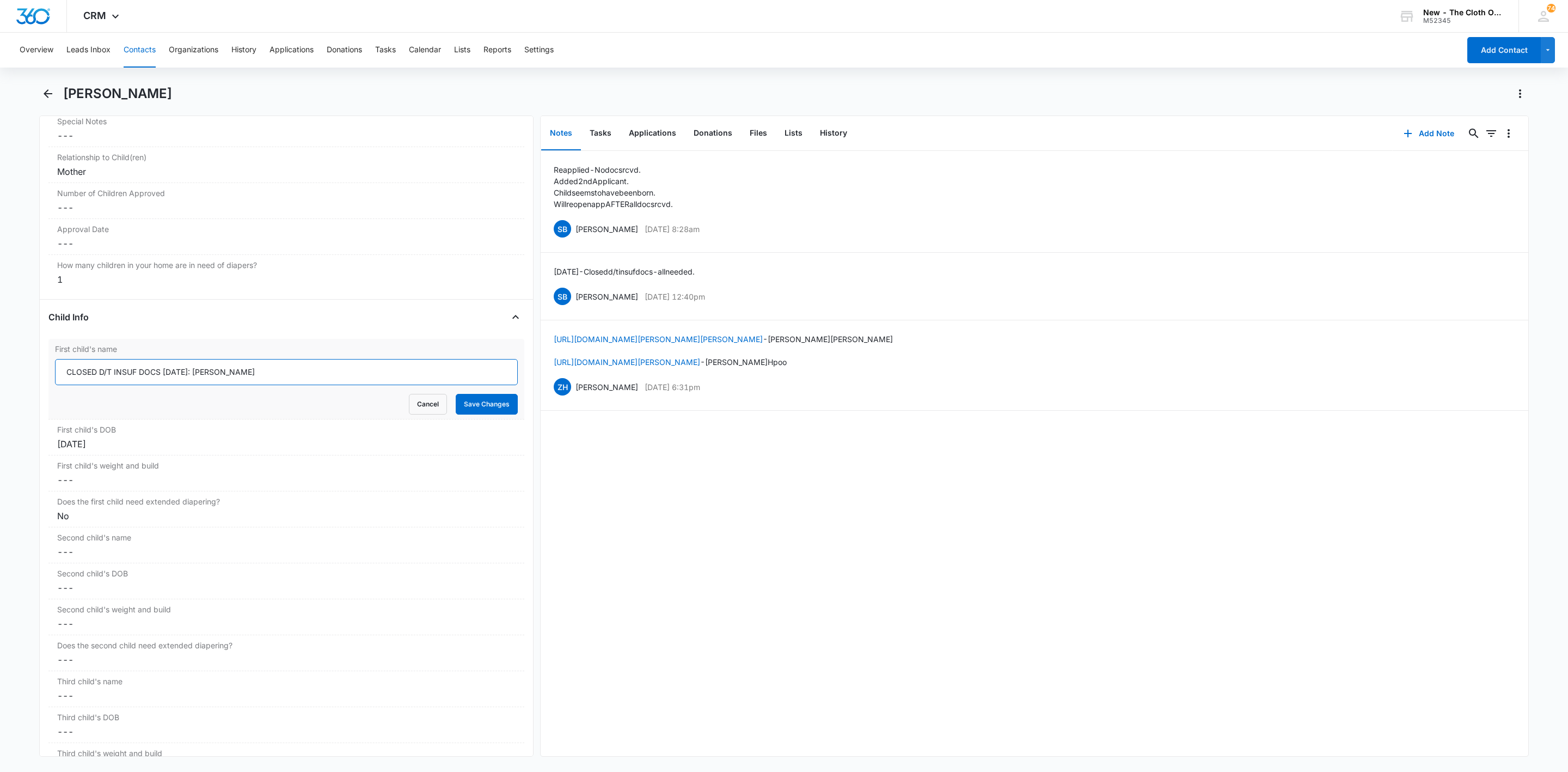
drag, startPoint x: 210, startPoint y: 376, endPoint x: 379, endPoint y: 392, distance: 169.8
click at [375, 385] on input "CLOSED D/T INSUF DOCS 10/08/2025: Baby Medina" at bounding box center [286, 372] width 463 height 26
type input "CLOSED D/T INSUF DOCS [DATE]: [PERSON_NAME]"
click at [153, 445] on div "Oct 21, 2025" at bounding box center [286, 444] width 458 height 13
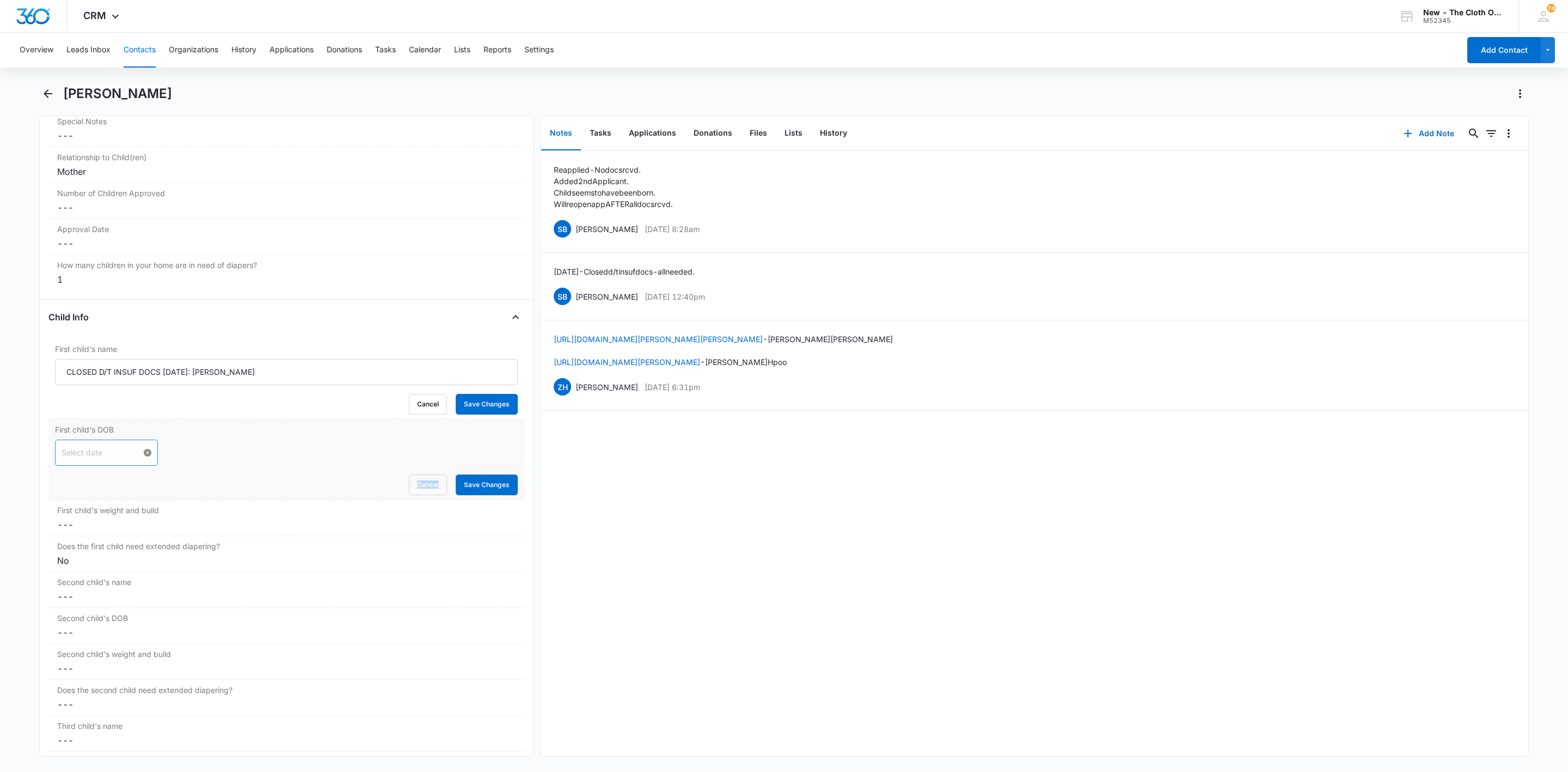
click at [139, 459] on div at bounding box center [106, 453] width 90 height 12
type input "[DATE]"
click at [152, 525] on div "2" at bounding box center [150, 527] width 13 height 13
click at [104, 543] on div "Does the first child need extended diapering? Cancel Save Changes No" at bounding box center [286, 554] width 476 height 36
click at [103, 531] on dd "Cancel Save Changes ---" at bounding box center [286, 525] width 458 height 13
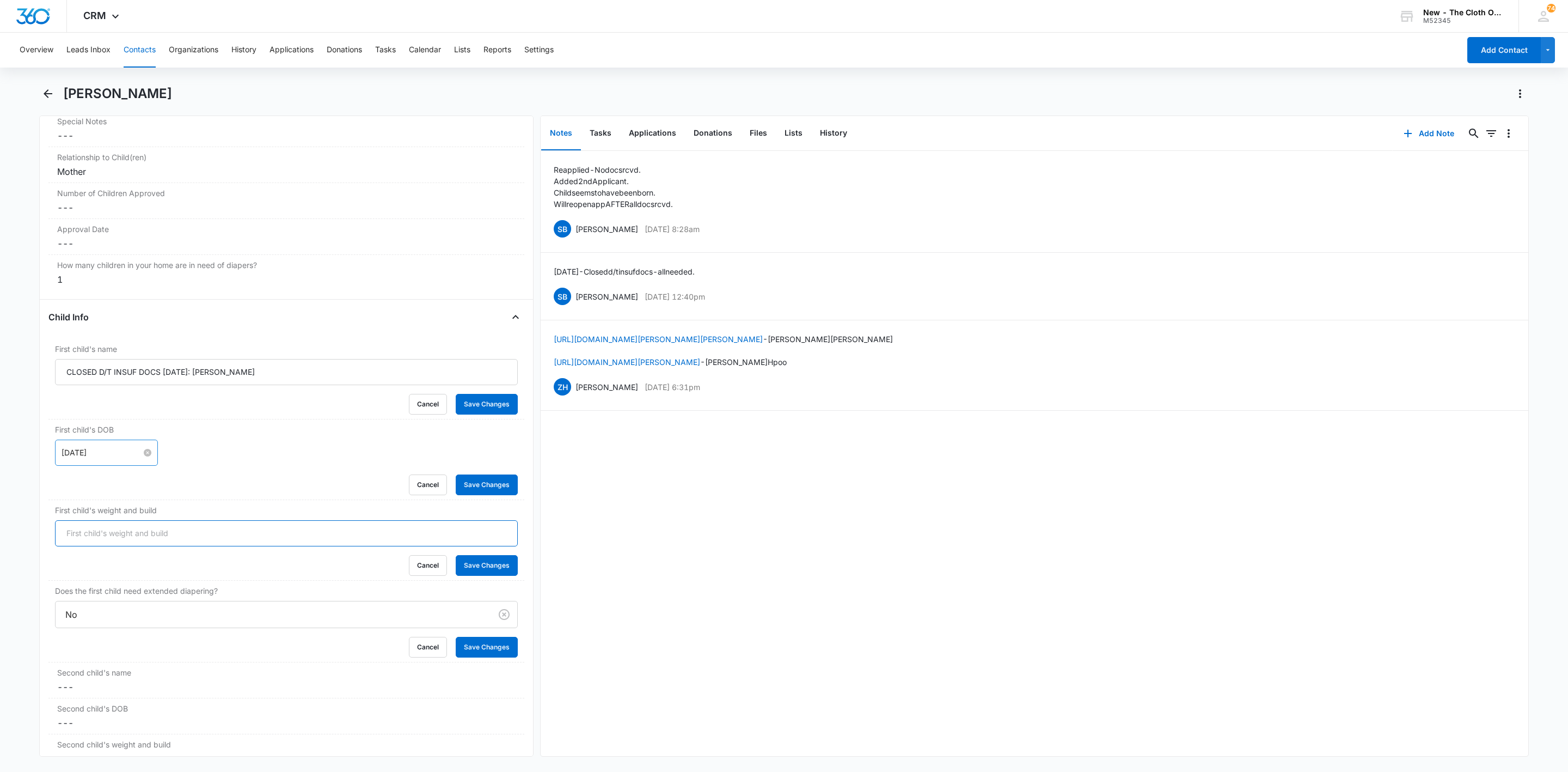
click at [100, 539] on input "First child's weight and build" at bounding box center [286, 533] width 463 height 26
click at [100, 539] on input "5 lb 10 oz" at bounding box center [286, 533] width 463 height 26
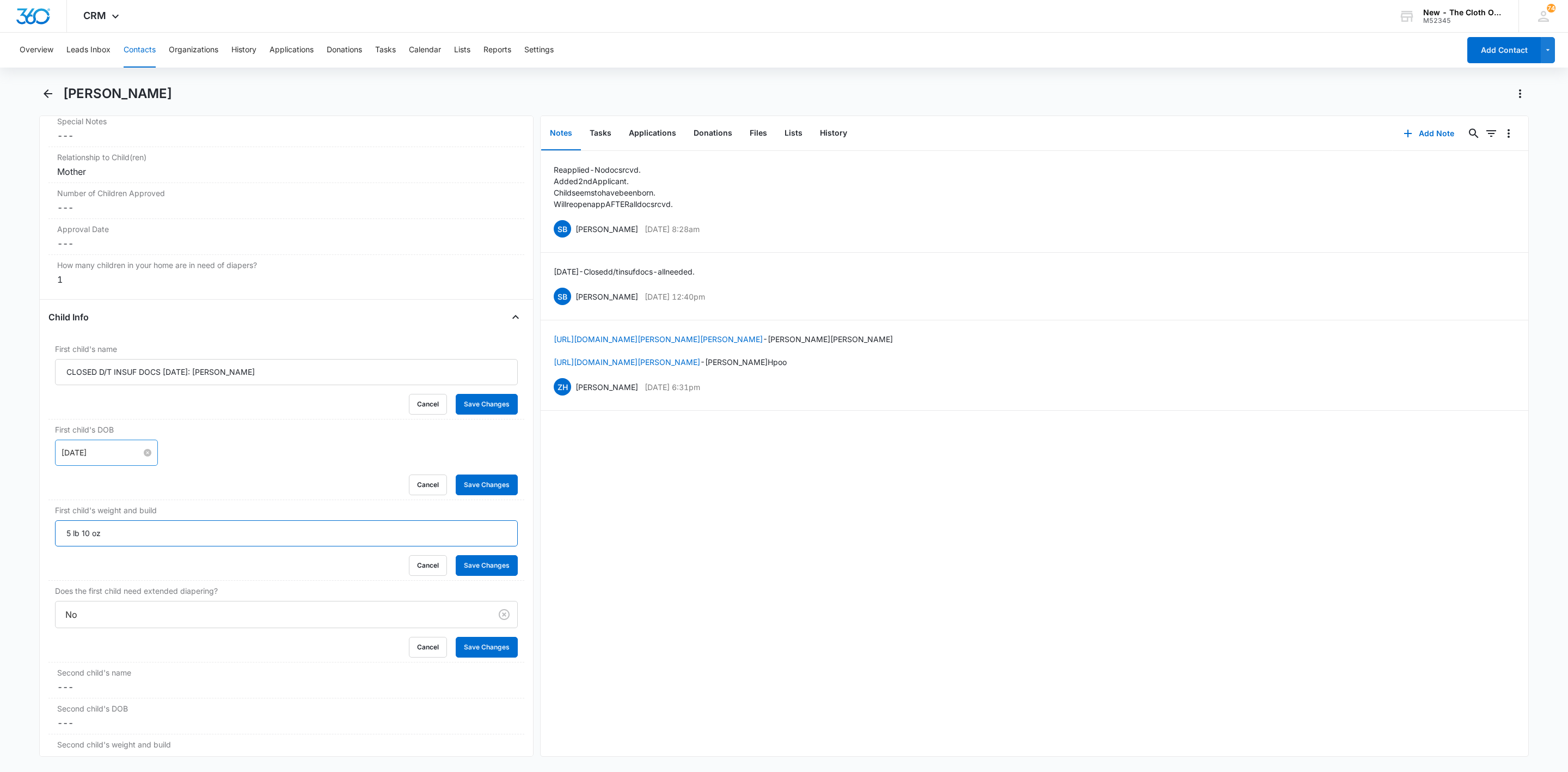
type input "5 lb 10 oz"
drag, startPoint x: 260, startPoint y: 381, endPoint x: 0, endPoint y: 382, distance: 260.0
click at [0, 382] on main "Yolanda Medina Remove YM Yolanda Medina Contact Info Name Cancel Save Changes Y…" at bounding box center [784, 427] width 1568 height 685
click at [489, 413] on button "Save Changes" at bounding box center [487, 404] width 62 height 21
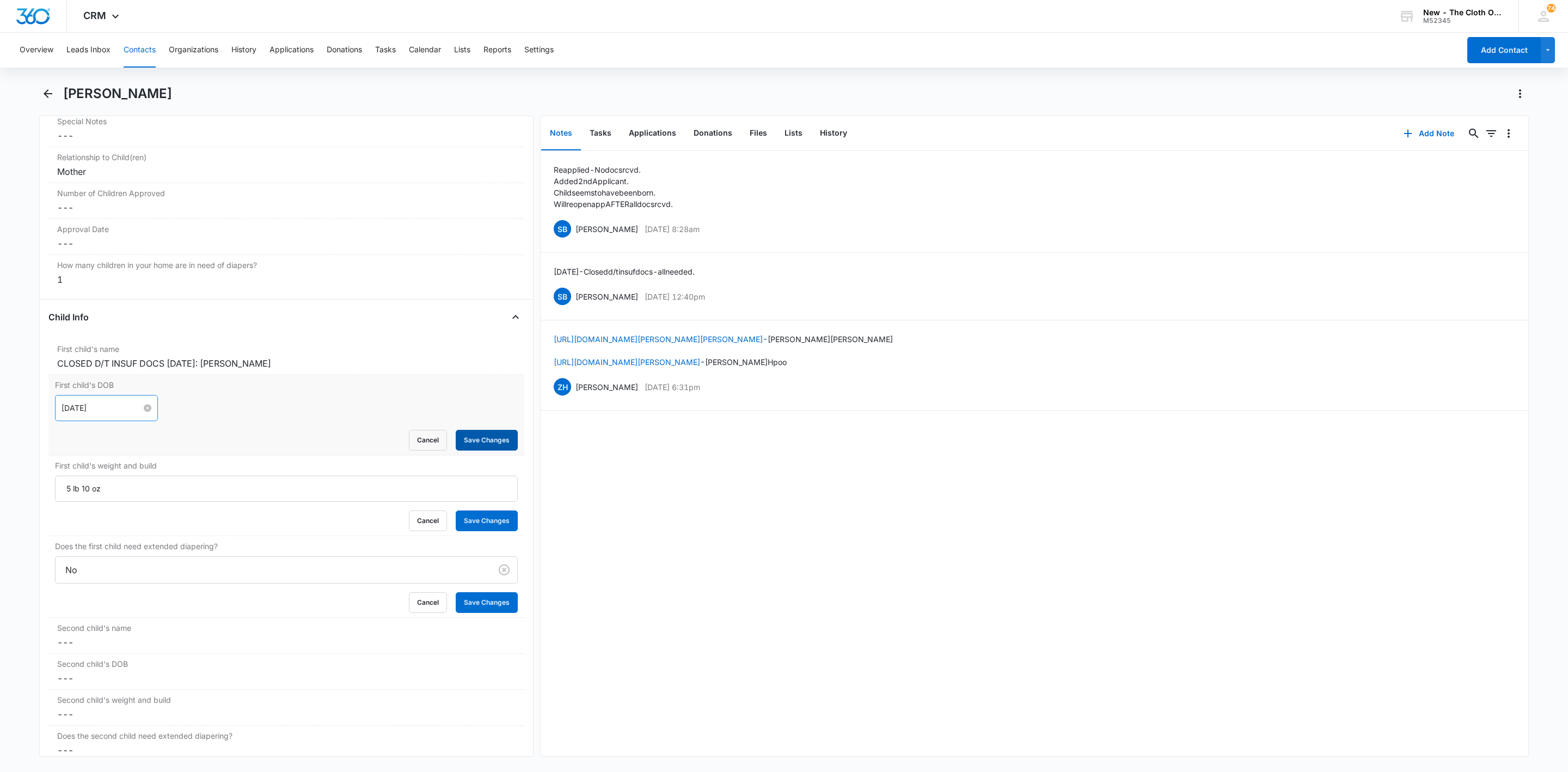
click at [471, 443] on button "Save Changes" at bounding box center [487, 440] width 62 height 21
click at [479, 530] on button "Save Changes" at bounding box center [487, 521] width 62 height 21
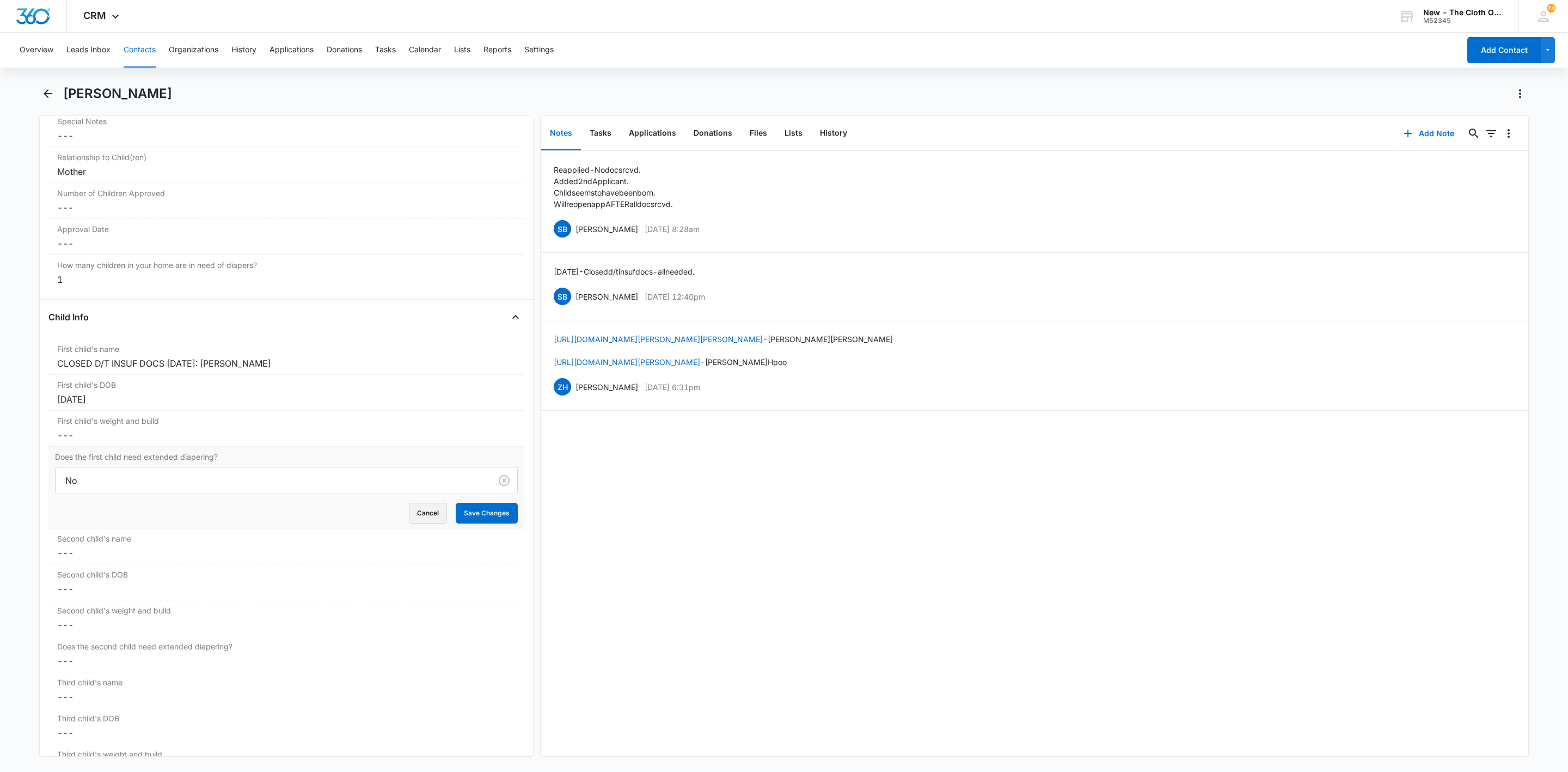
click at [409, 520] on button "Cancel" at bounding box center [428, 513] width 38 height 21
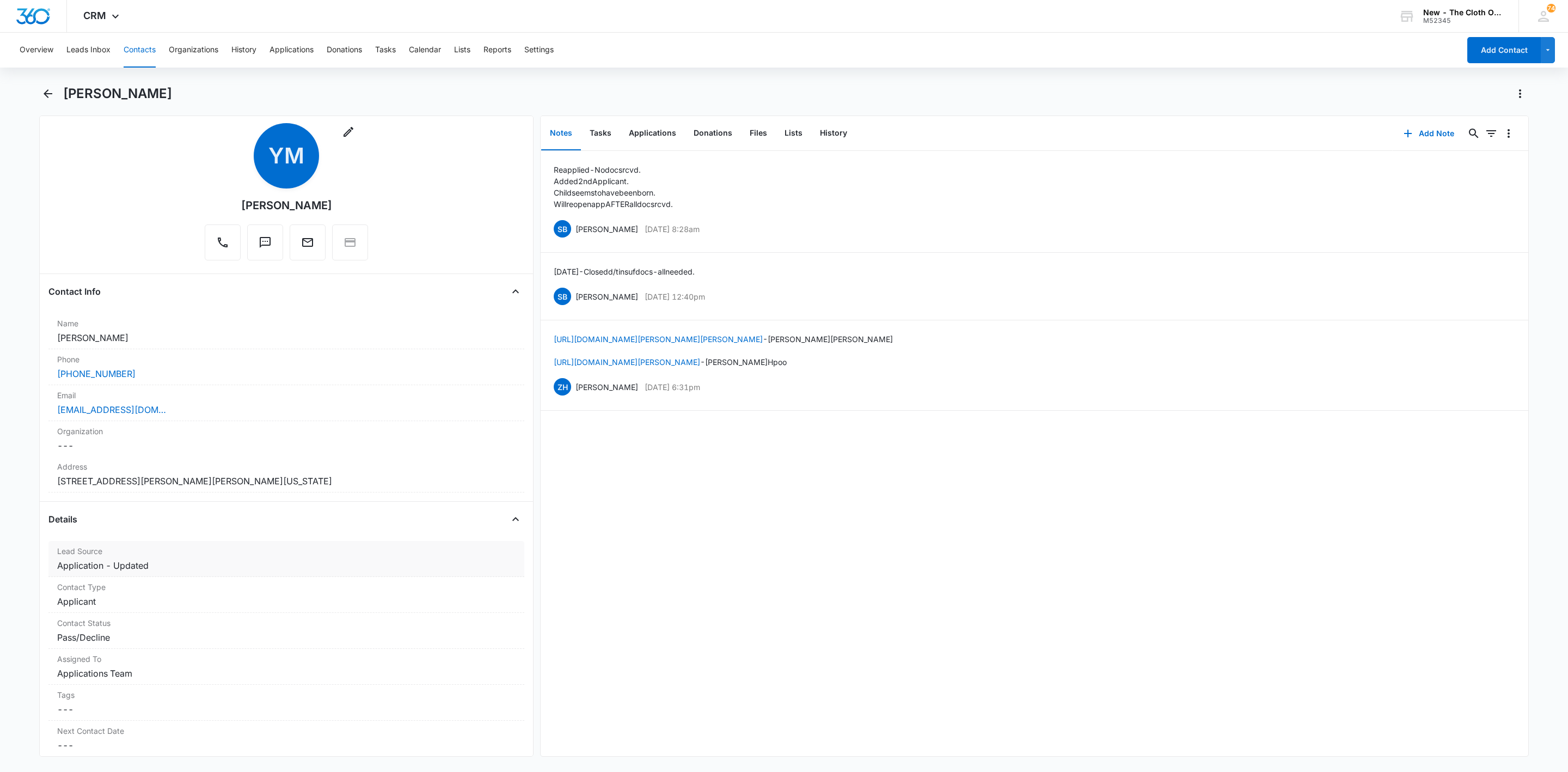
scroll to position [0, 0]
